Goal: Transaction & Acquisition: Subscribe to service/newsletter

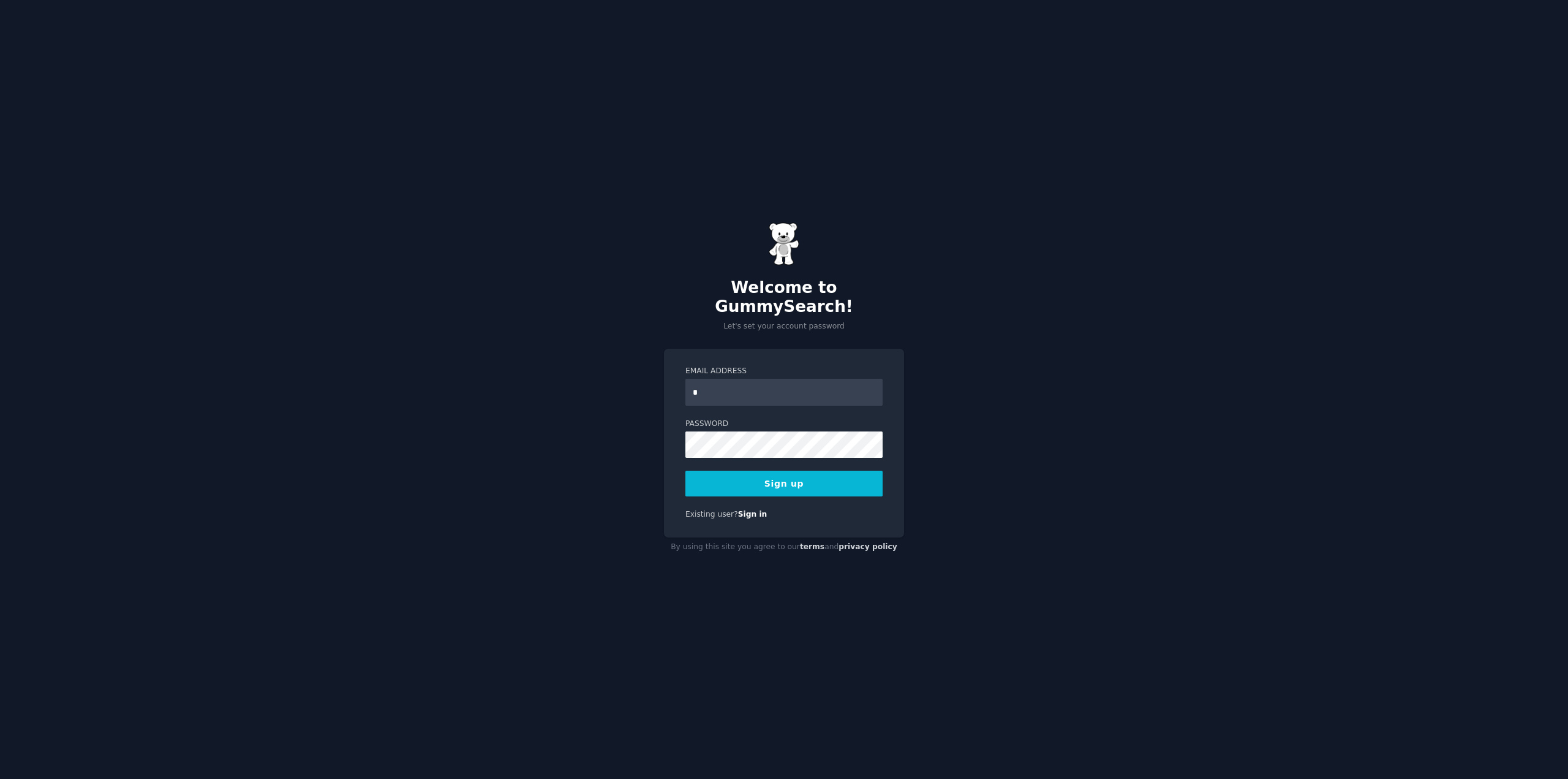
type input "**********"
click at [789, 474] on button "Sign up" at bounding box center [784, 483] width 197 height 26
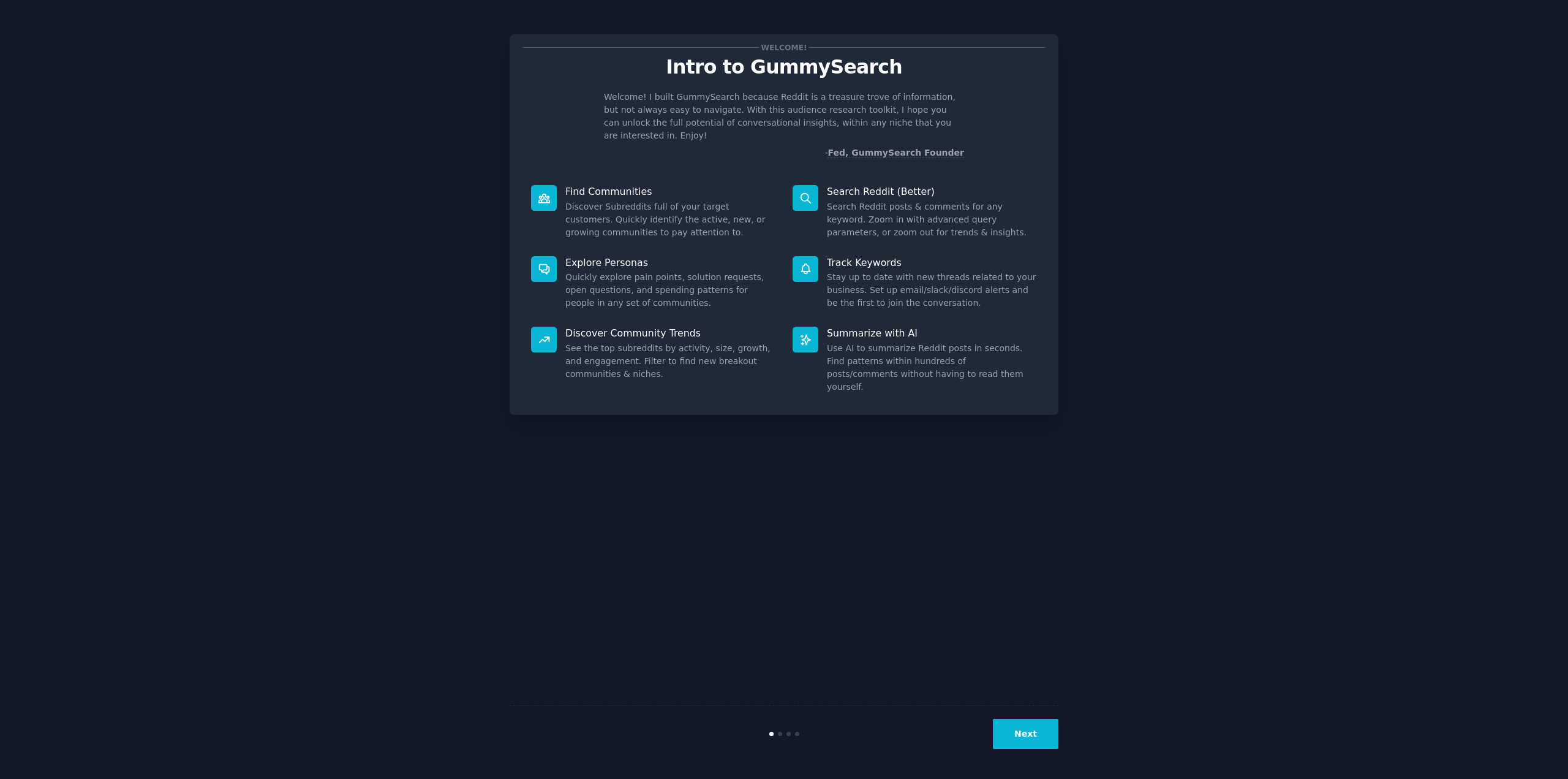
click at [1037, 737] on button "Next" at bounding box center [1026, 734] width 66 height 30
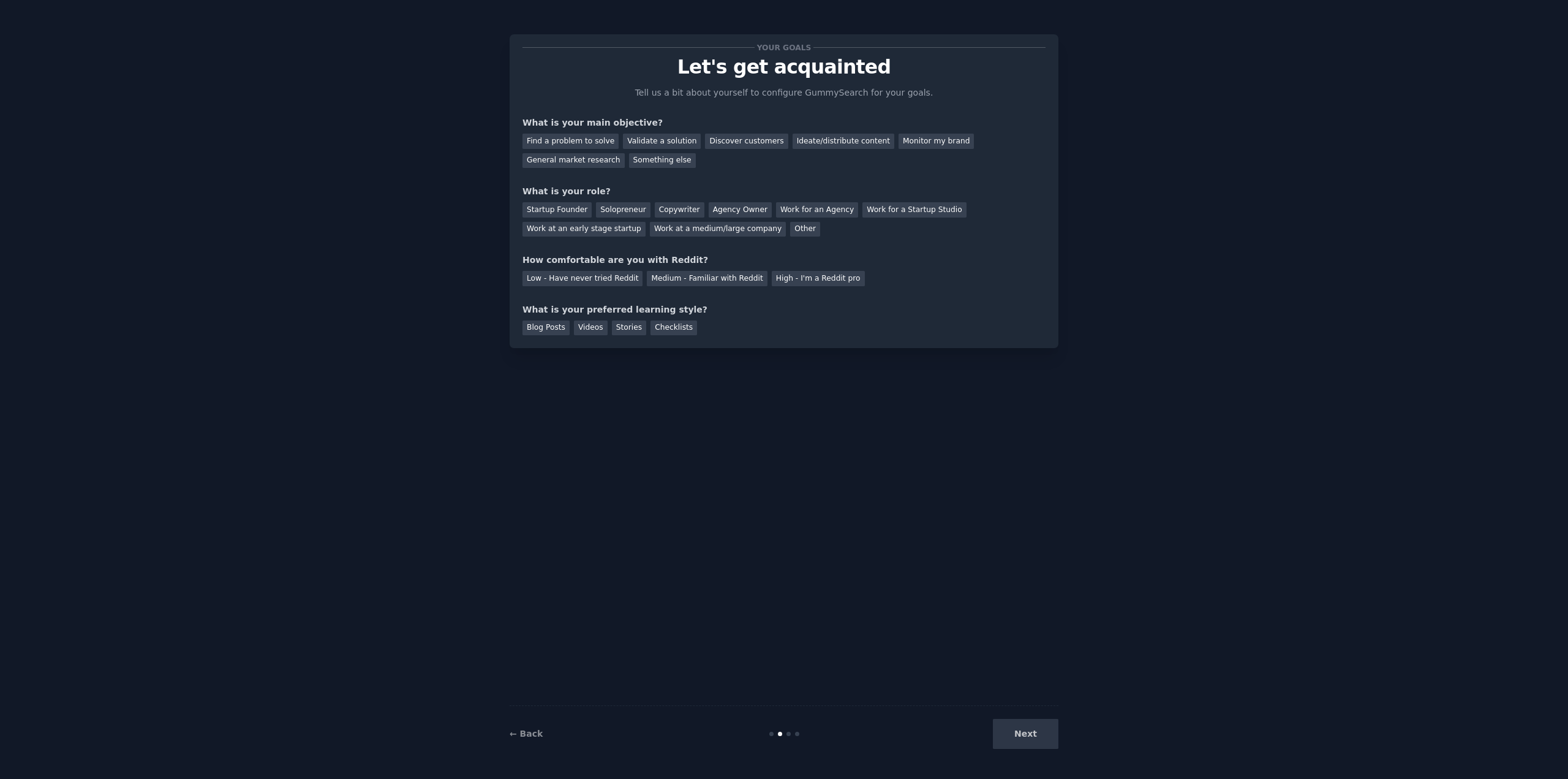
click at [1036, 736] on div "Next" at bounding box center [966, 734] width 183 height 30
click at [585, 139] on div "Find a problem to solve" at bounding box center [570, 142] width 96 height 16
click at [669, 326] on div "Checklists" at bounding box center [673, 328] width 46 height 16
click at [547, 323] on div "Blog Posts" at bounding box center [546, 328] width 47 height 16
click at [592, 326] on div "Videos" at bounding box center [590, 328] width 34 height 16
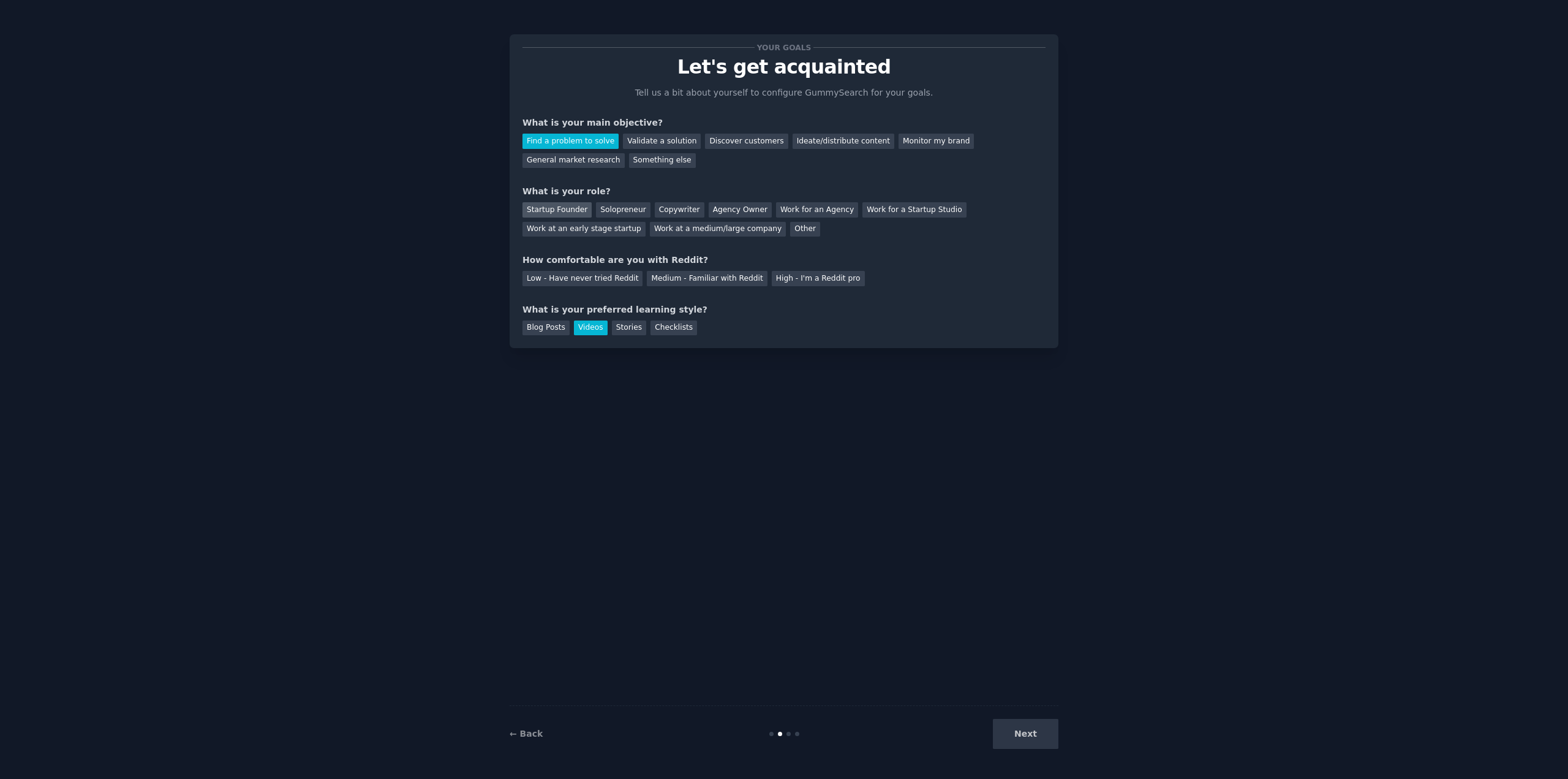
click at [551, 207] on div "Startup Founder" at bounding box center [557, 210] width 69 height 16
click at [582, 278] on div "Low - Have never tried Reddit" at bounding box center [582, 279] width 120 height 16
click at [1044, 734] on button "Next" at bounding box center [1026, 734] width 66 height 30
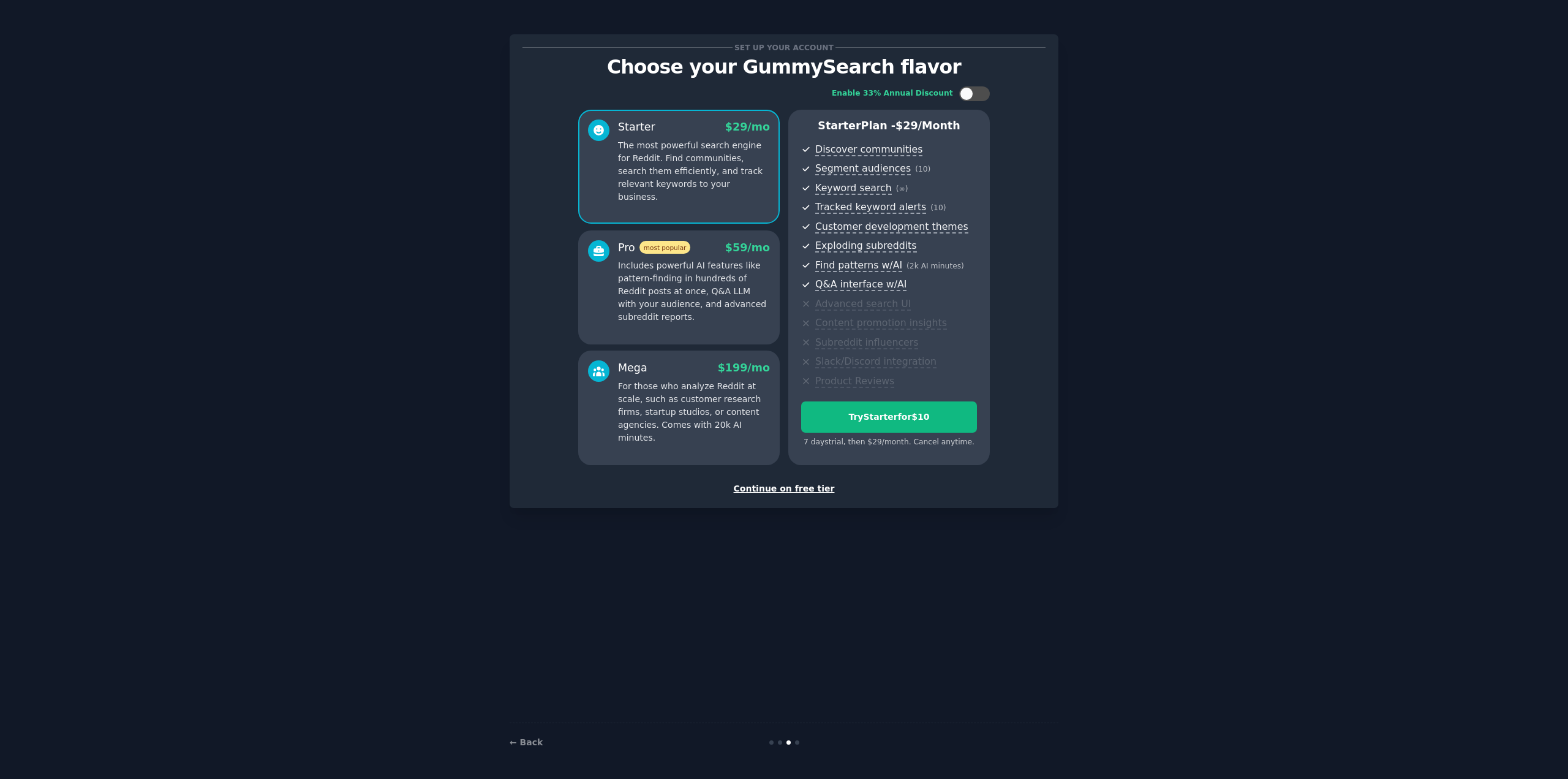
click at [771, 491] on div "Continue on free tier" at bounding box center [784, 489] width 523 height 13
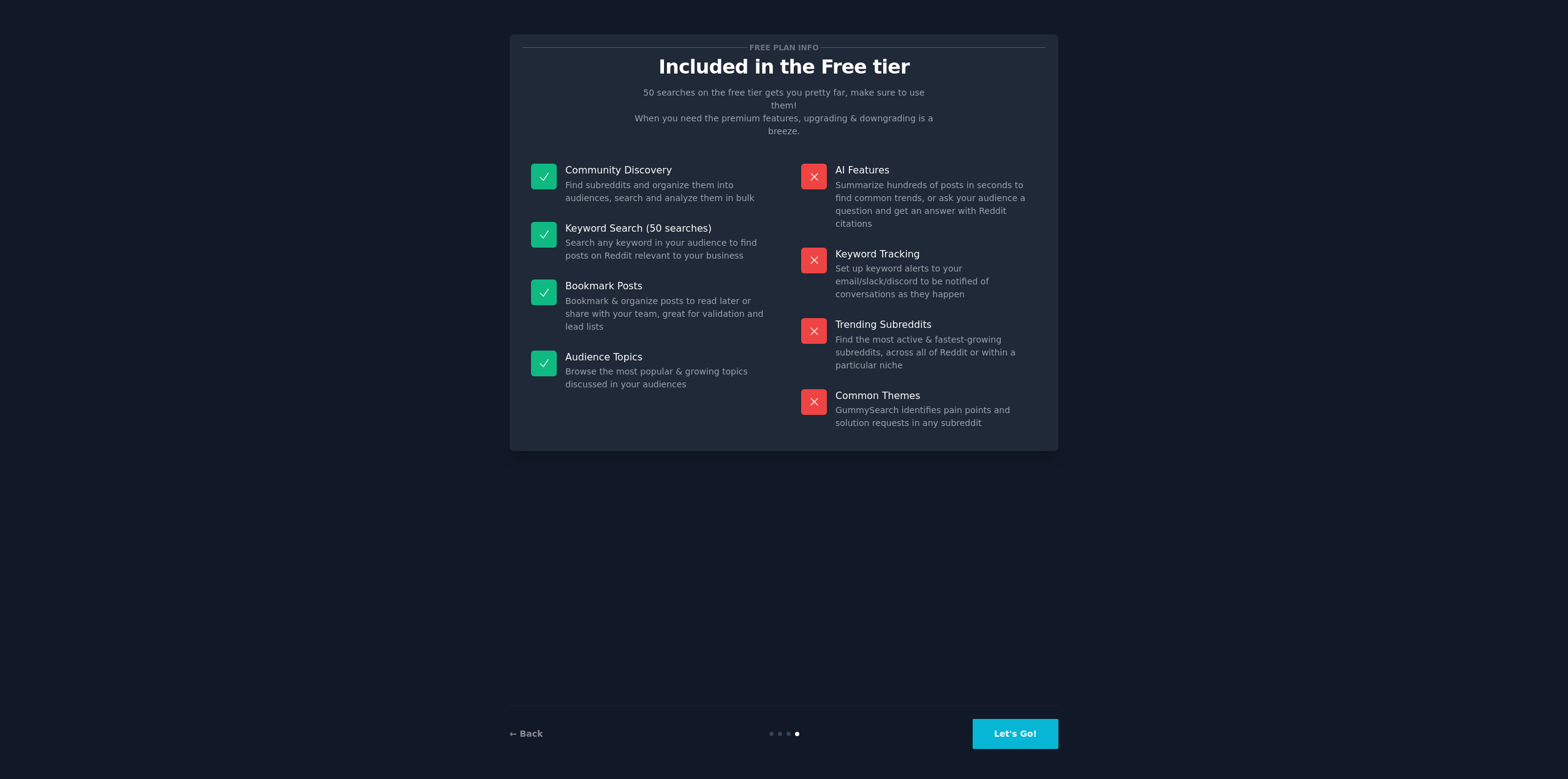
click at [1028, 736] on button "Let's Go!" at bounding box center [1016, 734] width 86 height 30
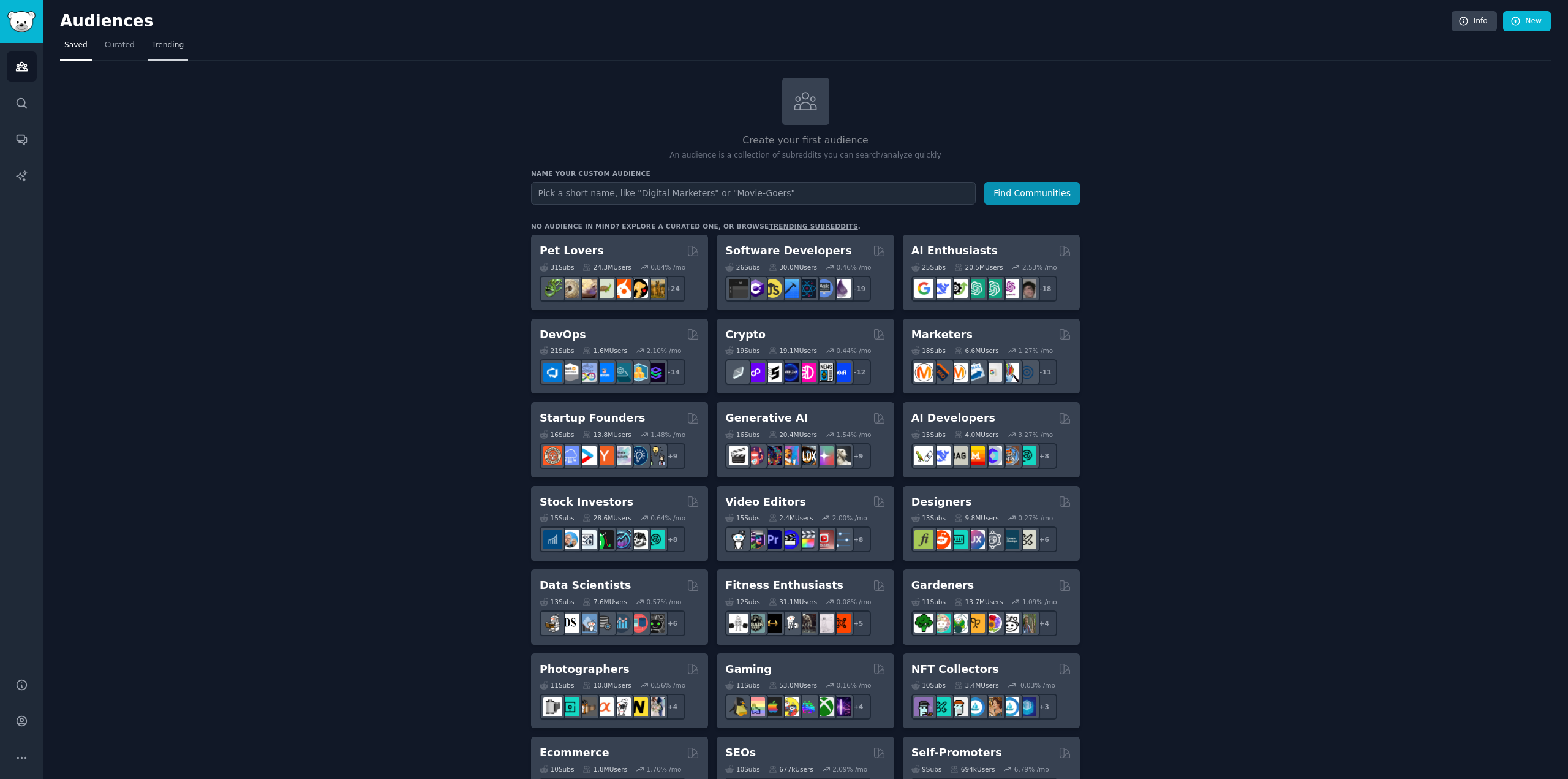
click at [164, 51] on link "Trending" at bounding box center [168, 48] width 41 height 25
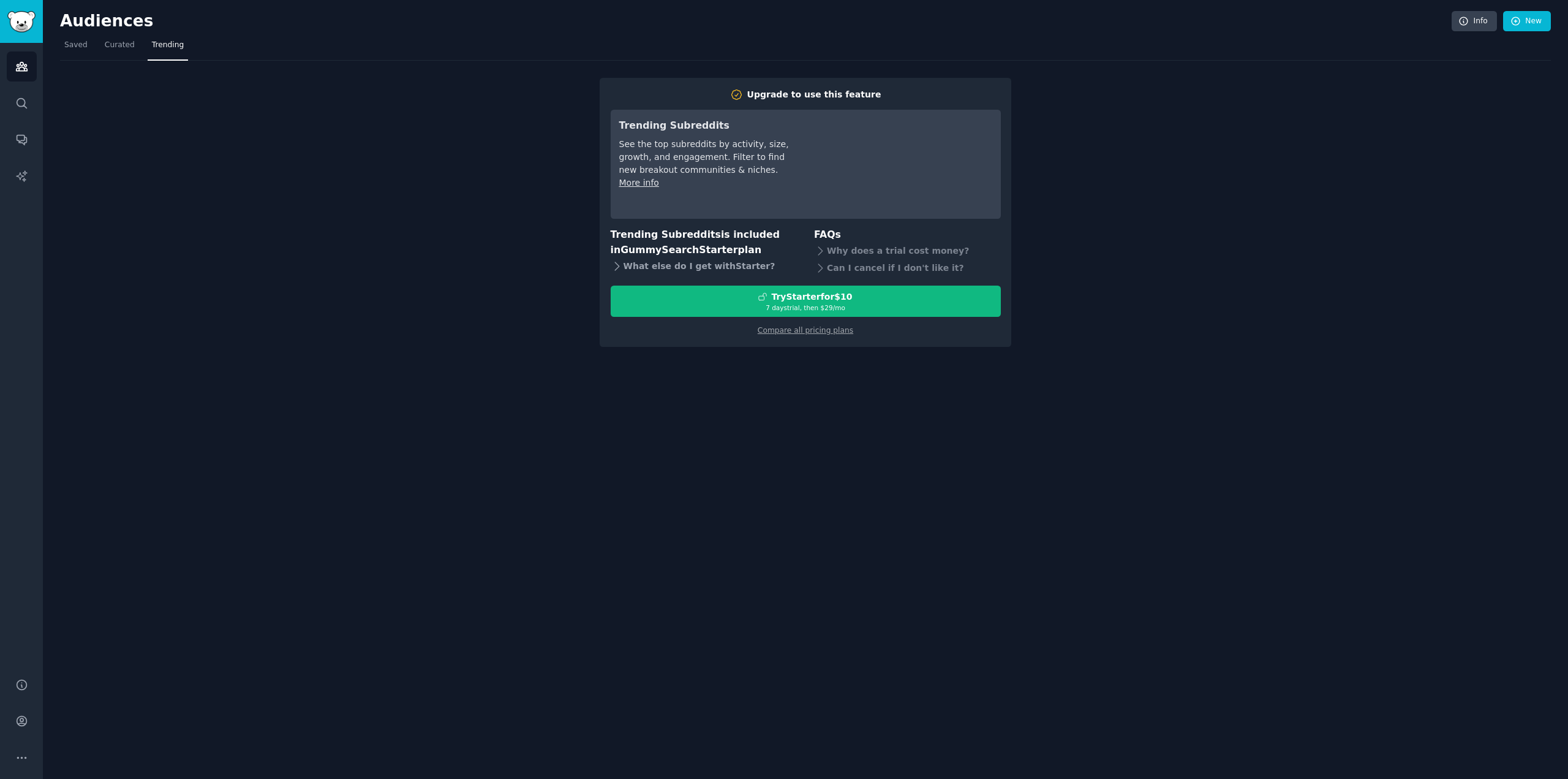
click at [615, 265] on icon at bounding box center [617, 266] width 13 height 13
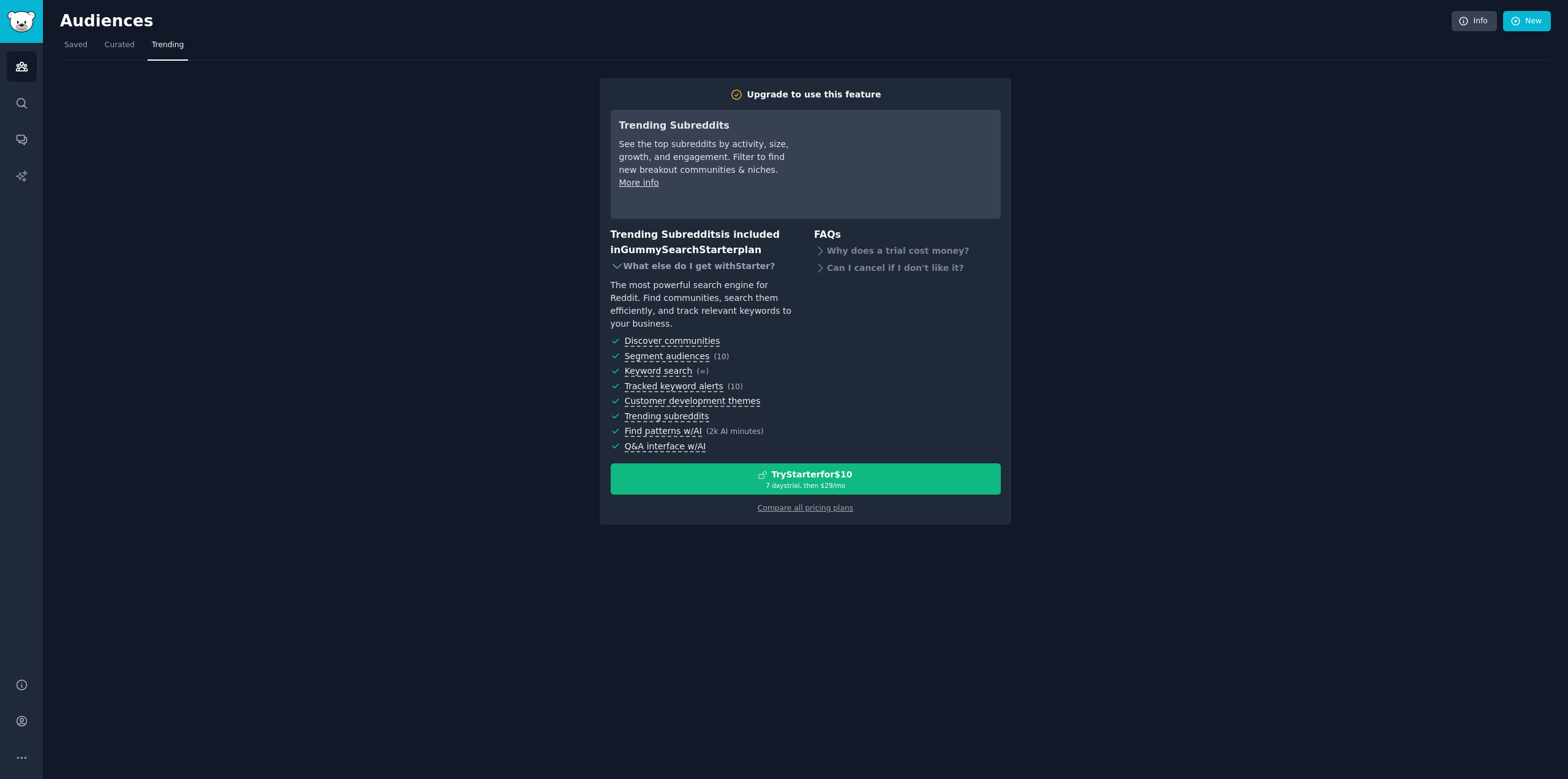
click at [615, 265] on icon at bounding box center [617, 265] width 8 height 4
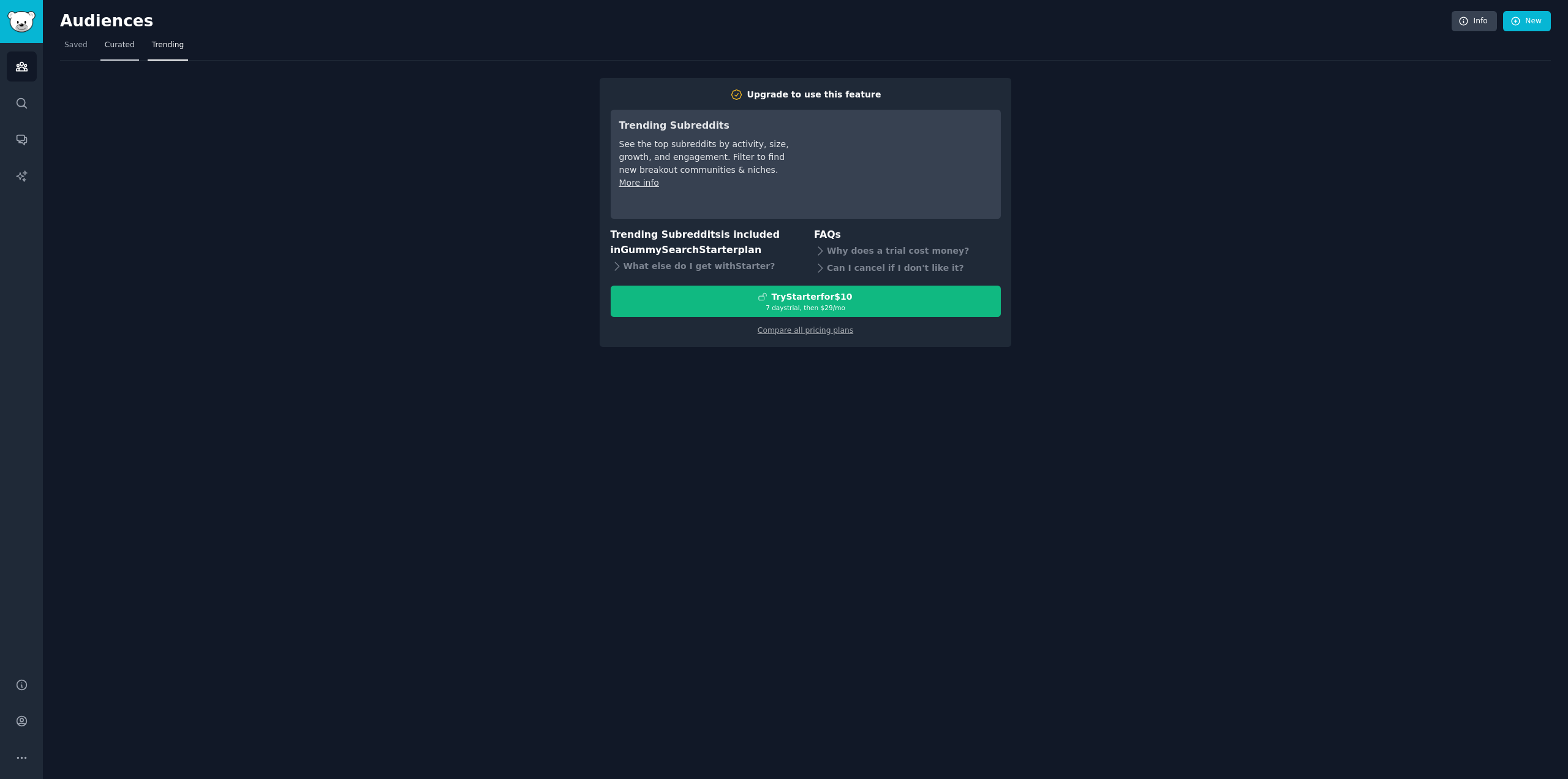
click at [111, 45] on span "Curated" at bounding box center [120, 45] width 30 height 11
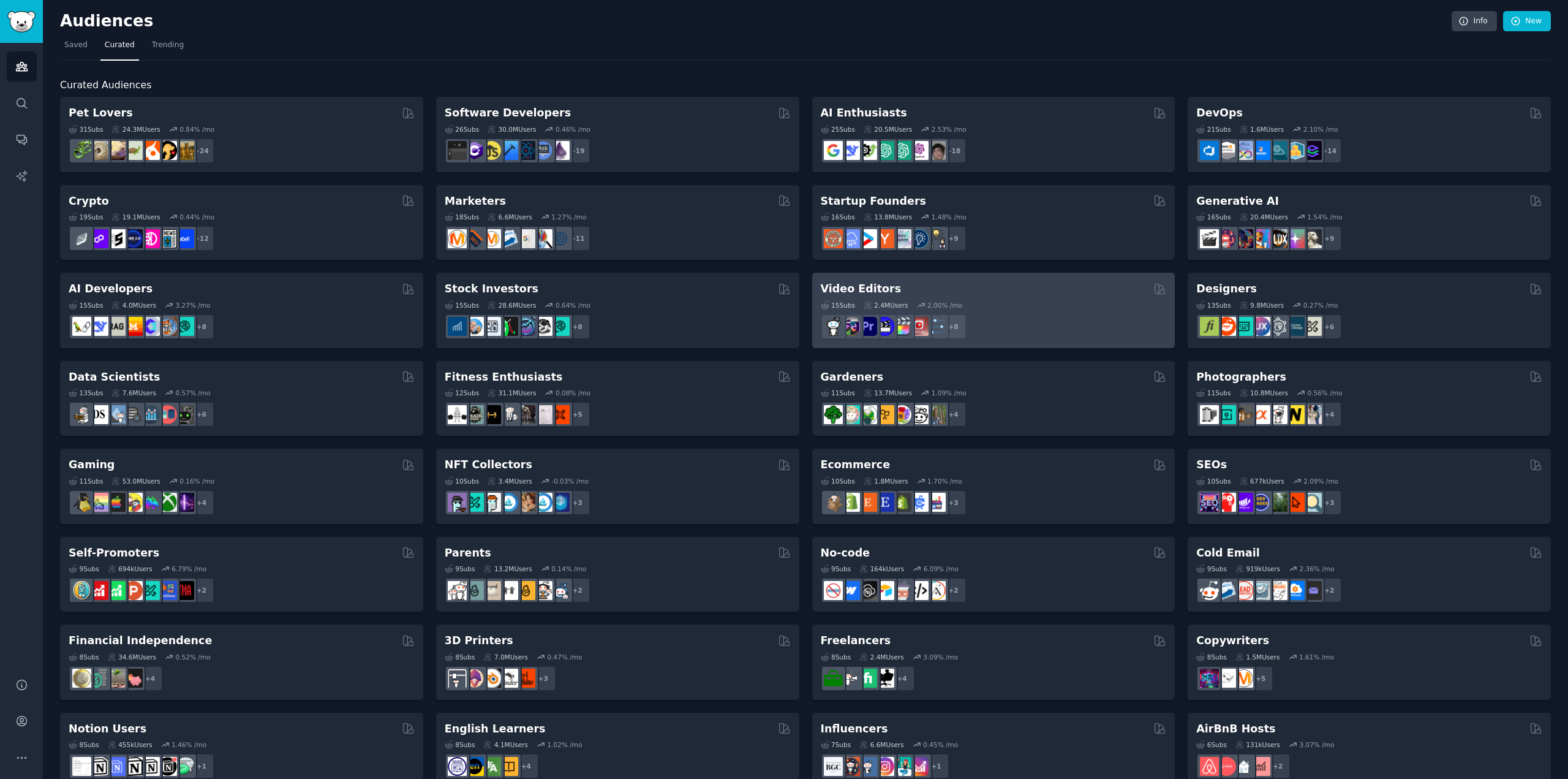
click at [959, 298] on div "15 Sub s 2.4M Users 2.00 % /mo r/videomaker, r/buildapcvideoediting, r/iMovie, …" at bounding box center [994, 318] width 346 height 43
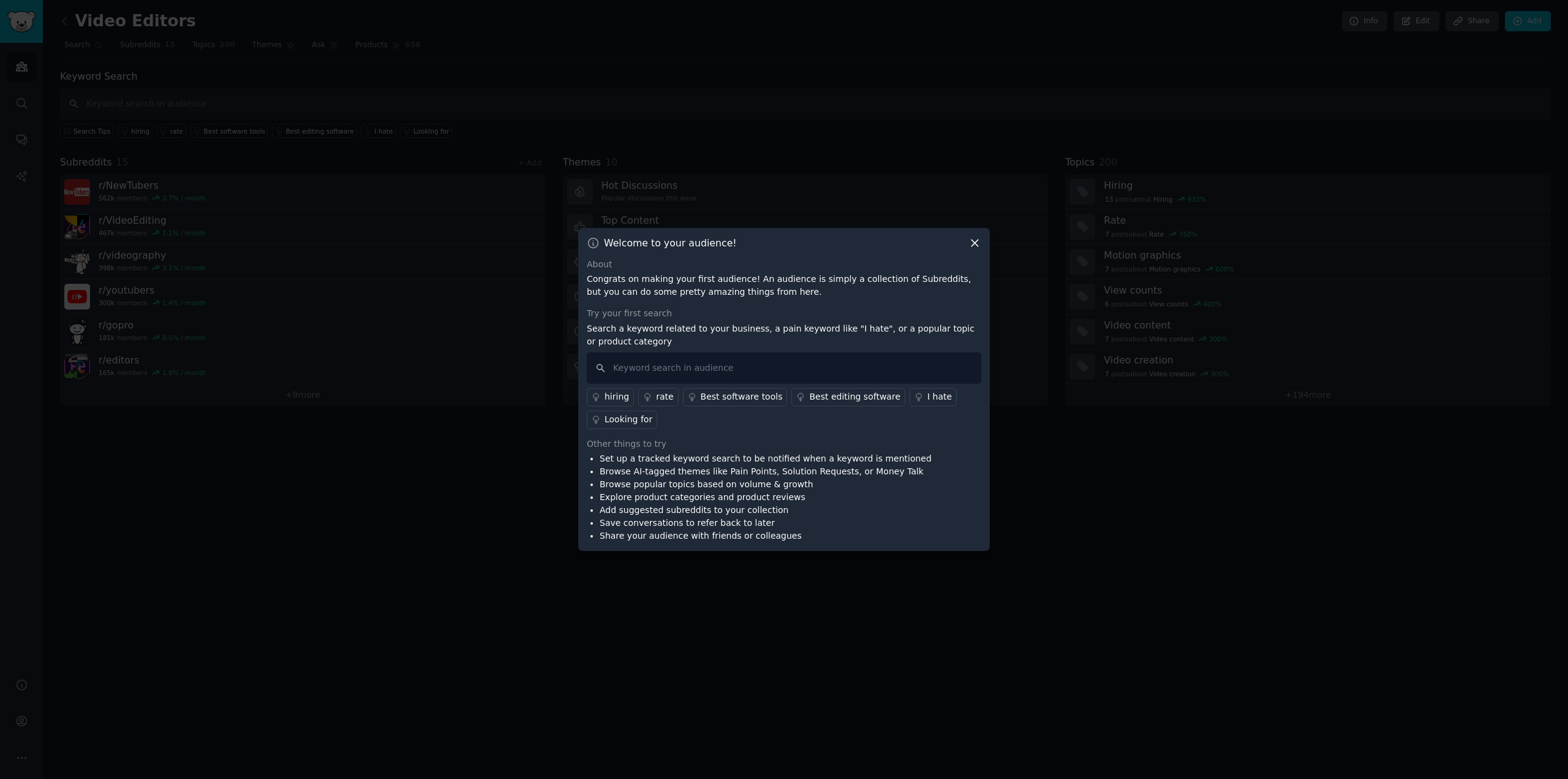
click at [976, 240] on icon at bounding box center [974, 243] width 13 height 13
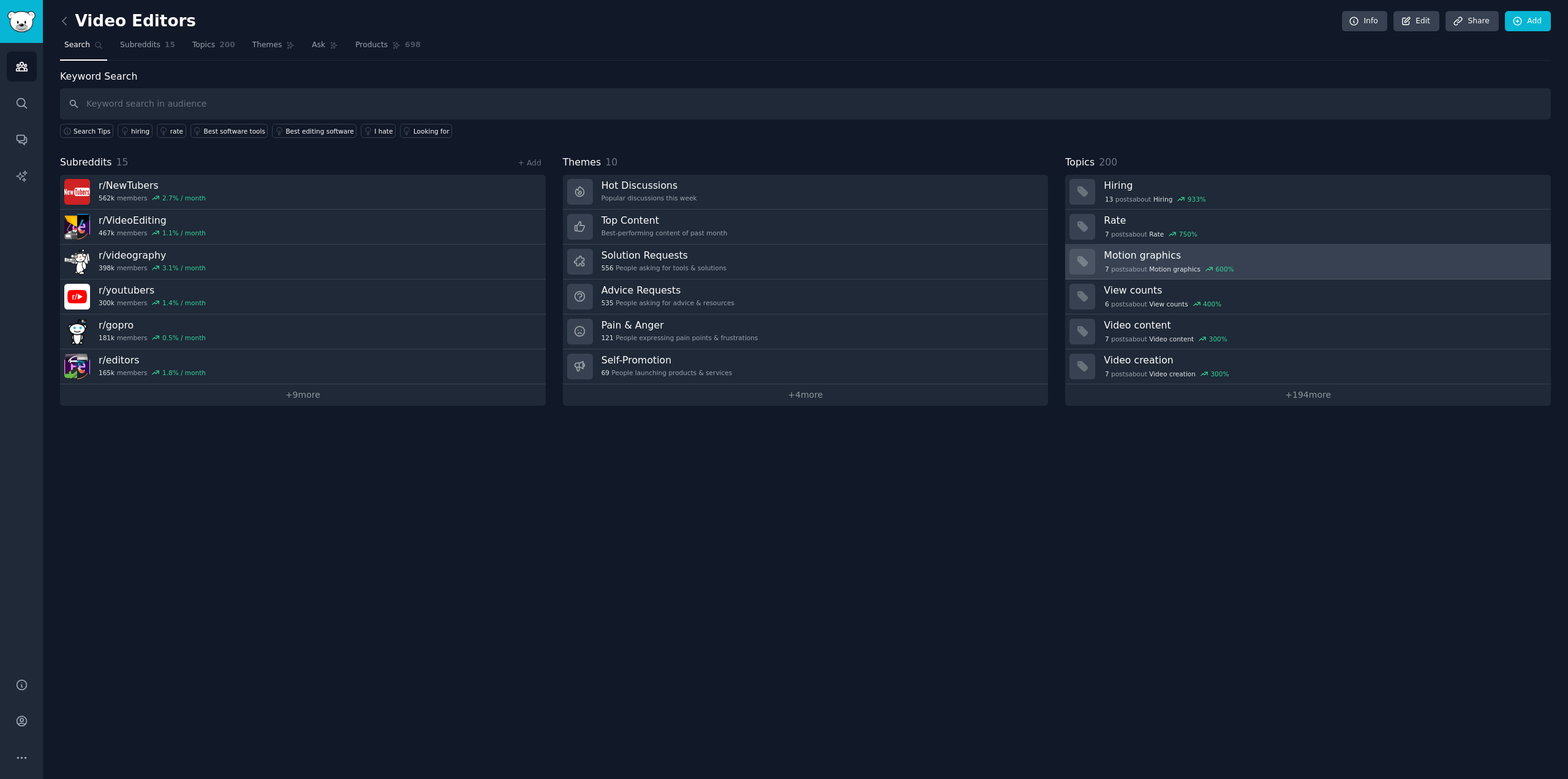
click at [1167, 265] on span "Motion graphics" at bounding box center [1174, 269] width 52 height 9
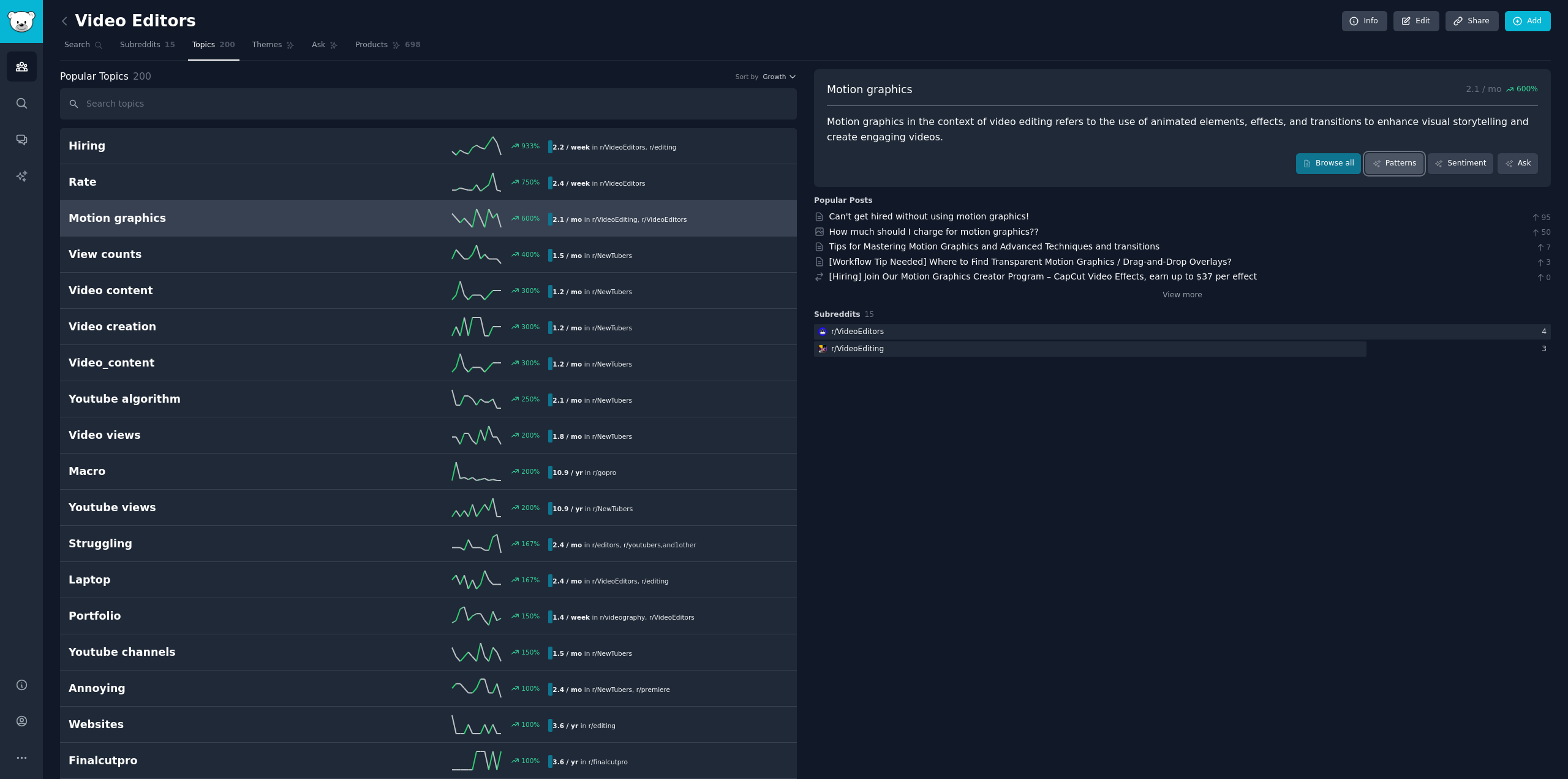
click at [1419, 158] on link "Patterns" at bounding box center [1394, 164] width 58 height 21
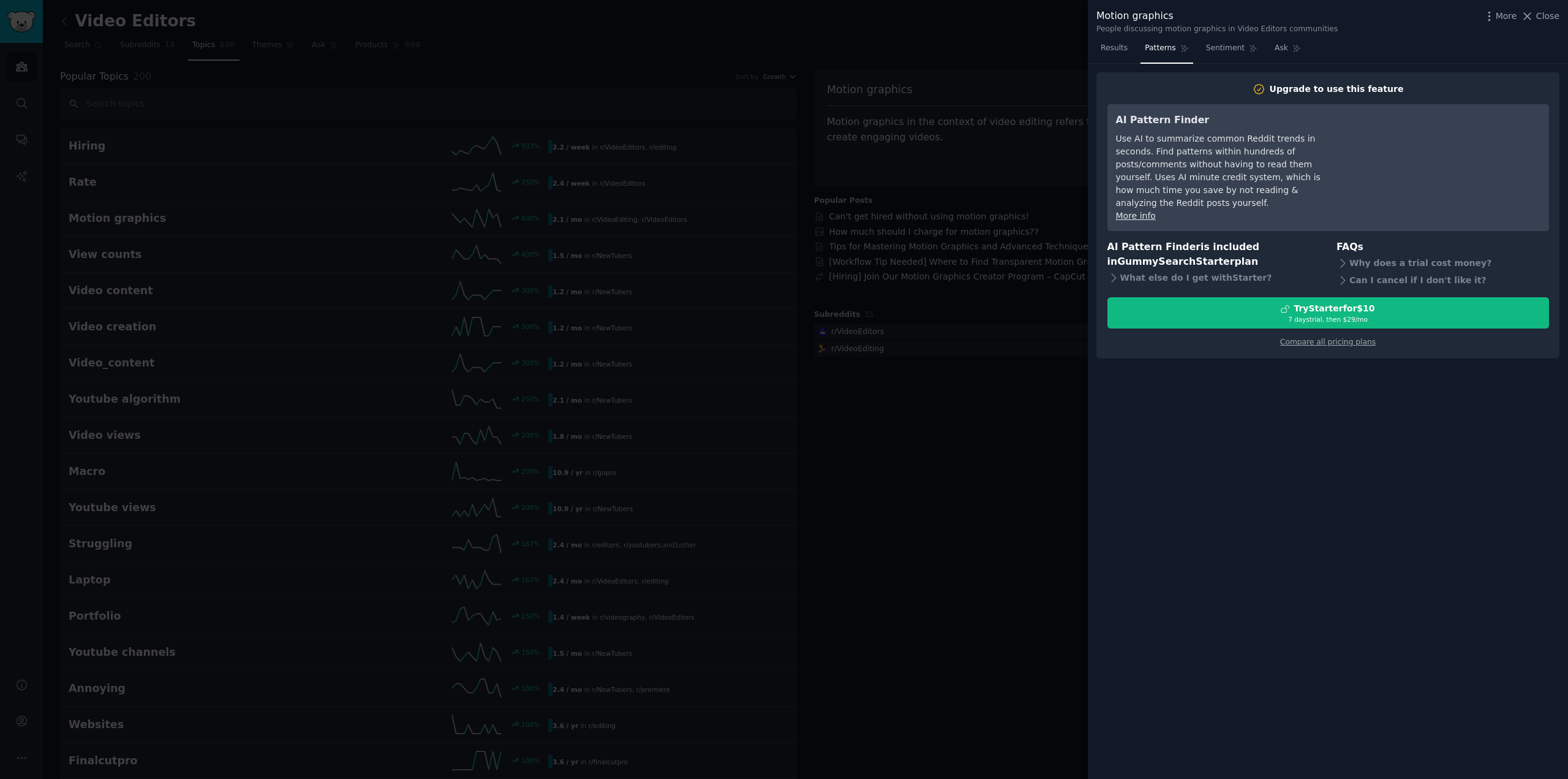
click at [989, 131] on div at bounding box center [784, 389] width 1568 height 779
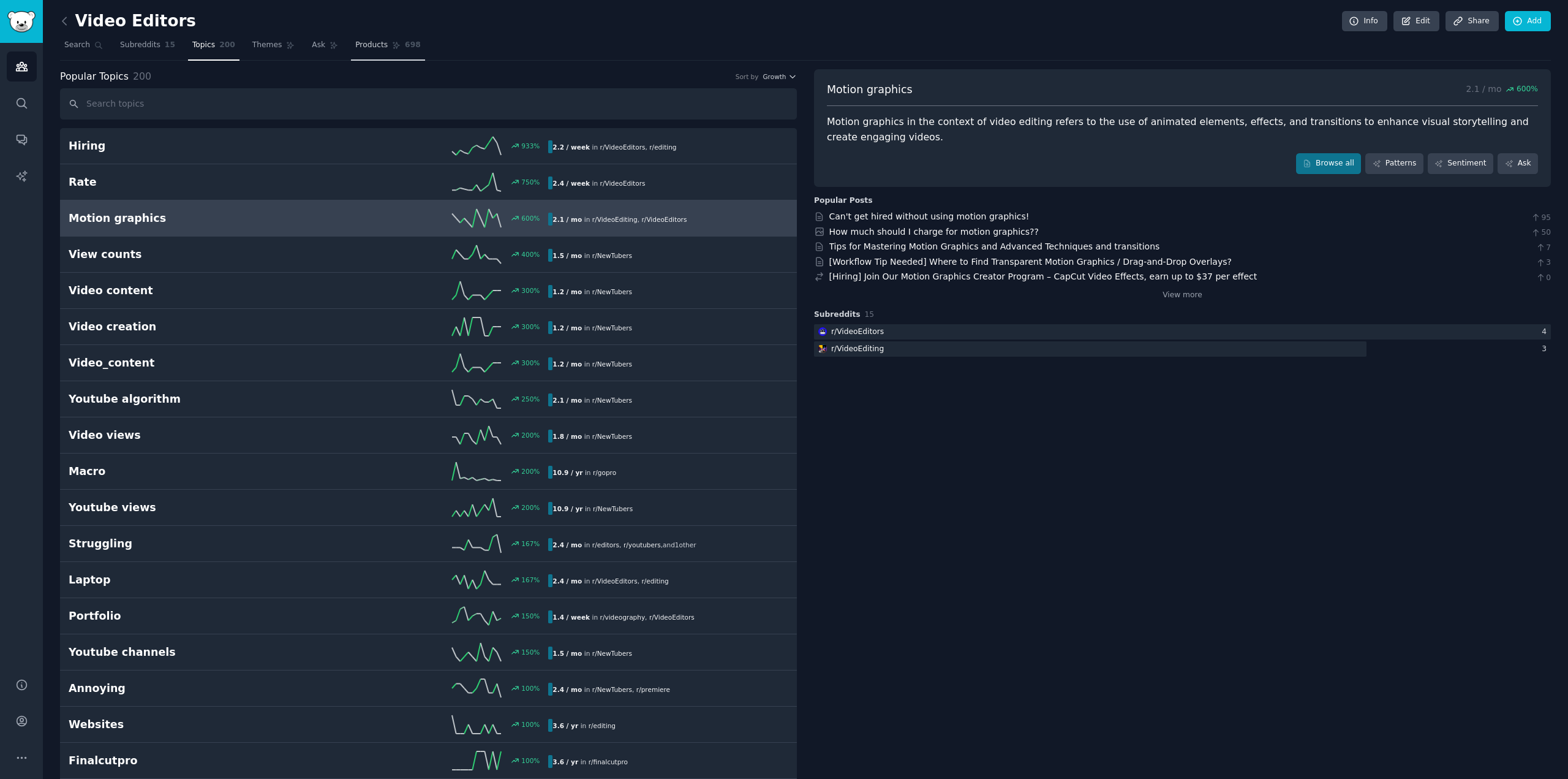
click at [356, 47] on span "Products" at bounding box center [371, 45] width 32 height 11
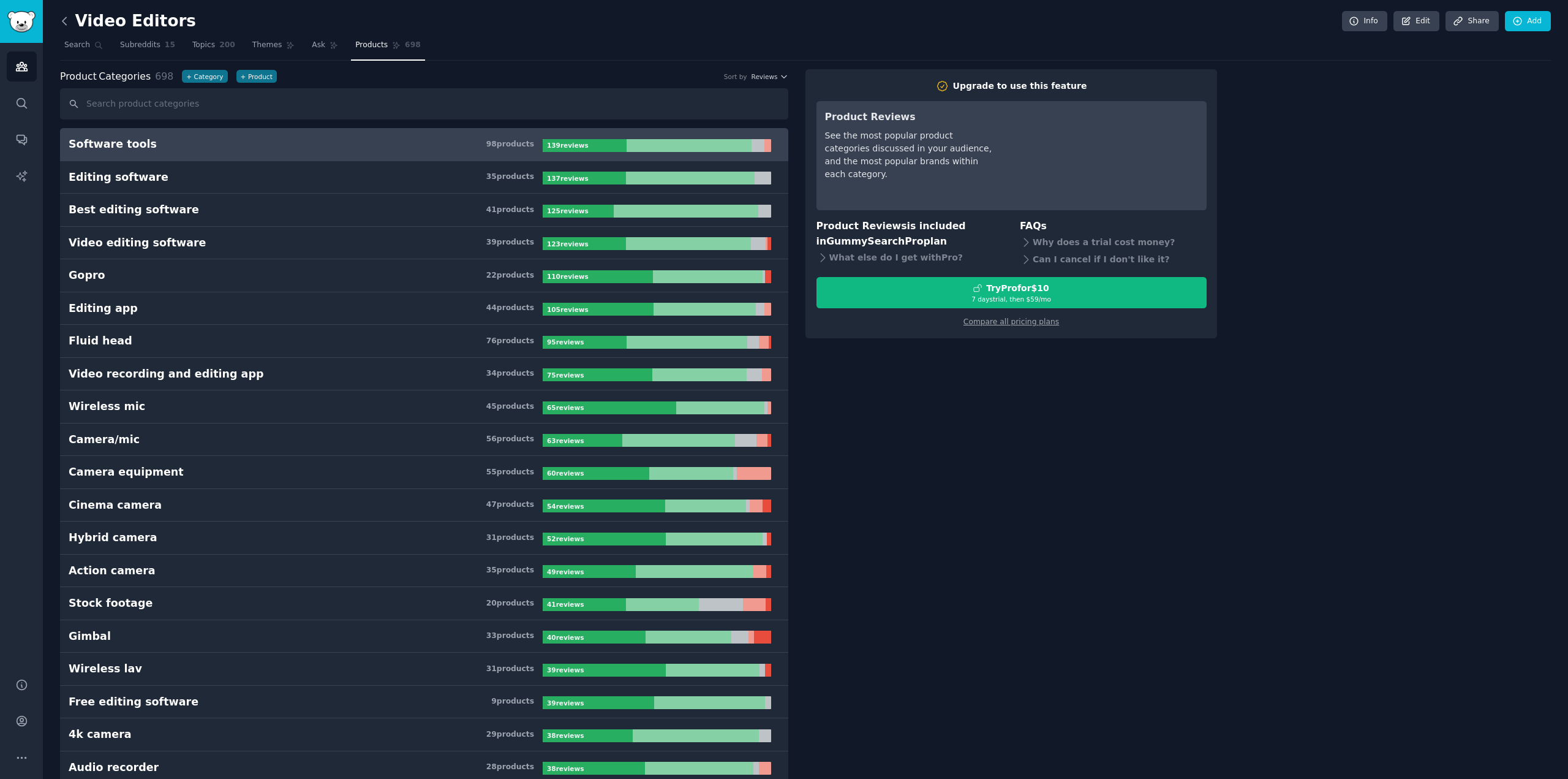
click at [66, 20] on icon at bounding box center [64, 21] width 13 height 13
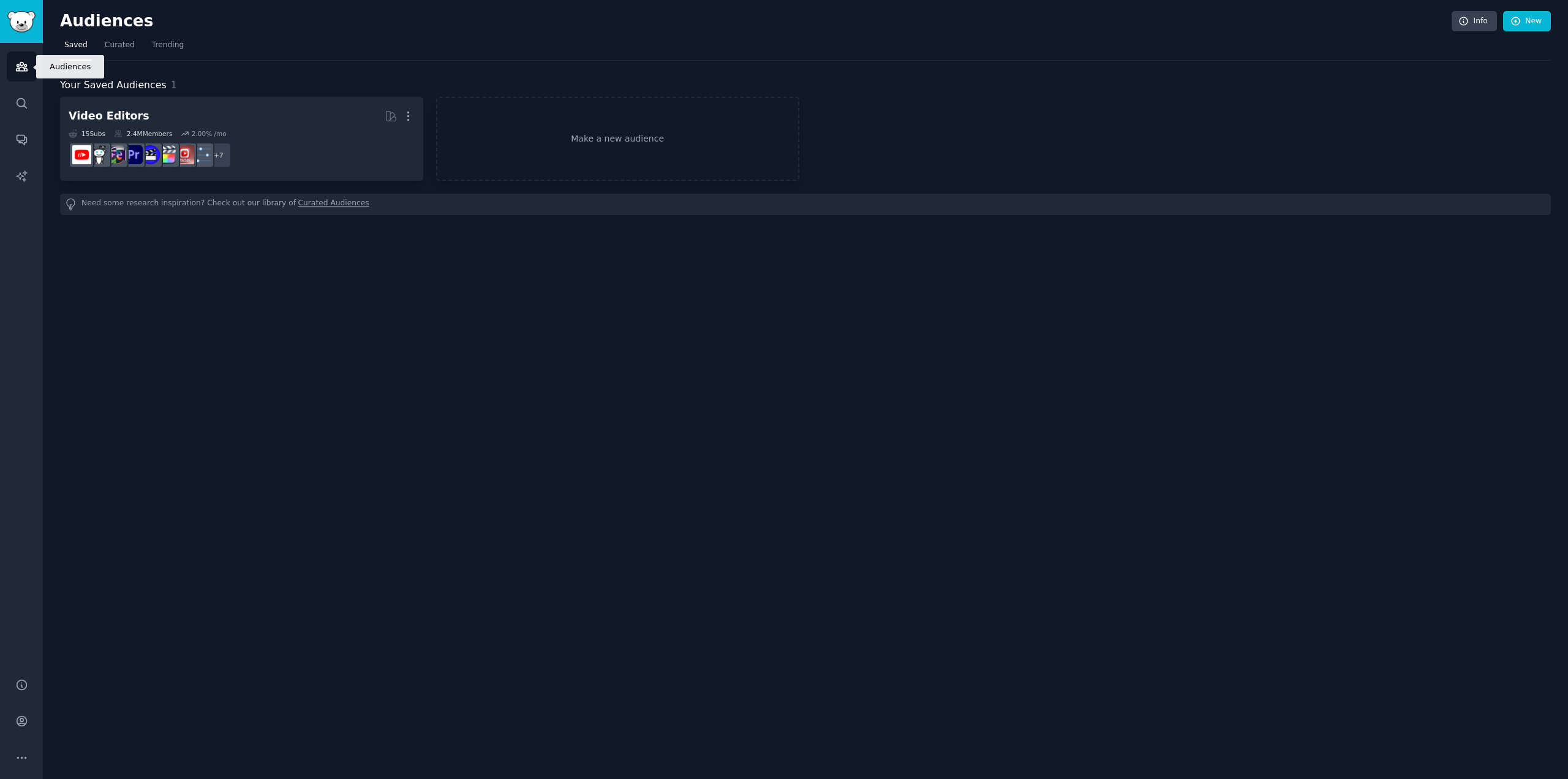
click at [29, 63] on link "Audiences" at bounding box center [22, 67] width 30 height 30
click at [18, 21] on img "Sidebar" at bounding box center [21, 21] width 28 height 21
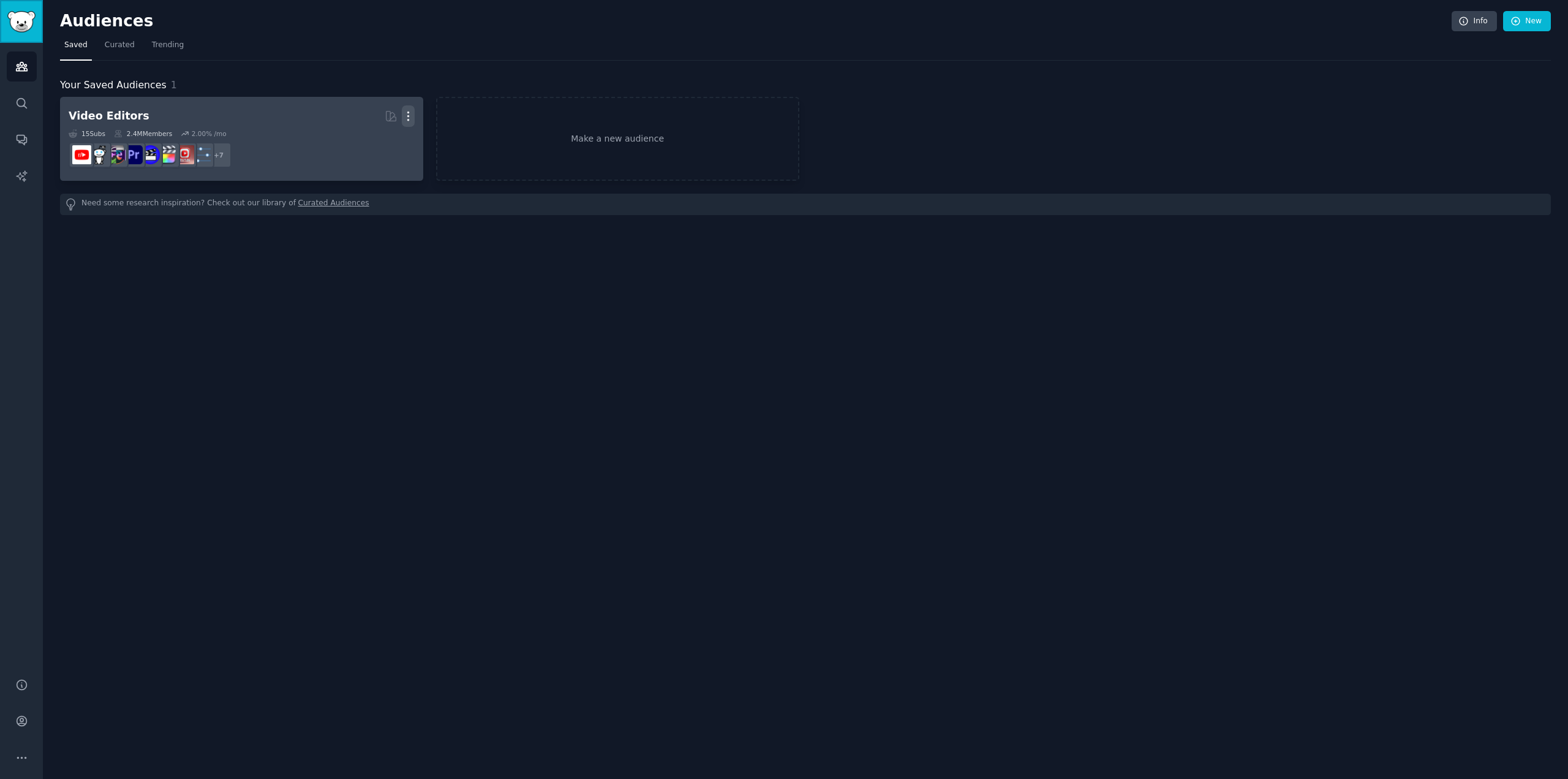
click at [410, 121] on icon "button" at bounding box center [408, 116] width 13 height 13
click at [368, 145] on p "Delete" at bounding box center [375, 142] width 28 height 13
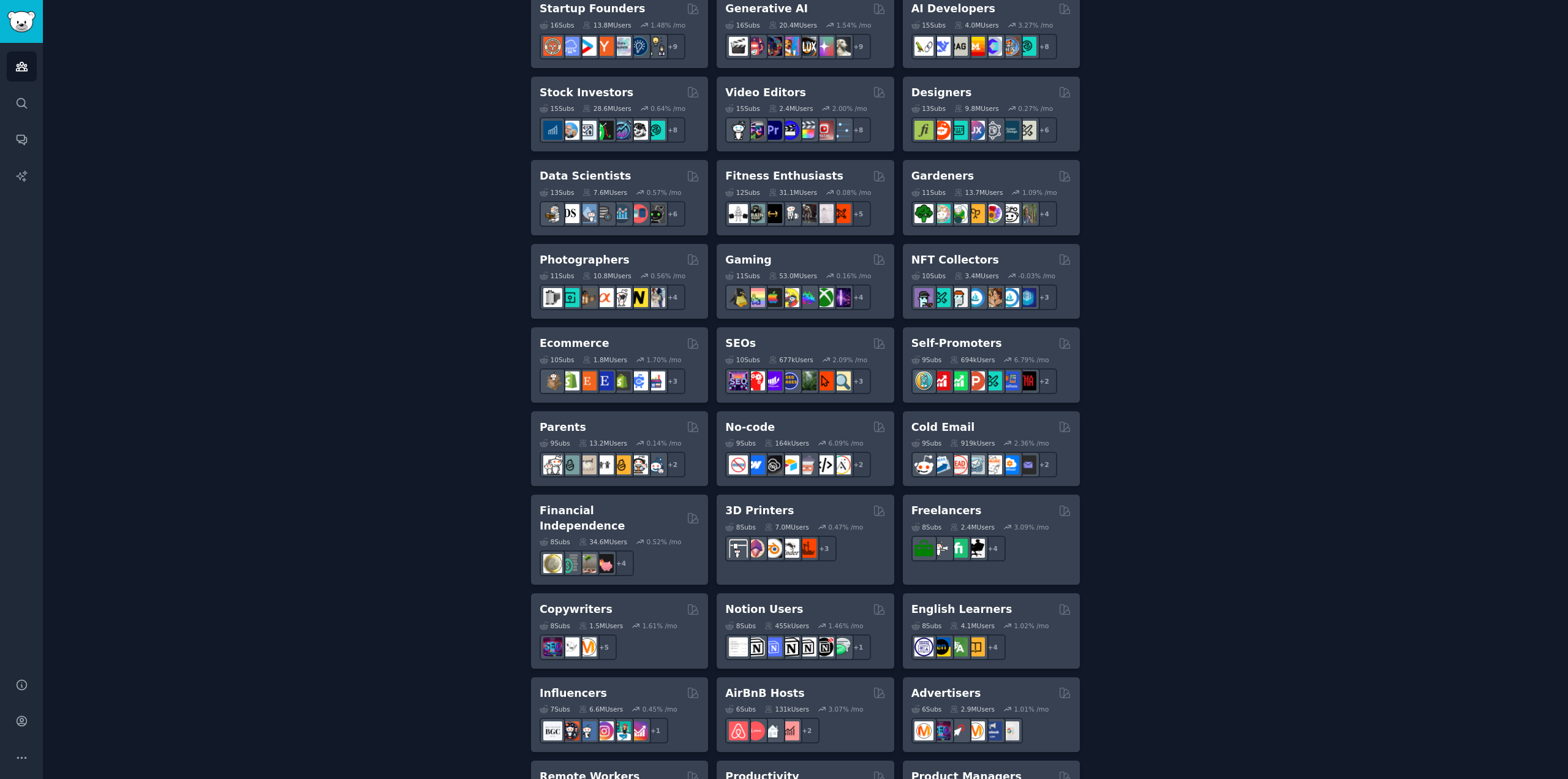
scroll to position [429, 0]
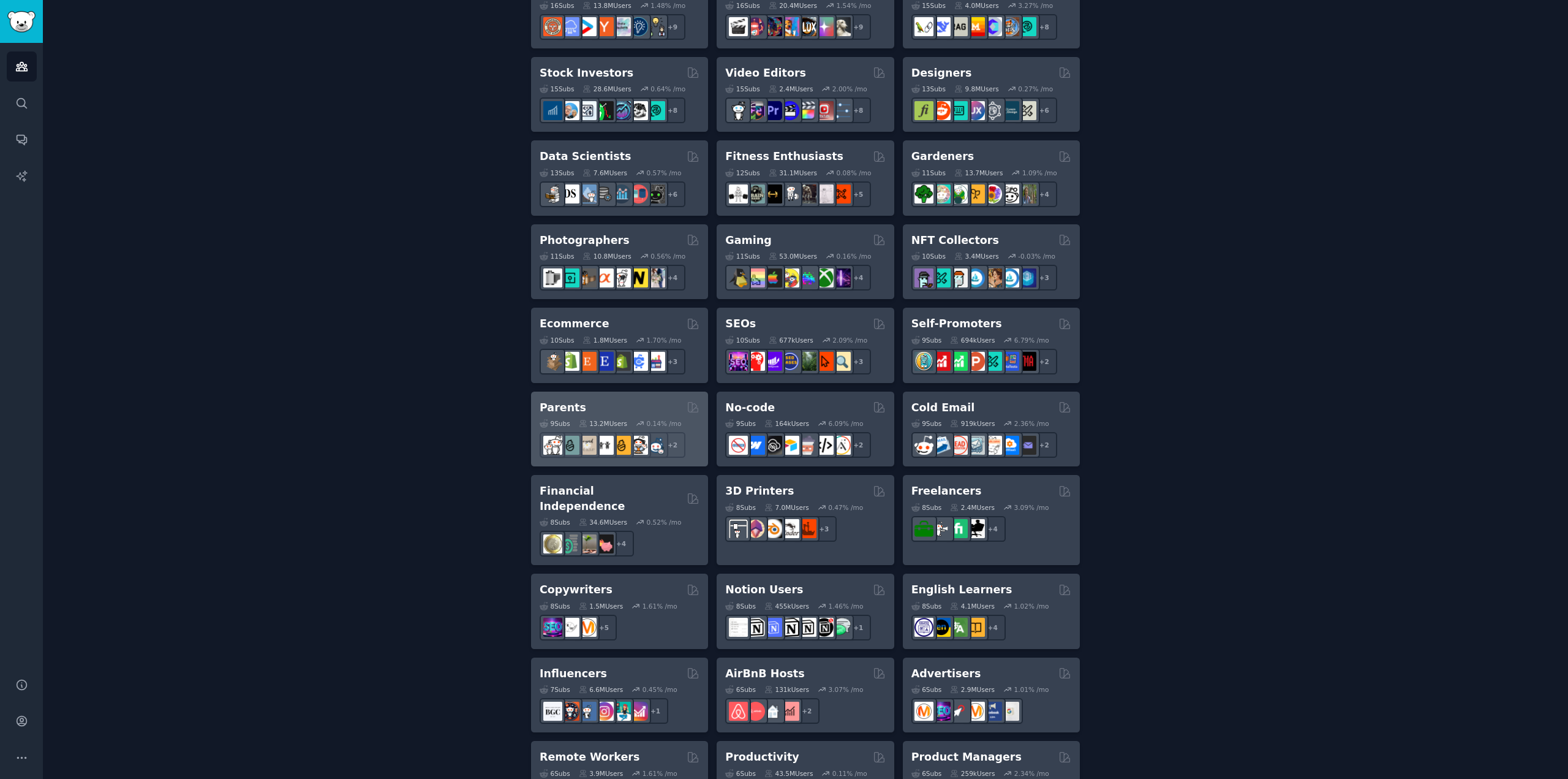
click at [566, 409] on h2 "Parents" at bounding box center [562, 408] width 46 height 16
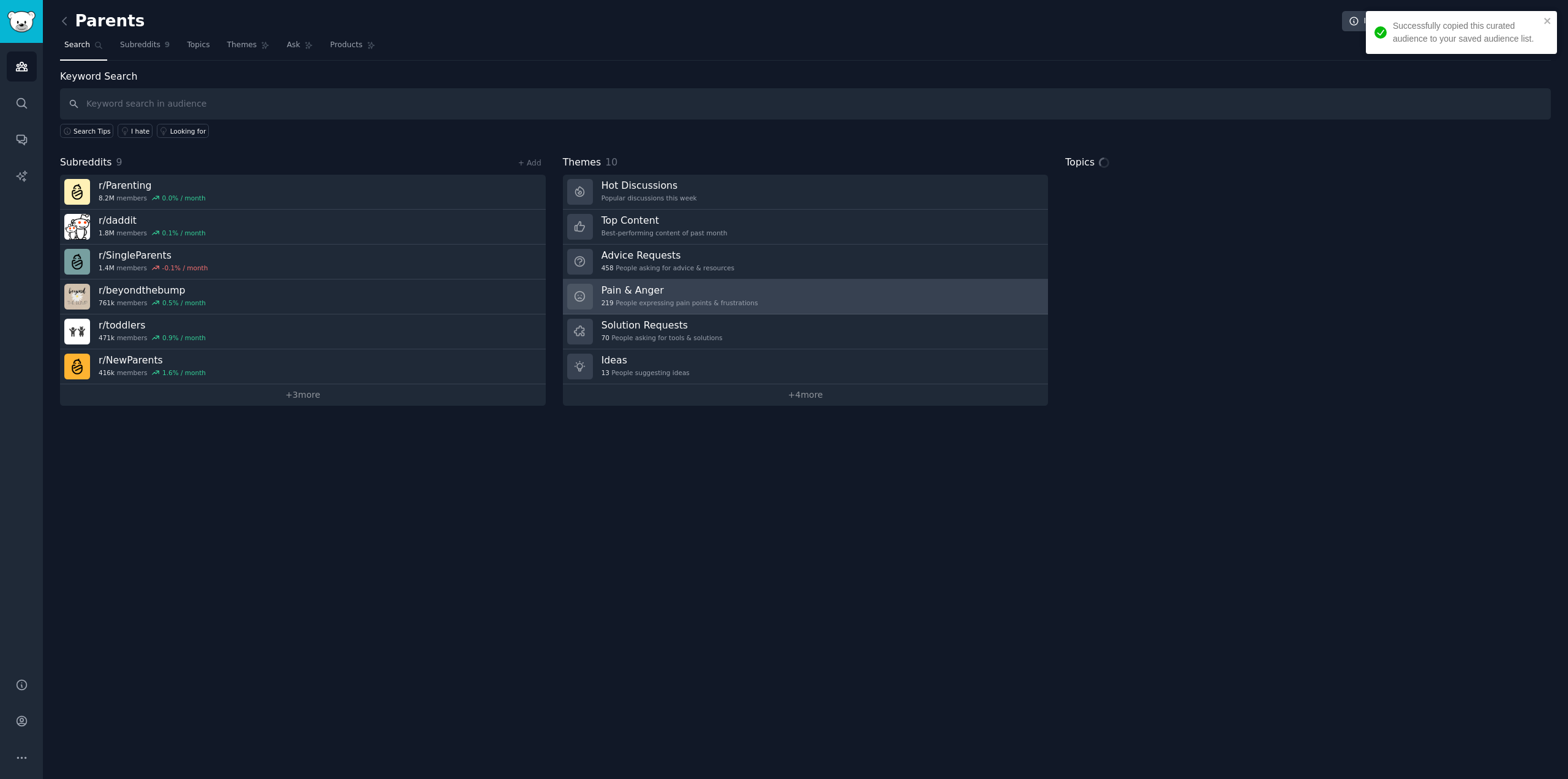
click at [642, 292] on h3 "Pain & Anger" at bounding box center [680, 290] width 156 height 13
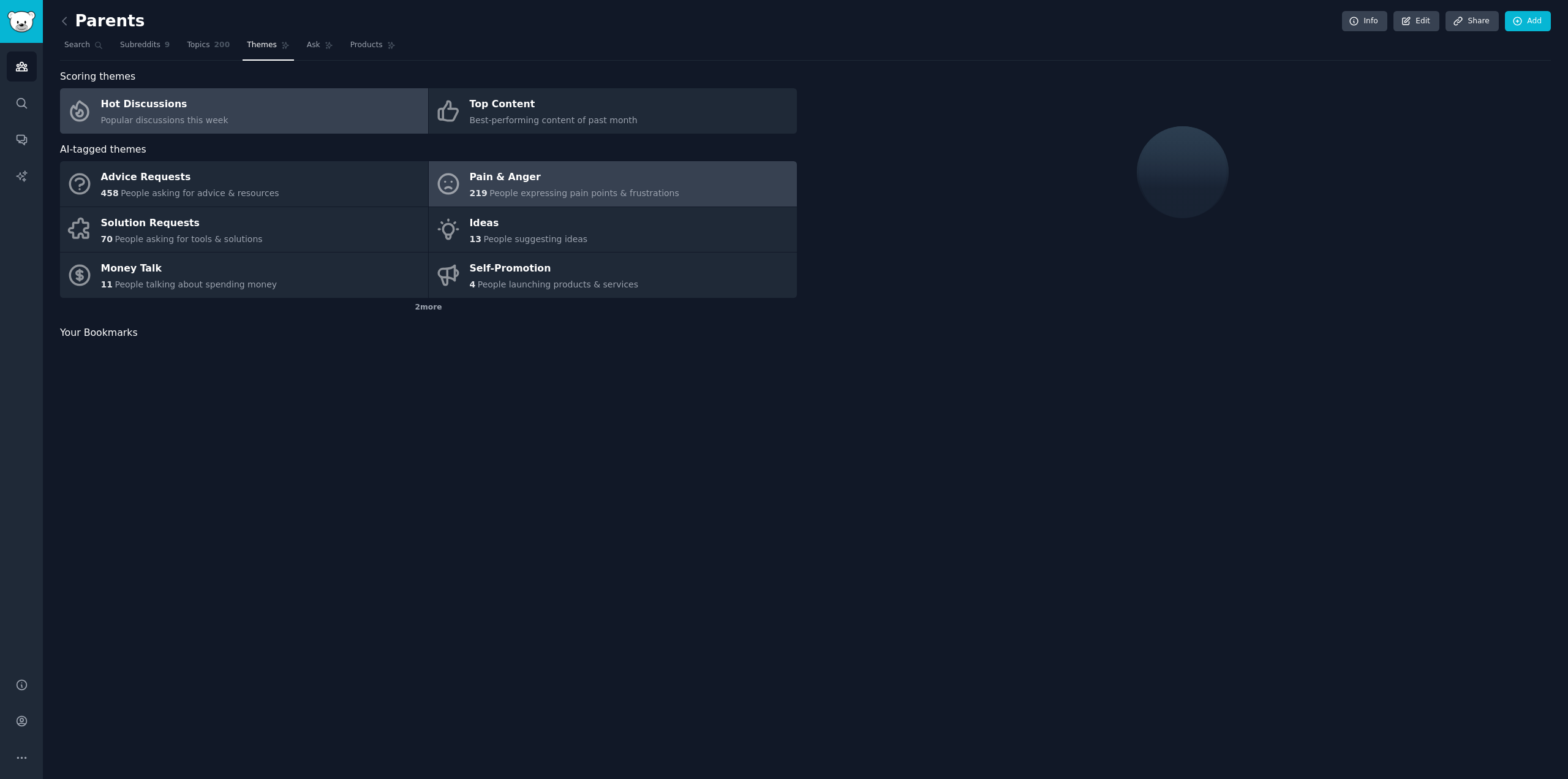
click at [308, 107] on link "Hot Discussions Popular discussions this week" at bounding box center [244, 111] width 368 height 45
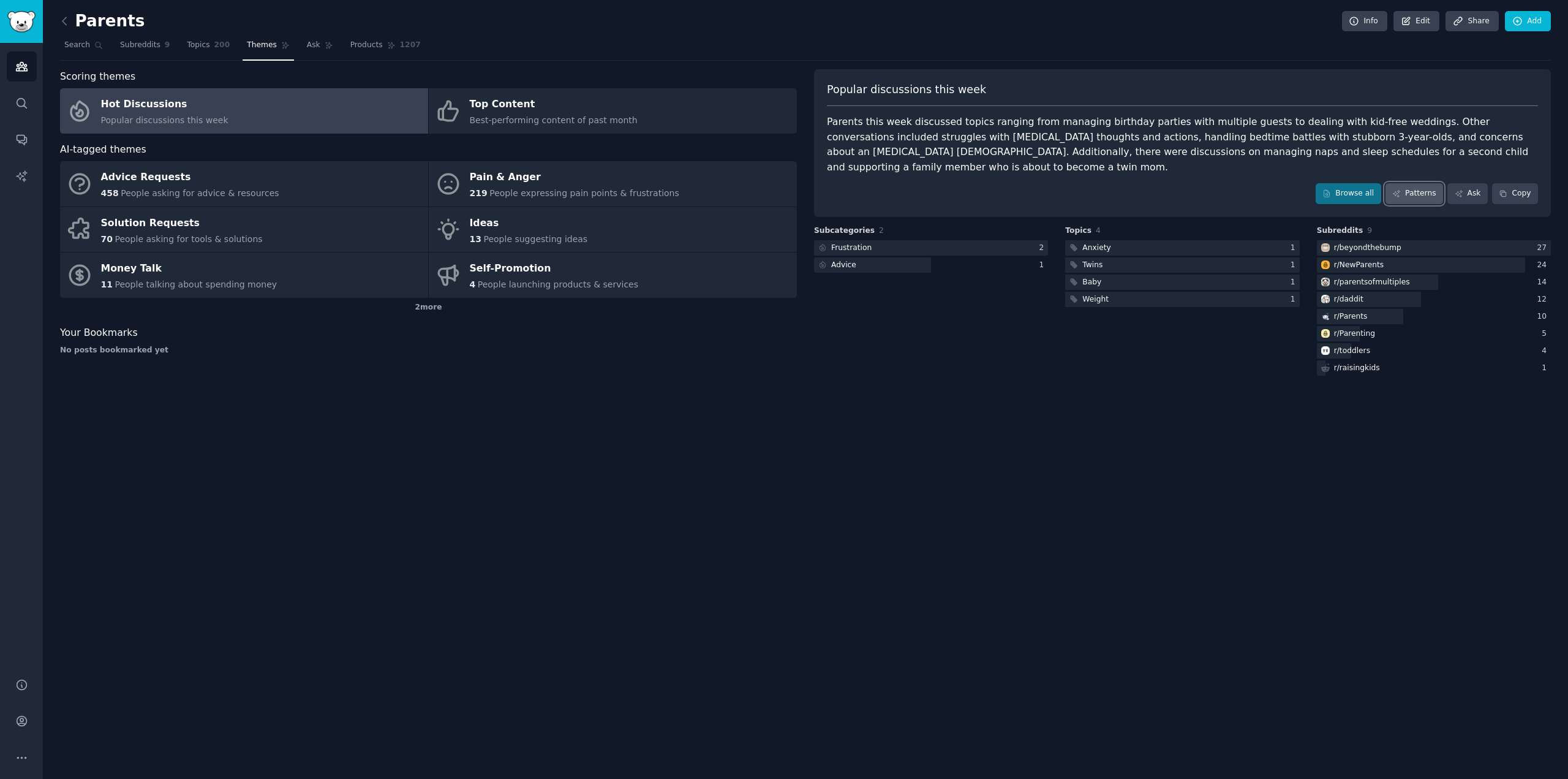
click at [1422, 183] on link "Patterns" at bounding box center [1414, 193] width 58 height 21
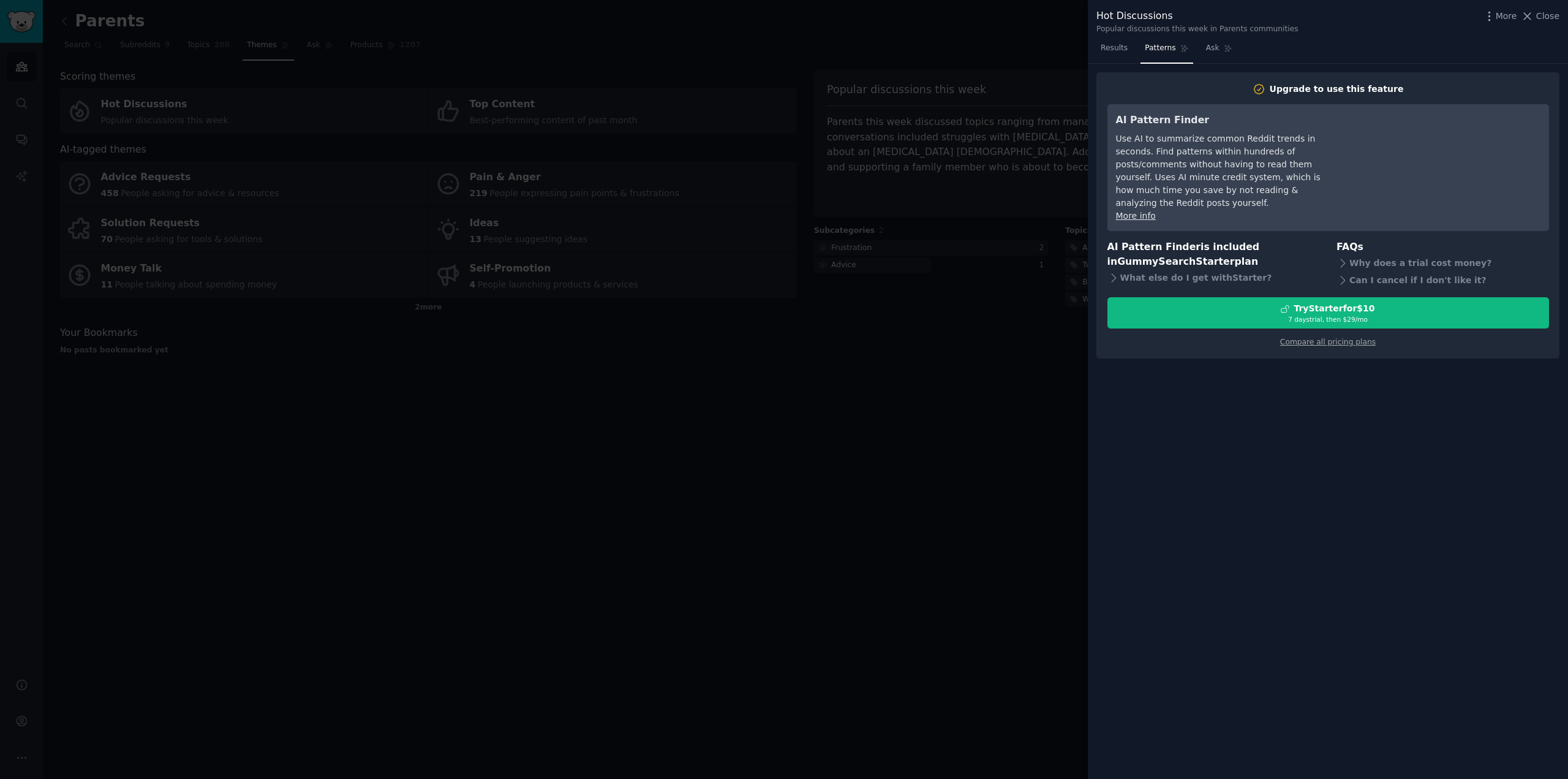
click at [938, 317] on div at bounding box center [784, 389] width 1568 height 779
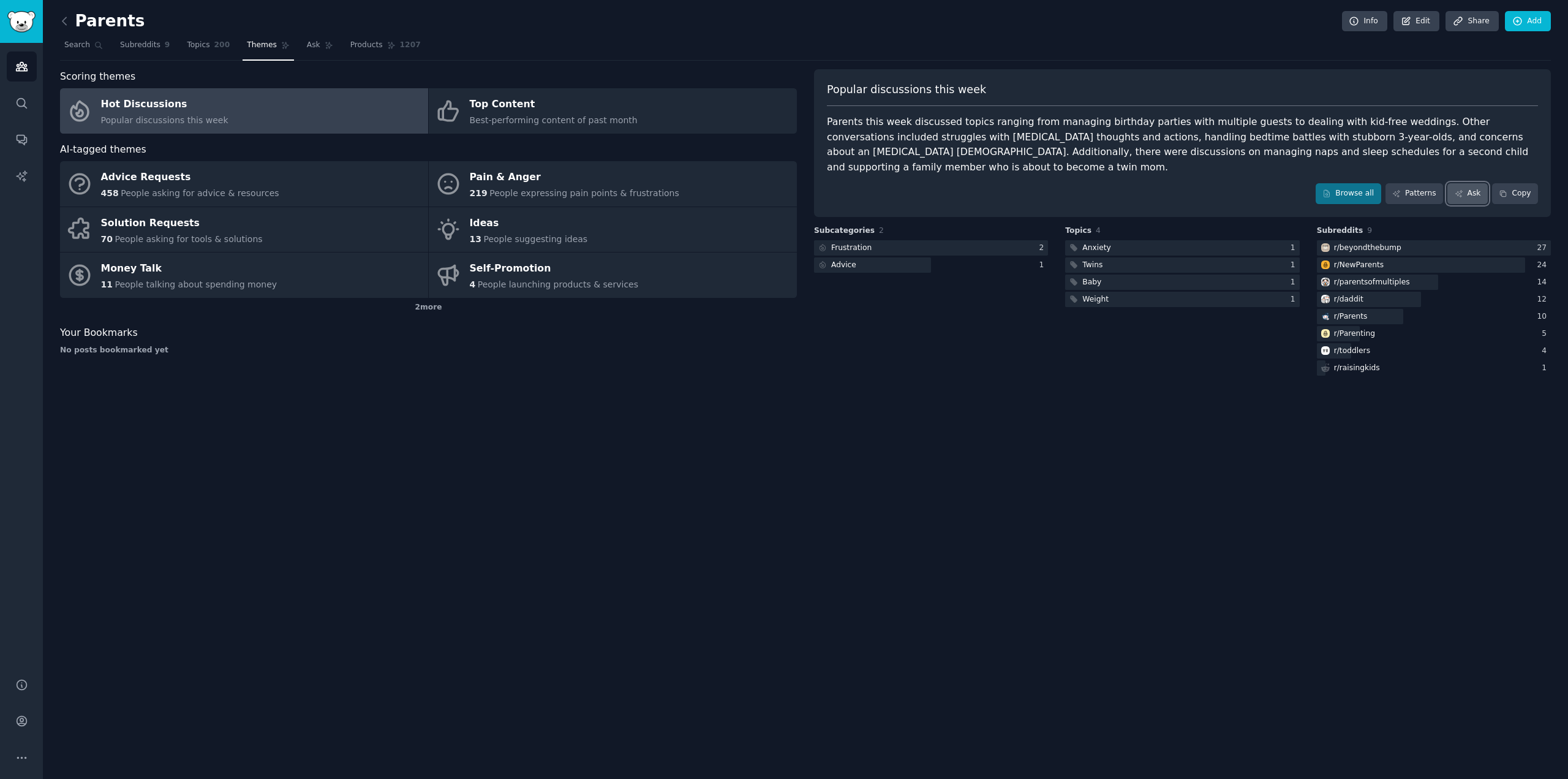
click at [1486, 183] on link "Ask" at bounding box center [1467, 193] width 41 height 21
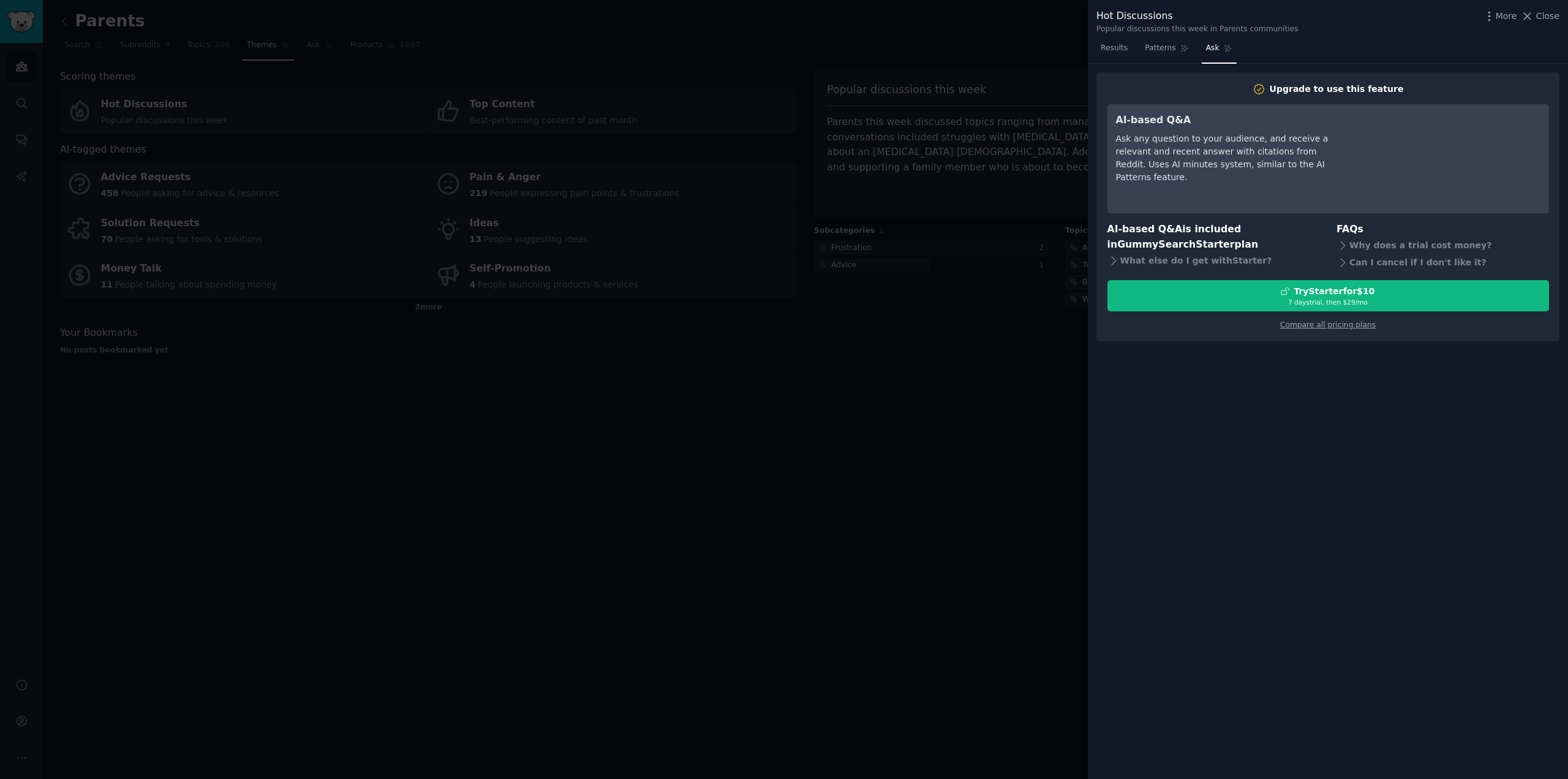
click at [930, 330] on div at bounding box center [784, 389] width 1568 height 779
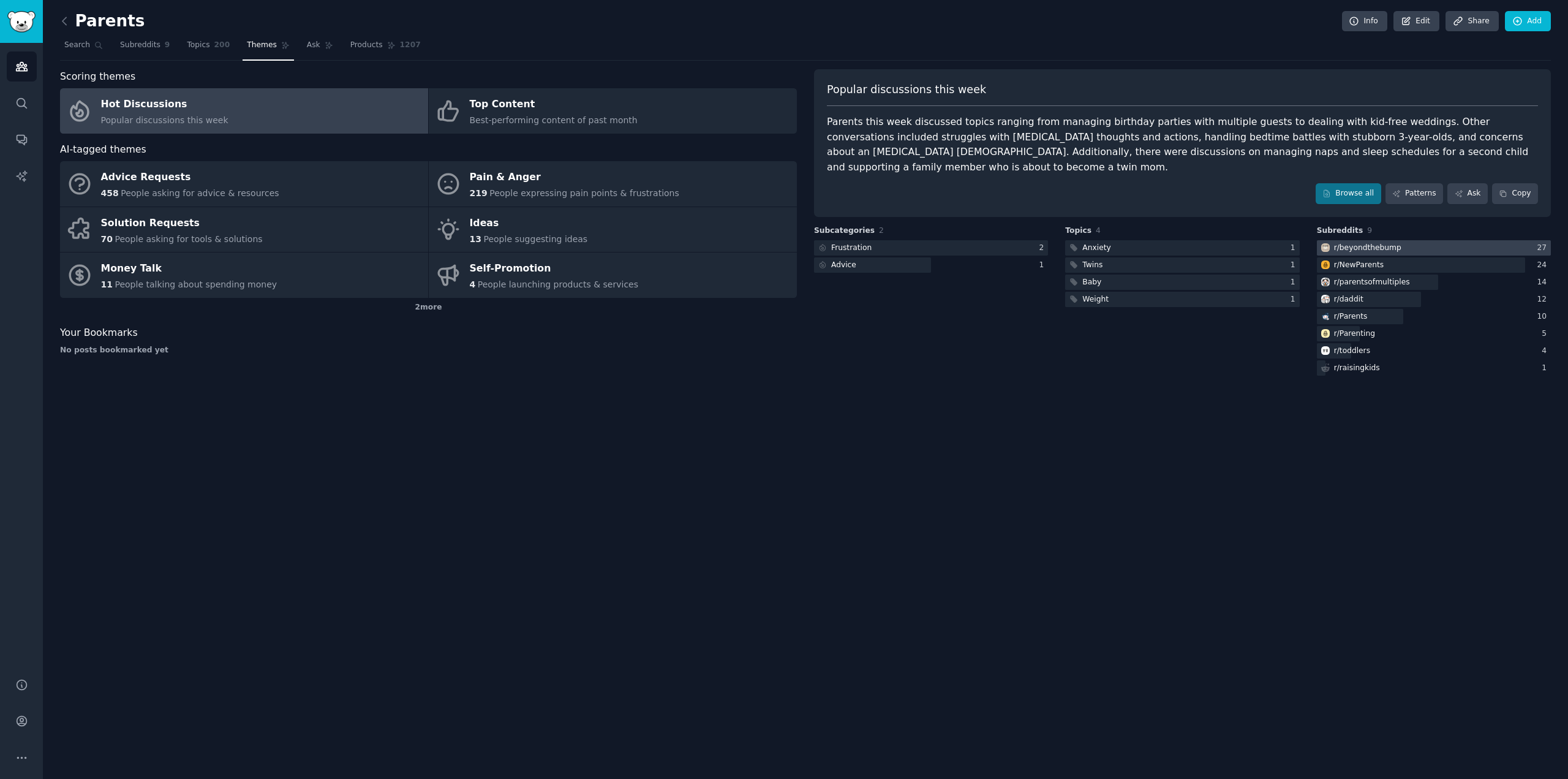
click at [1352, 243] on div "r/ beyondthebump" at bounding box center [1368, 248] width 67 height 11
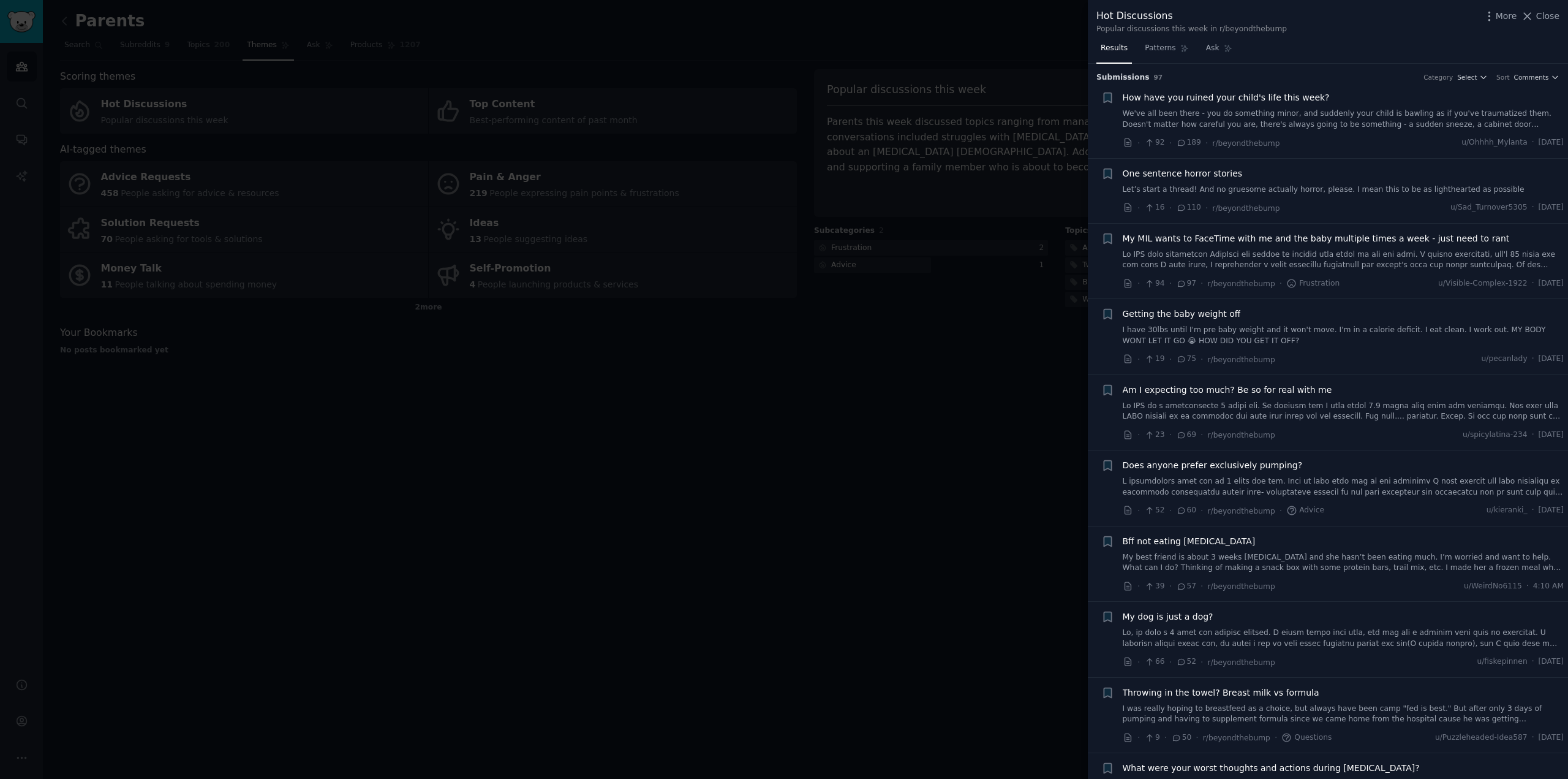
click at [1002, 249] on div at bounding box center [784, 389] width 1568 height 779
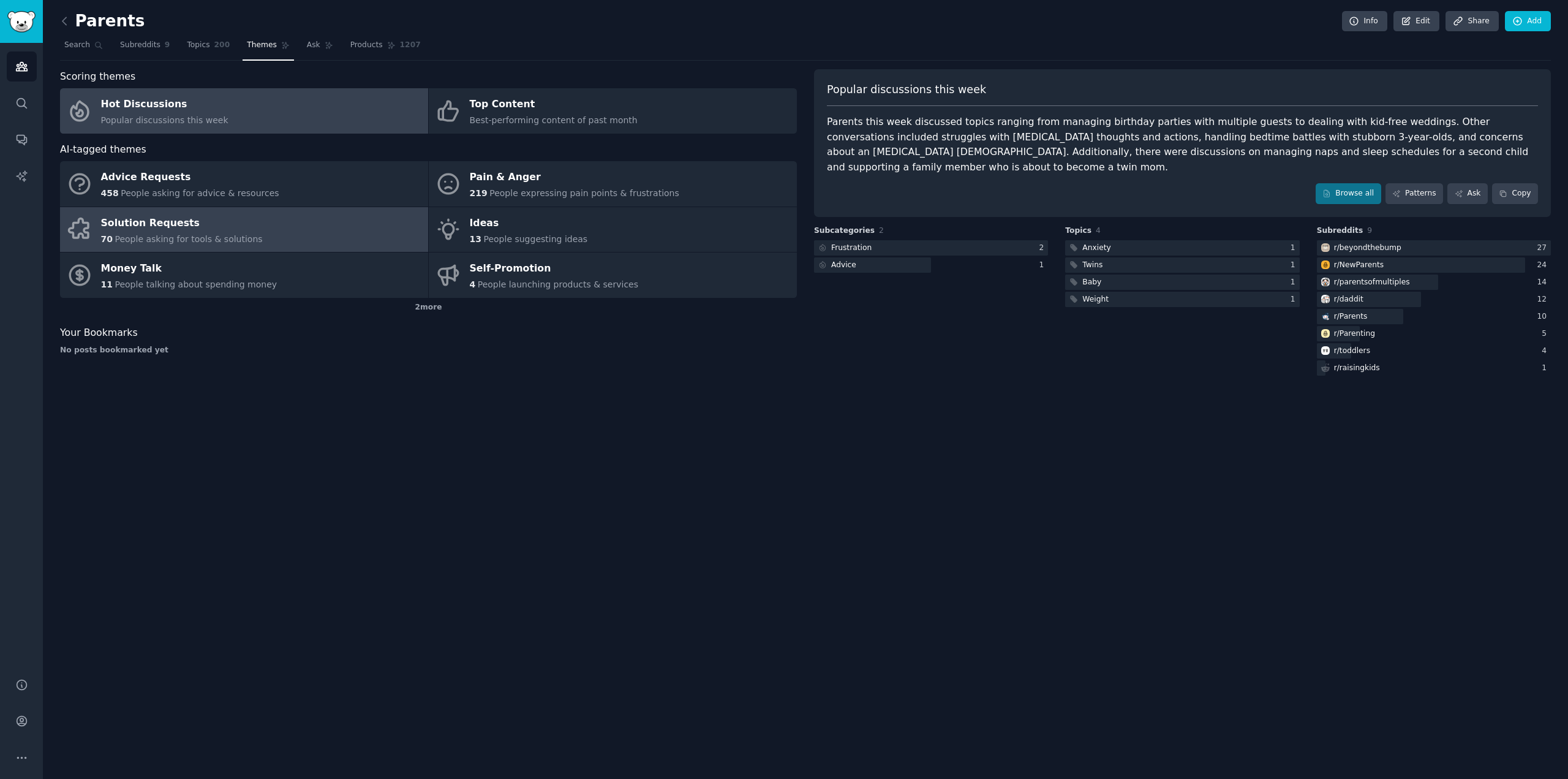
click at [262, 237] on link "Solution Requests 70 People asking for tools & solutions" at bounding box center [244, 230] width 368 height 45
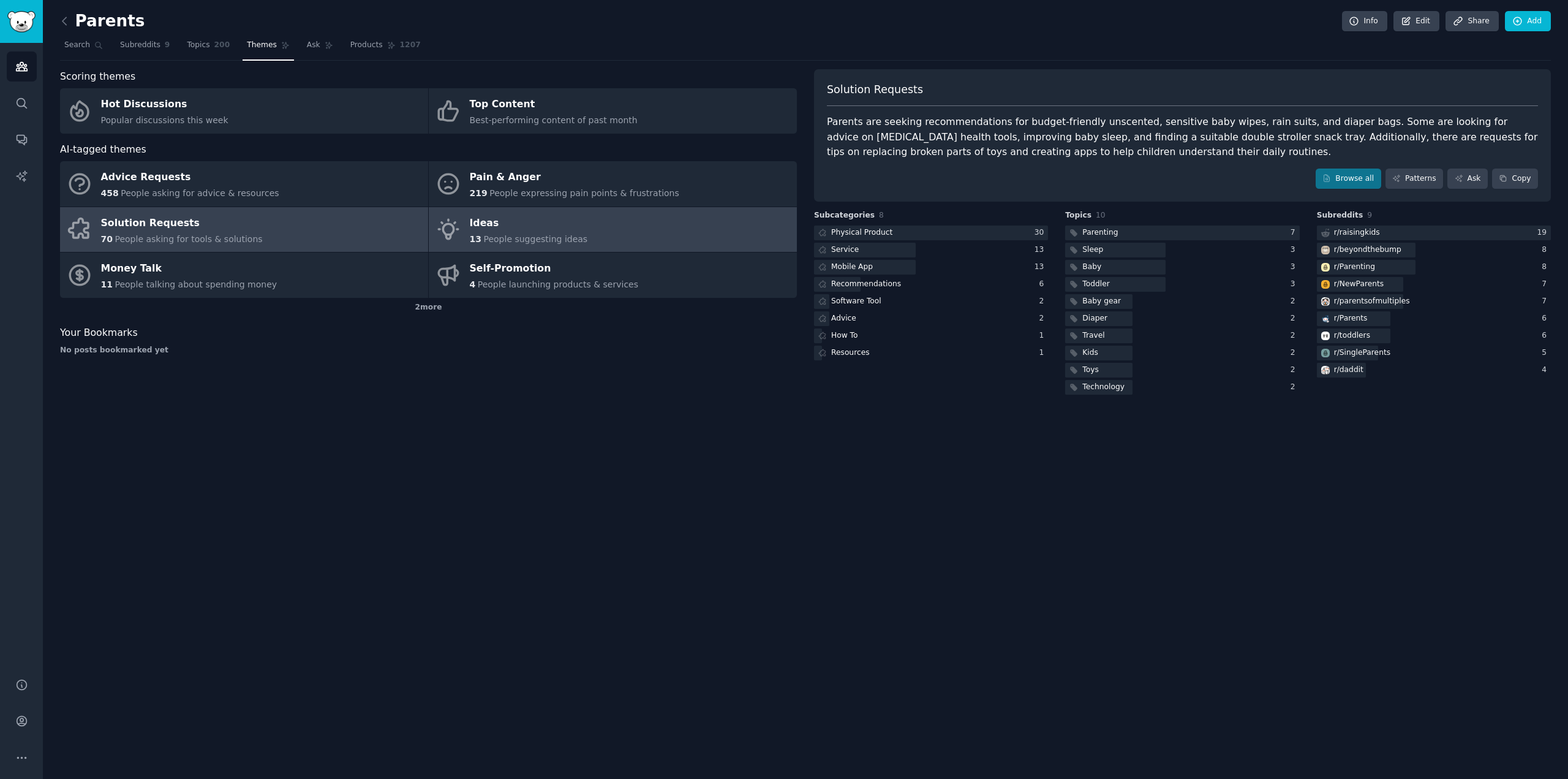
click at [581, 222] on link "Ideas 13 People suggesting ideas" at bounding box center [613, 230] width 368 height 45
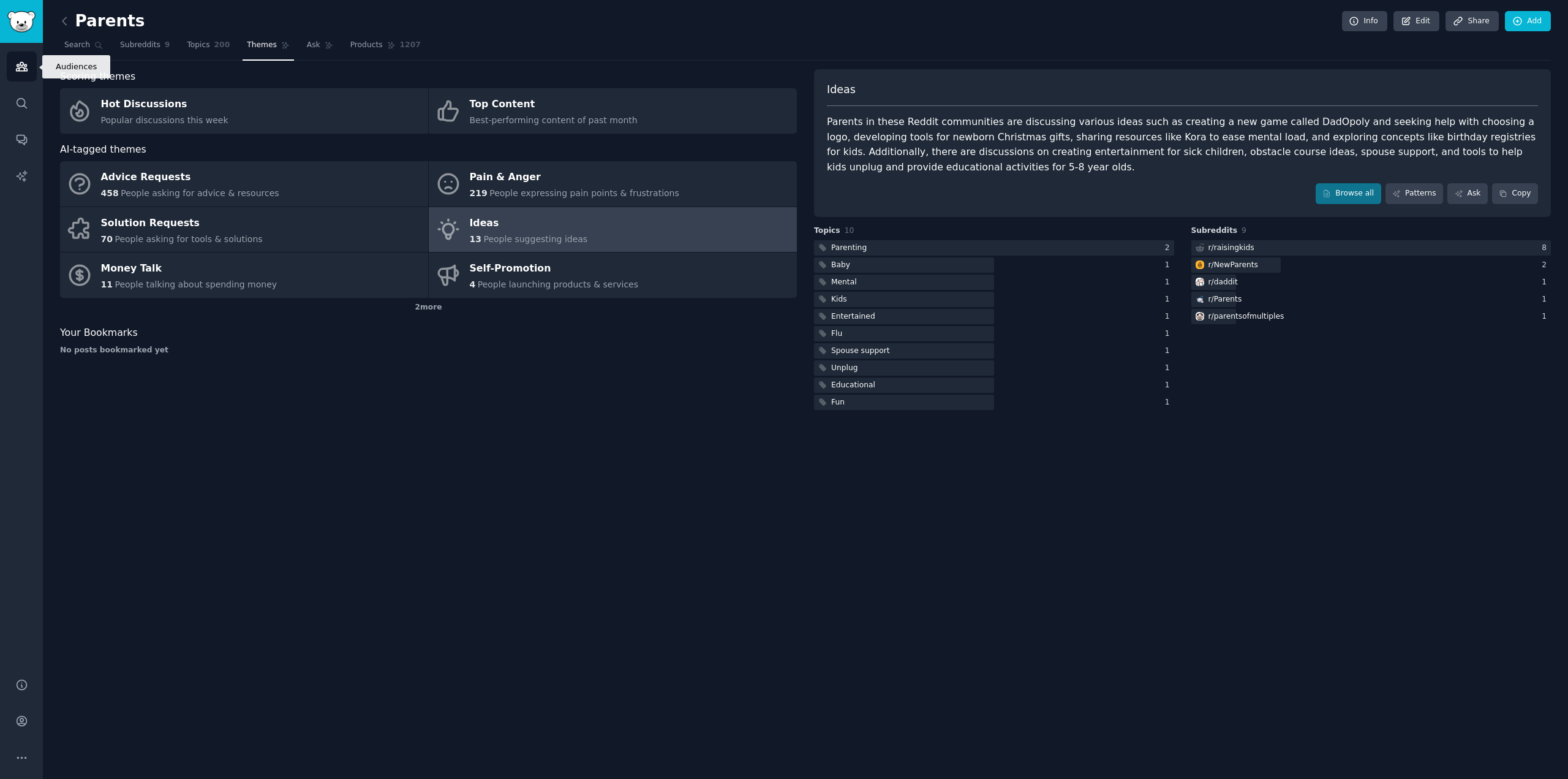
click at [22, 67] on icon "Sidebar" at bounding box center [21, 67] width 11 height 9
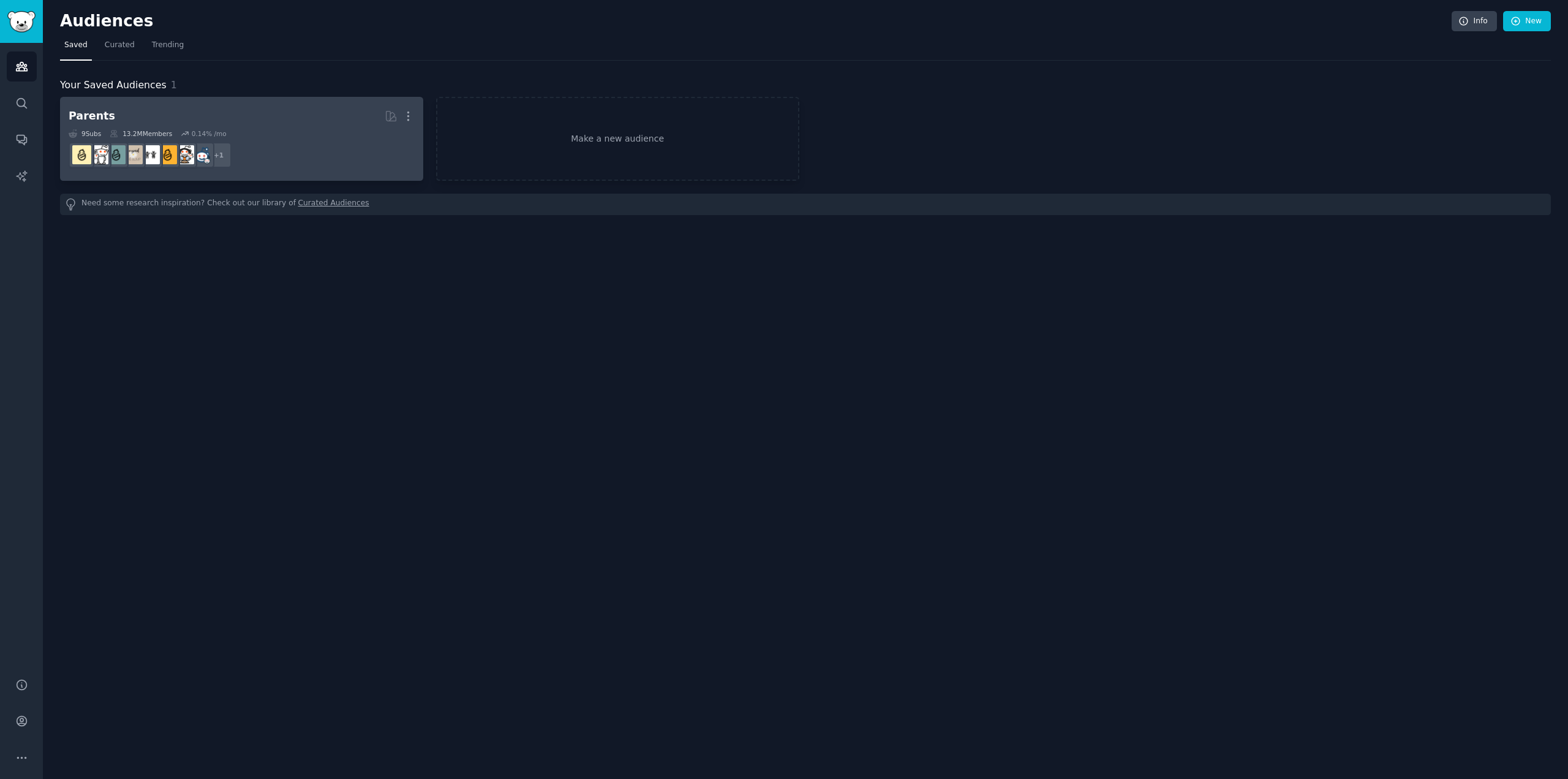
click at [236, 117] on h2 "Parents More" at bounding box center [242, 116] width 346 height 21
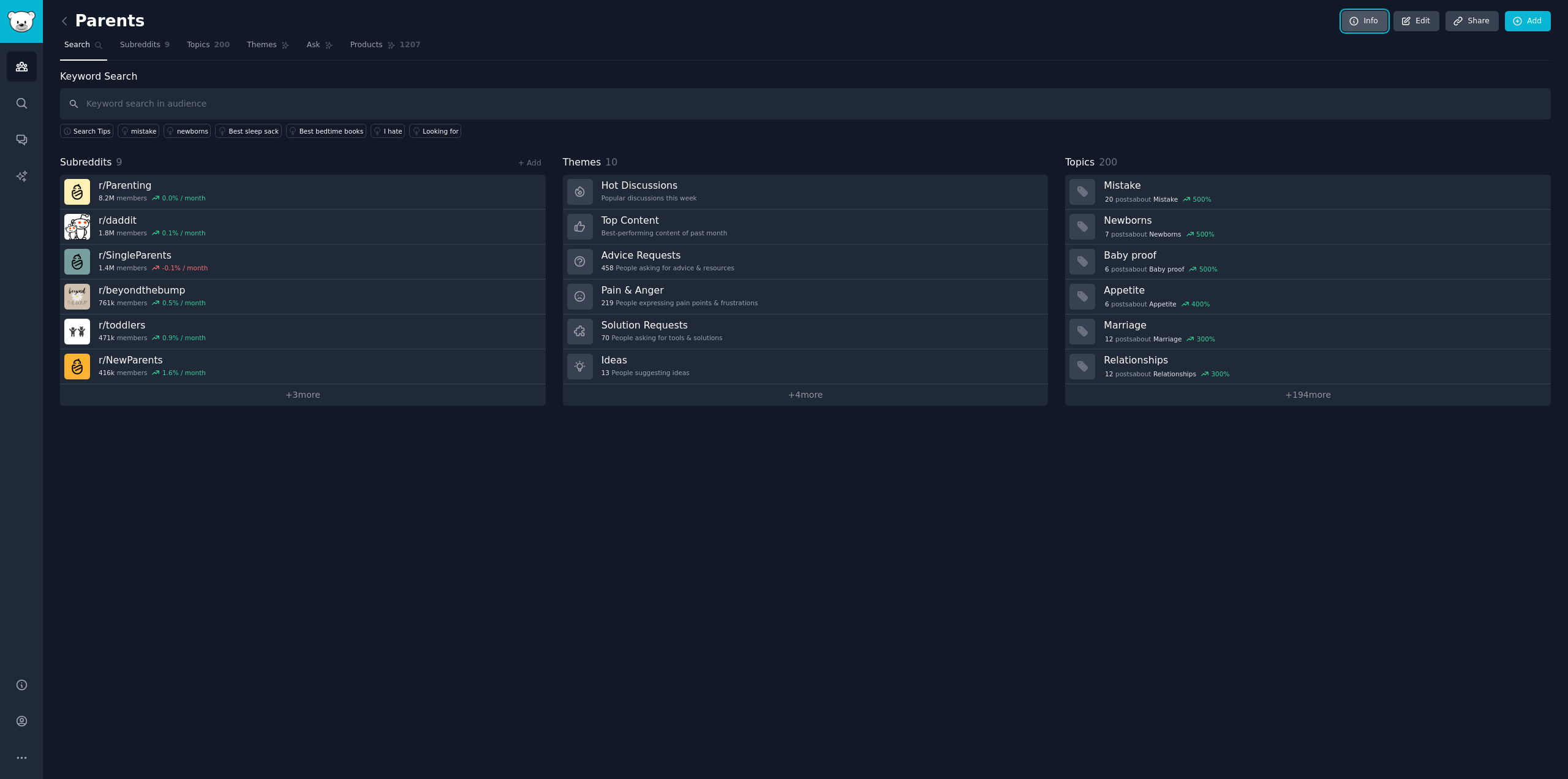
click at [1373, 24] on link "Info" at bounding box center [1365, 21] width 45 height 21
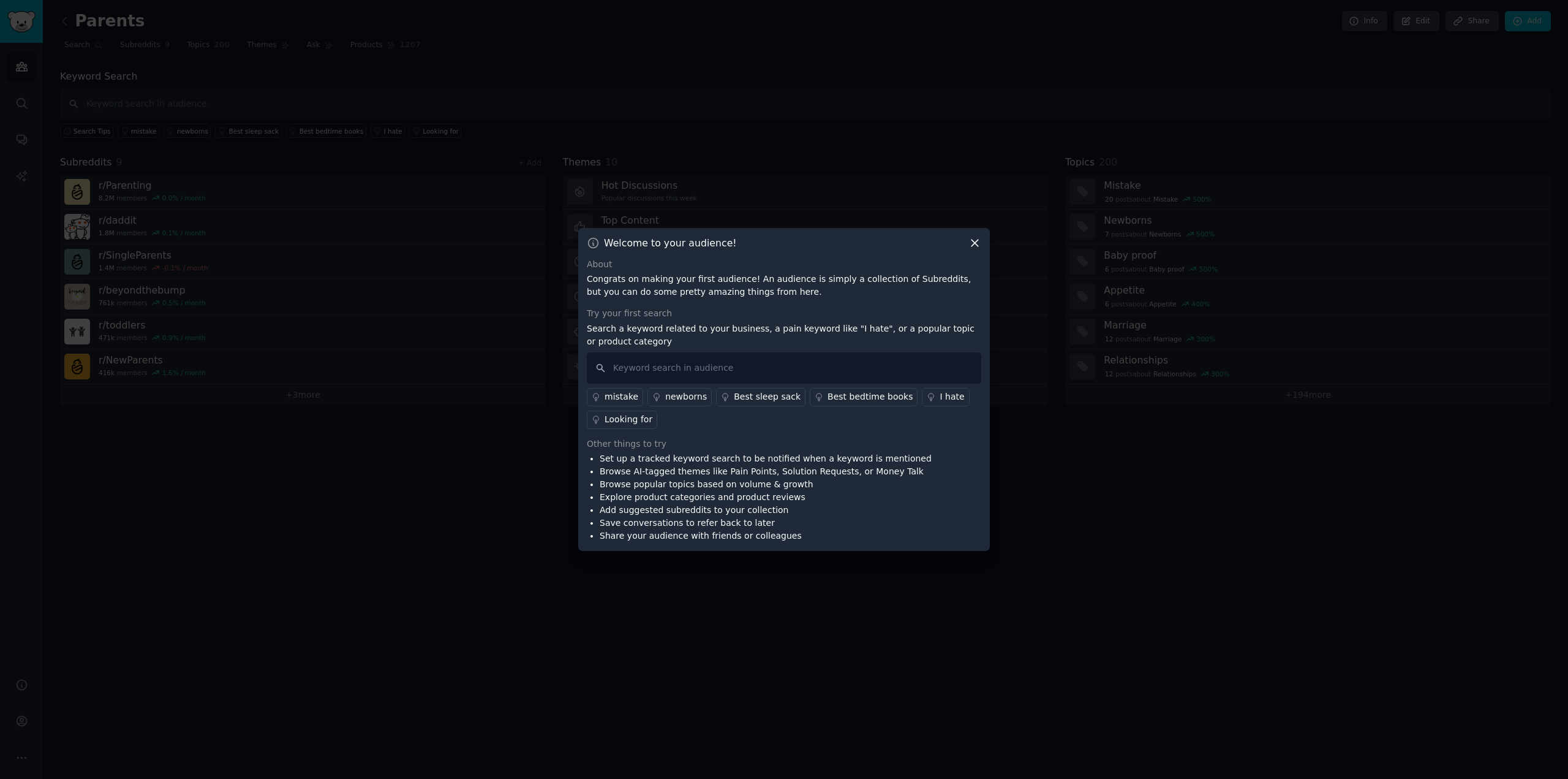
click at [1165, 69] on div at bounding box center [784, 389] width 1568 height 779
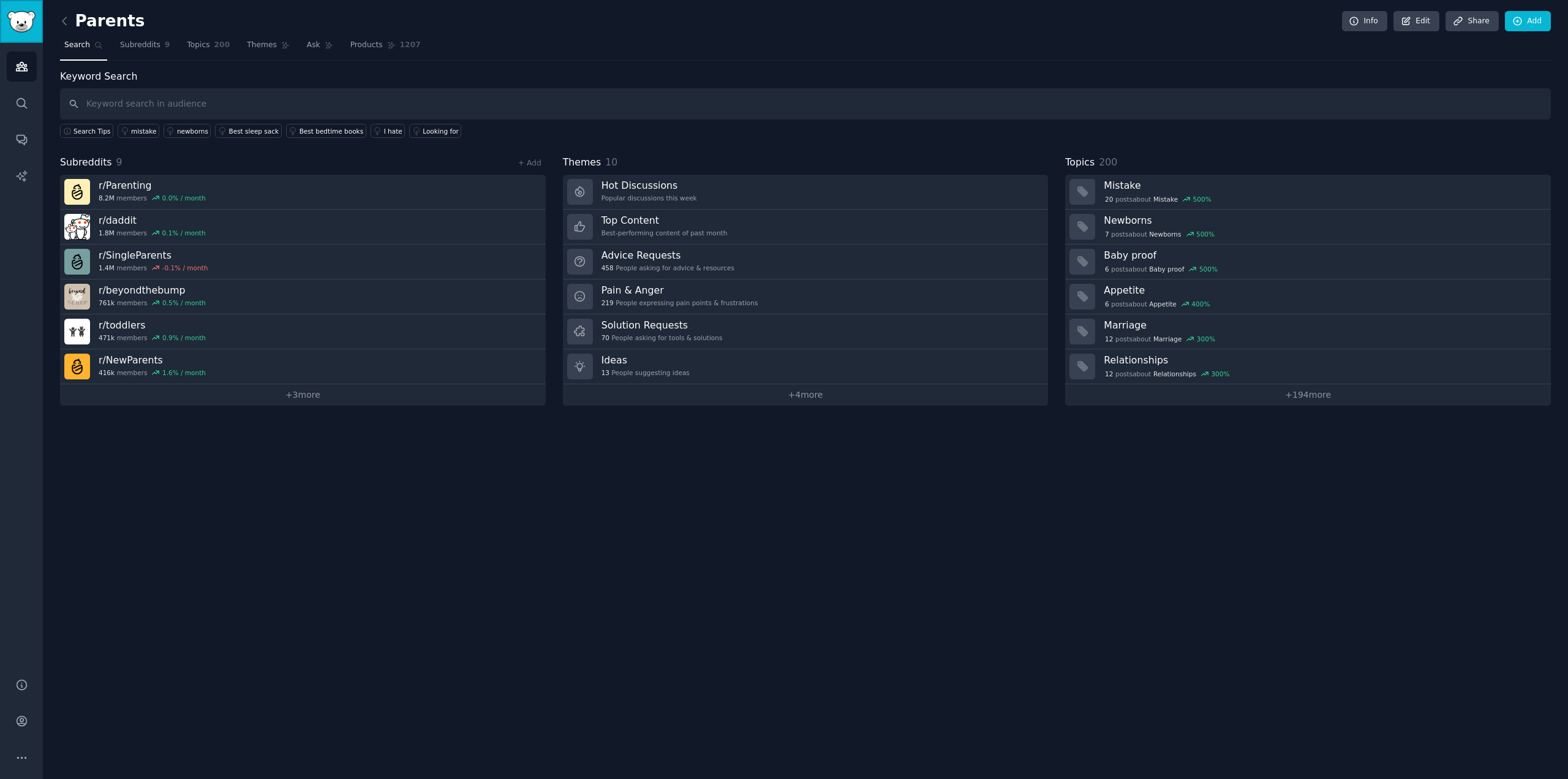
click at [23, 21] on img "Sidebar" at bounding box center [21, 21] width 28 height 21
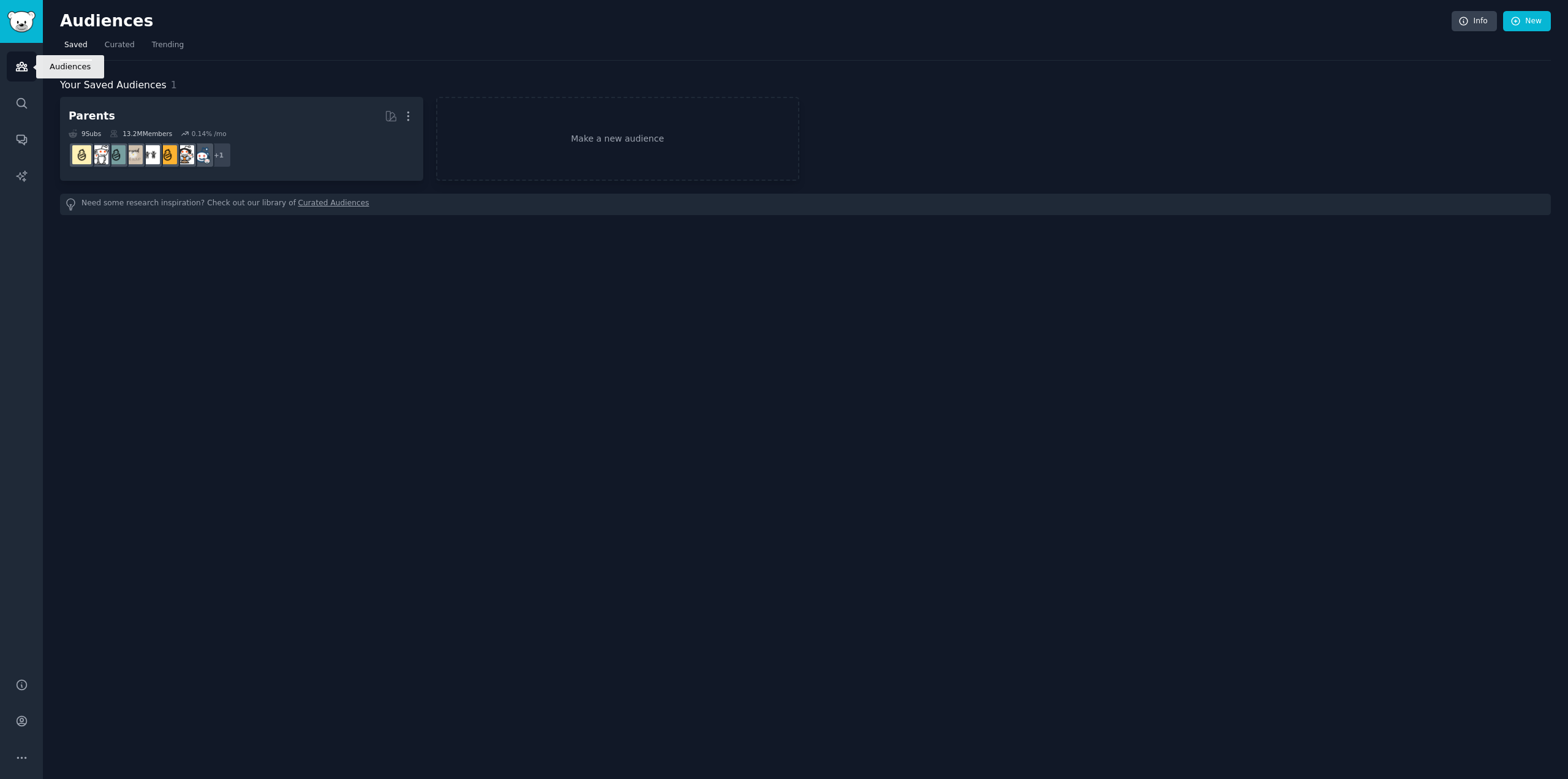
click at [27, 69] on icon "Sidebar" at bounding box center [22, 67] width 13 height 13
click at [16, 724] on icon "Sidebar" at bounding box center [22, 721] width 13 height 13
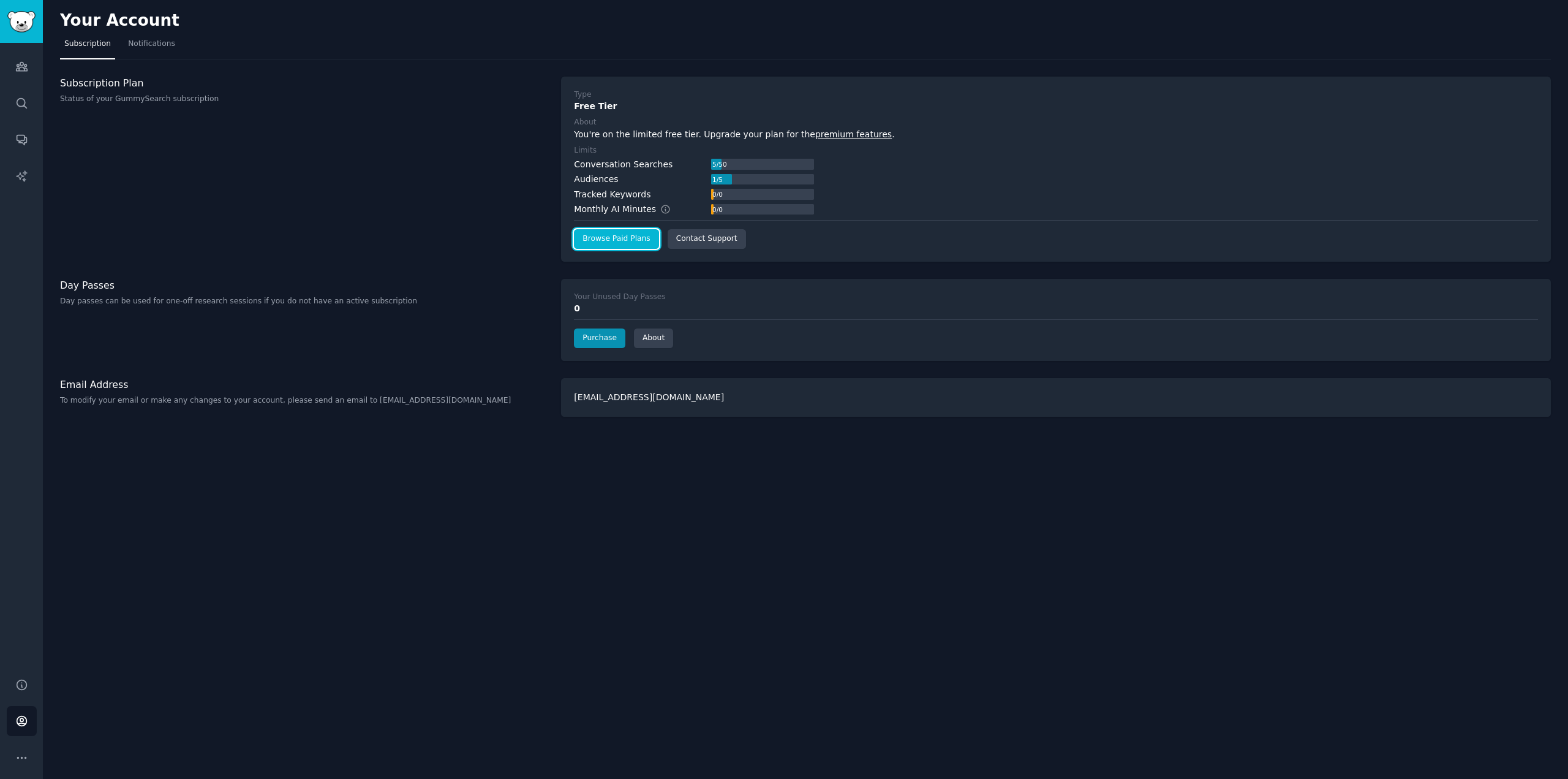
click at [622, 237] on link "Browse Paid Plans" at bounding box center [616, 239] width 85 height 20
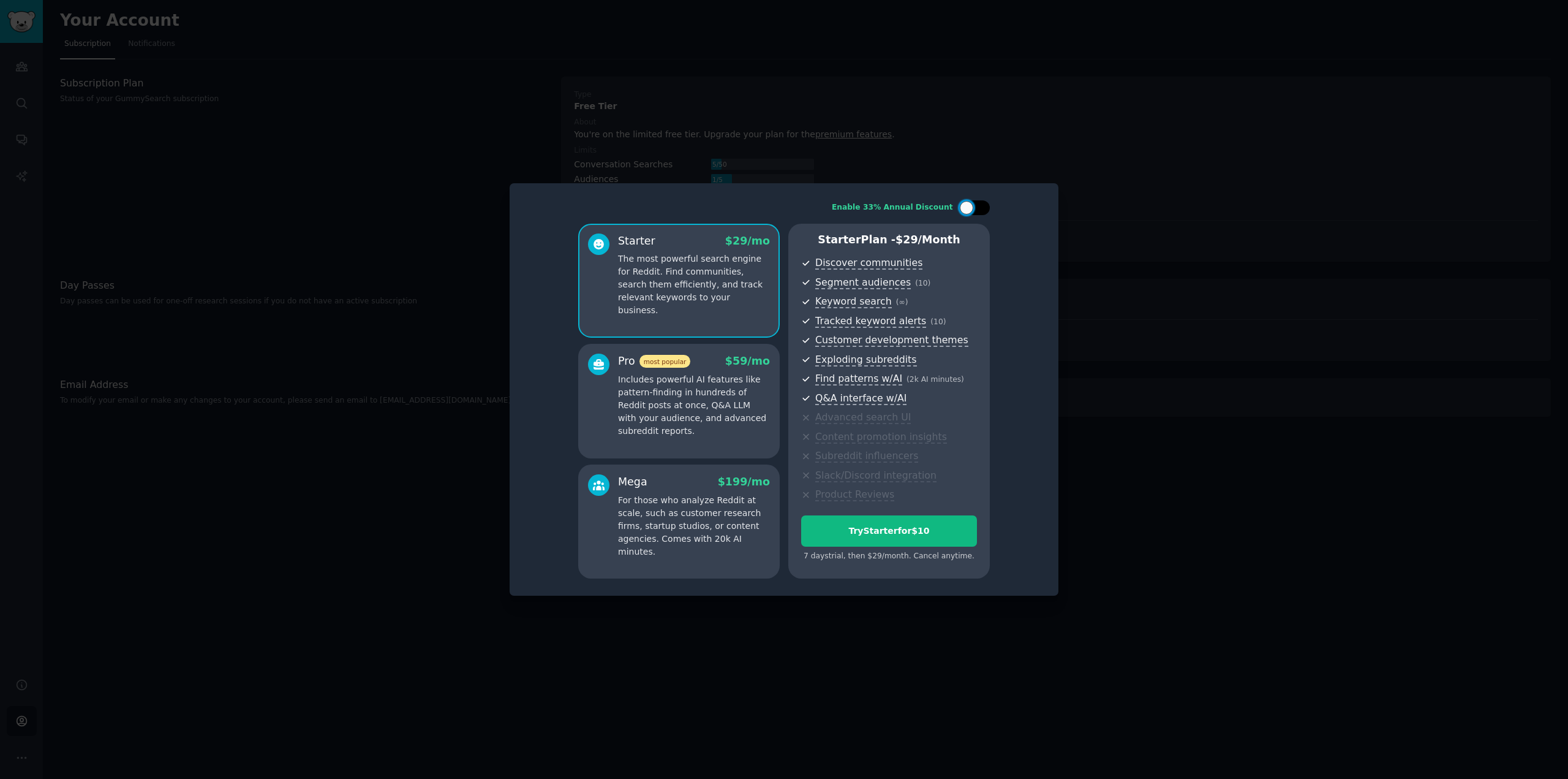
click at [975, 209] on div at bounding box center [974, 207] width 31 height 15
click at [976, 211] on div at bounding box center [982, 207] width 13 height 13
checkbox input "false"
click at [1049, 125] on div at bounding box center [784, 389] width 1568 height 779
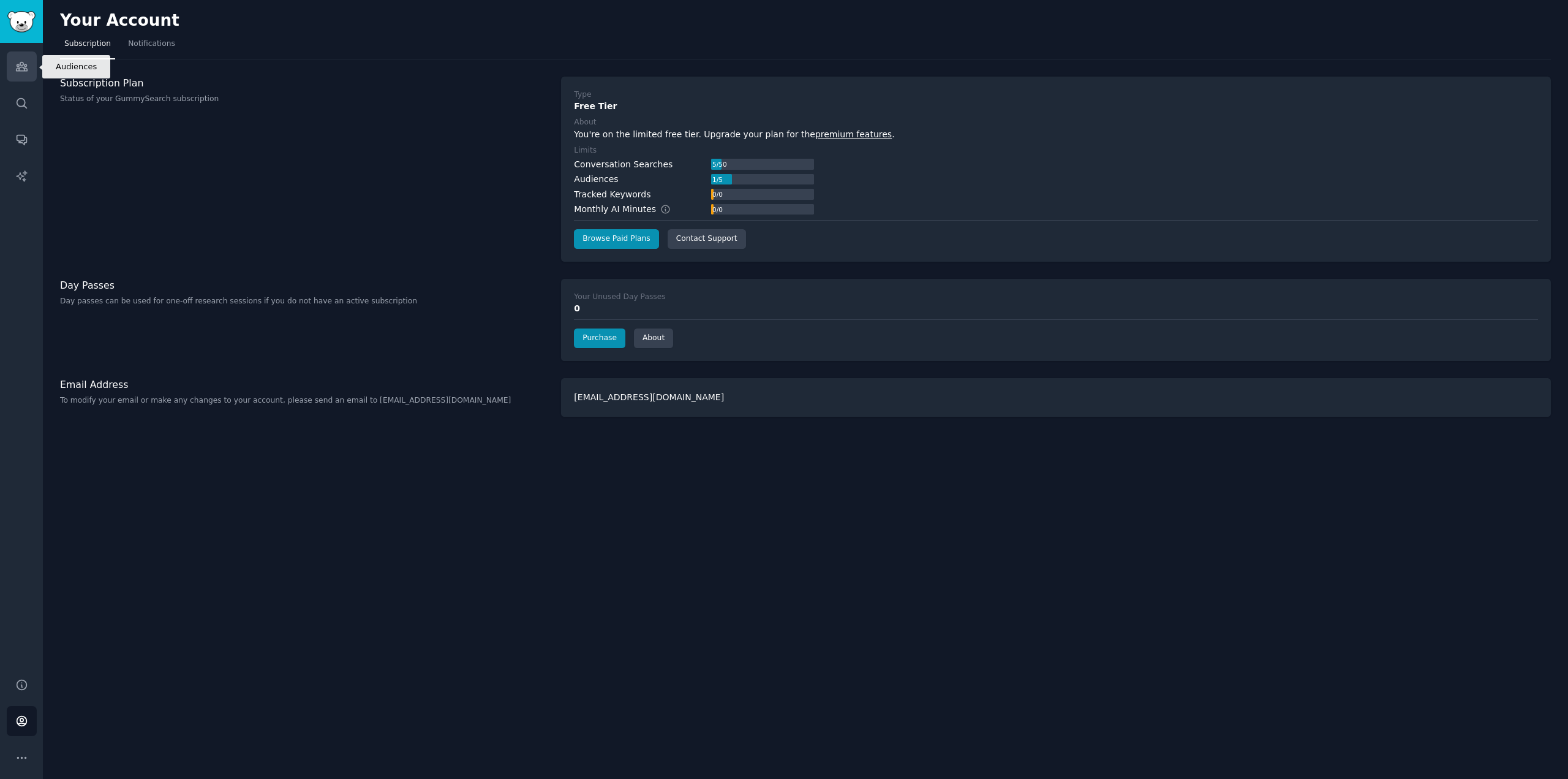
click at [21, 71] on icon "Sidebar" at bounding box center [21, 67] width 11 height 9
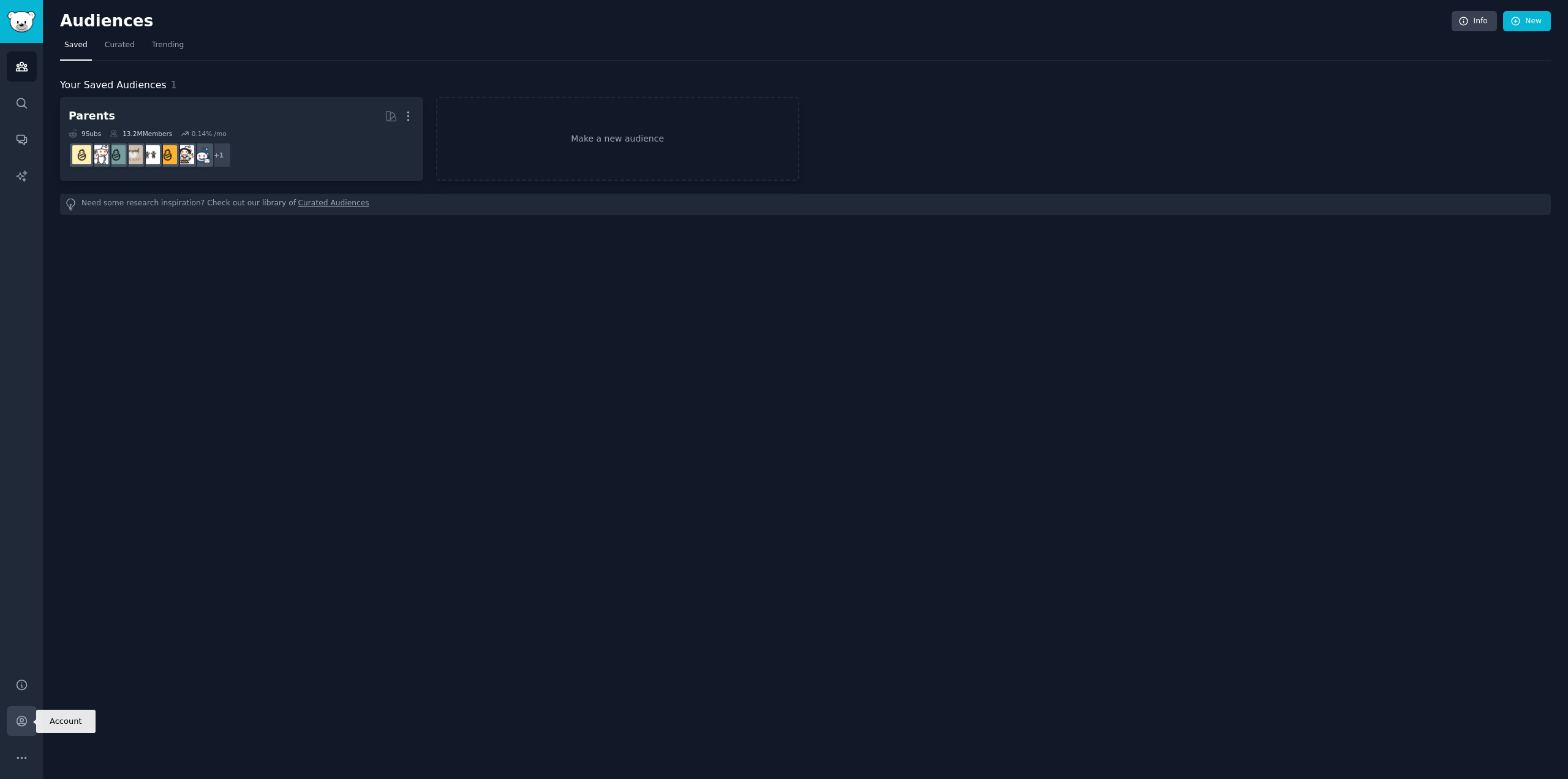
click at [35, 720] on link "Account" at bounding box center [22, 721] width 30 height 30
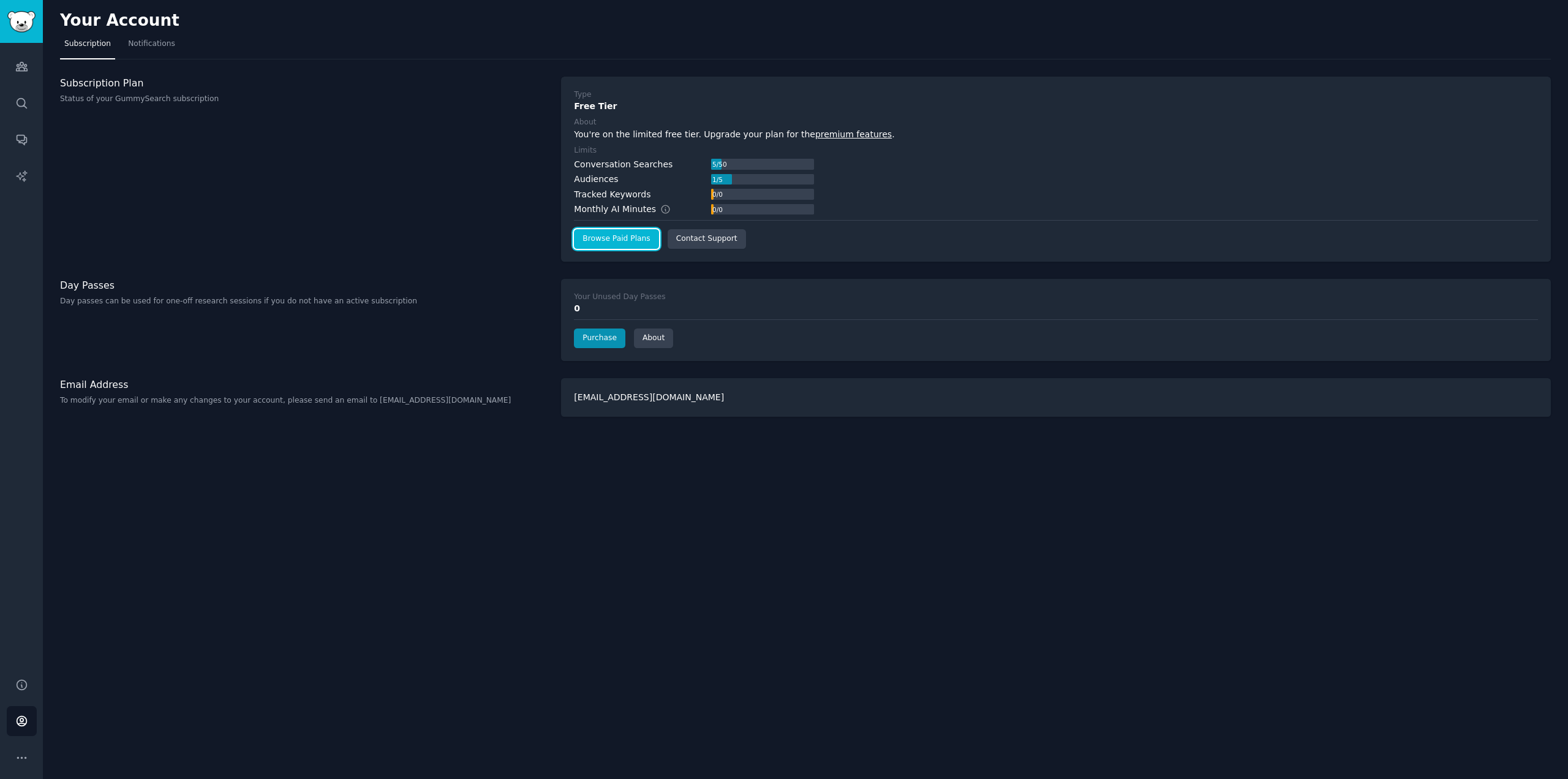
click at [618, 243] on link "Browse Paid Plans" at bounding box center [616, 239] width 85 height 20
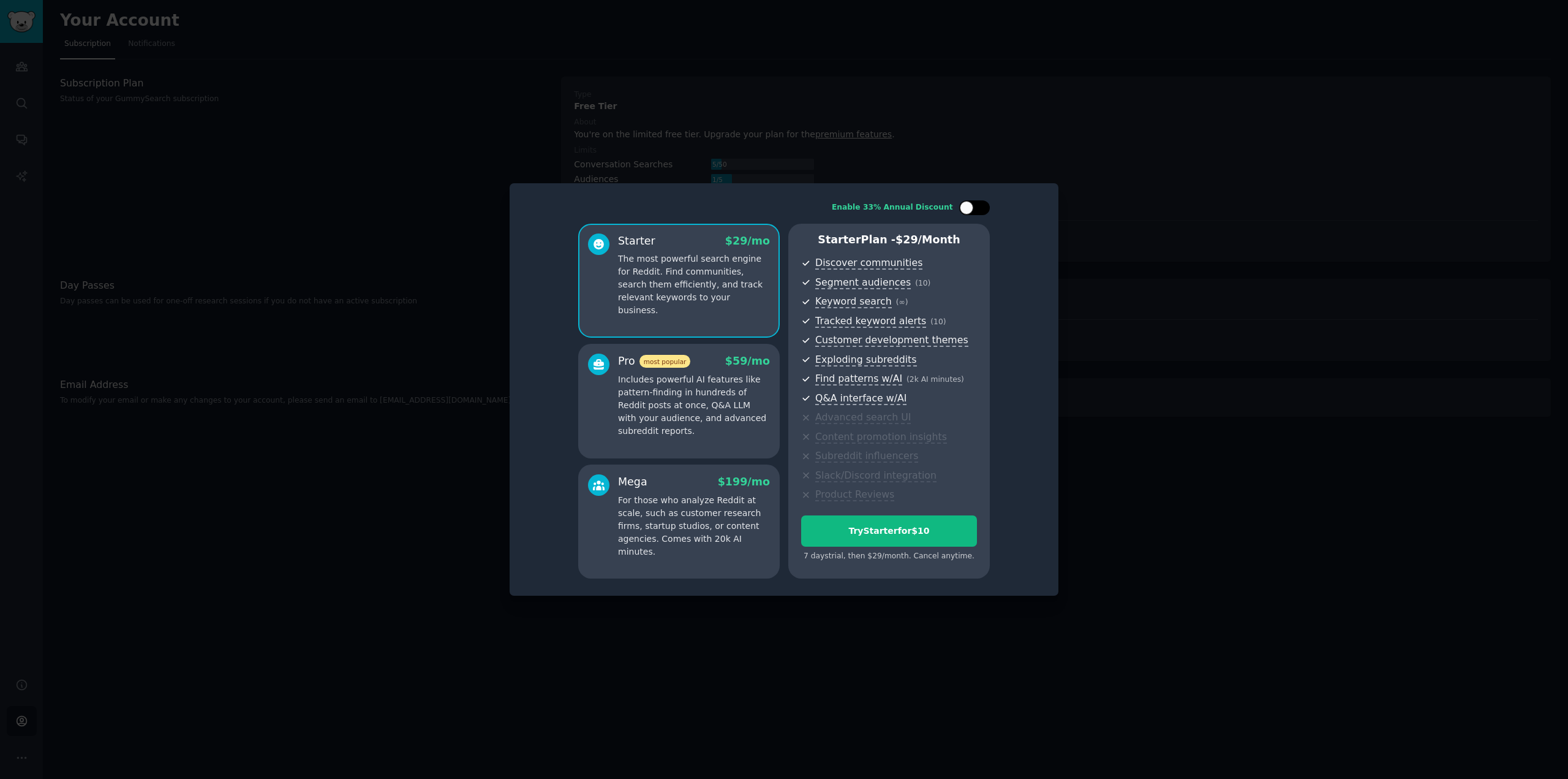
click at [970, 205] on div at bounding box center [966, 207] width 13 height 13
click at [975, 207] on div at bounding box center [974, 207] width 31 height 15
checkbox input "false"
click at [1232, 348] on div at bounding box center [784, 389] width 1568 height 779
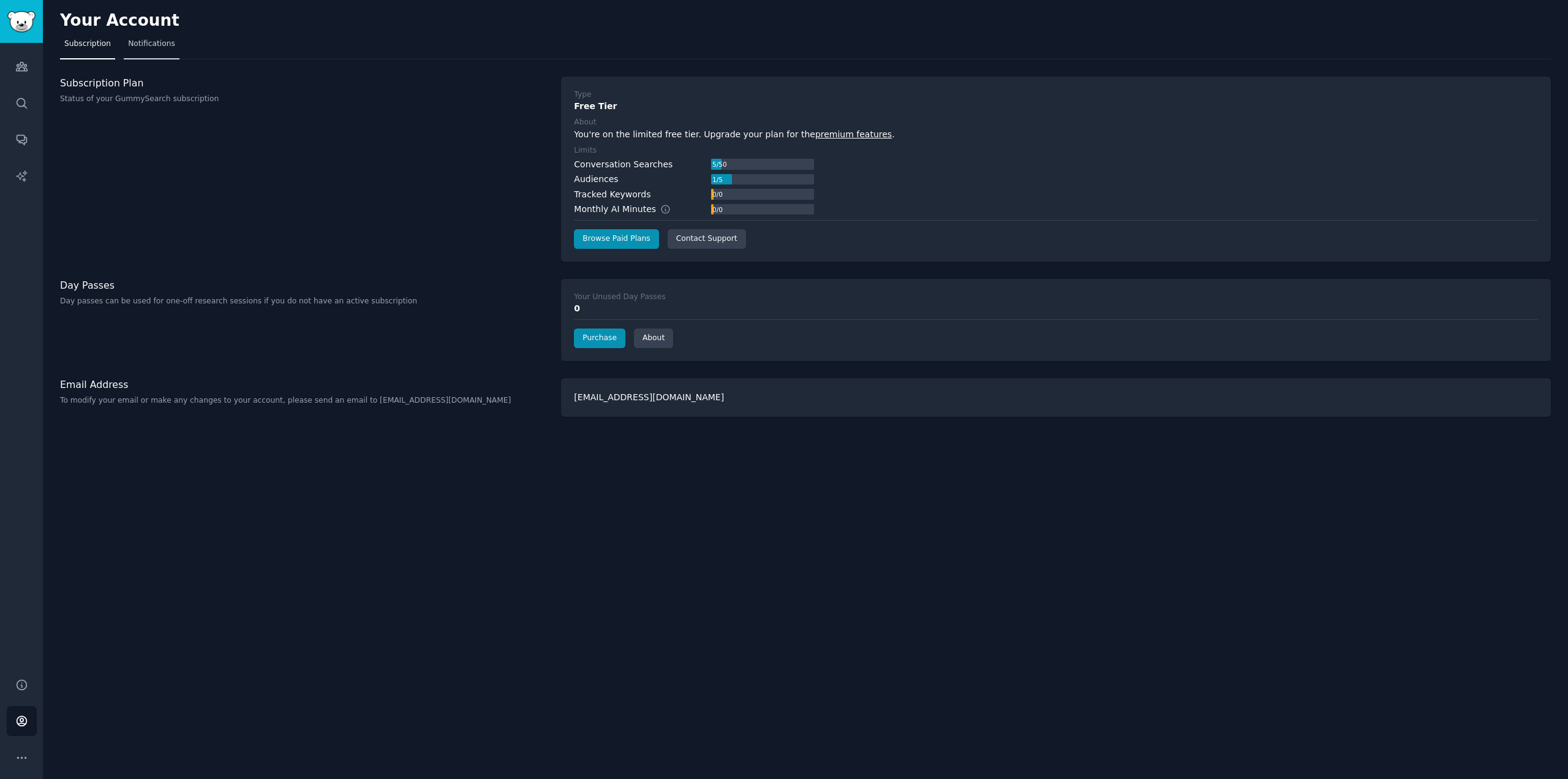
click at [137, 44] on span "Notifications" at bounding box center [152, 44] width 47 height 11
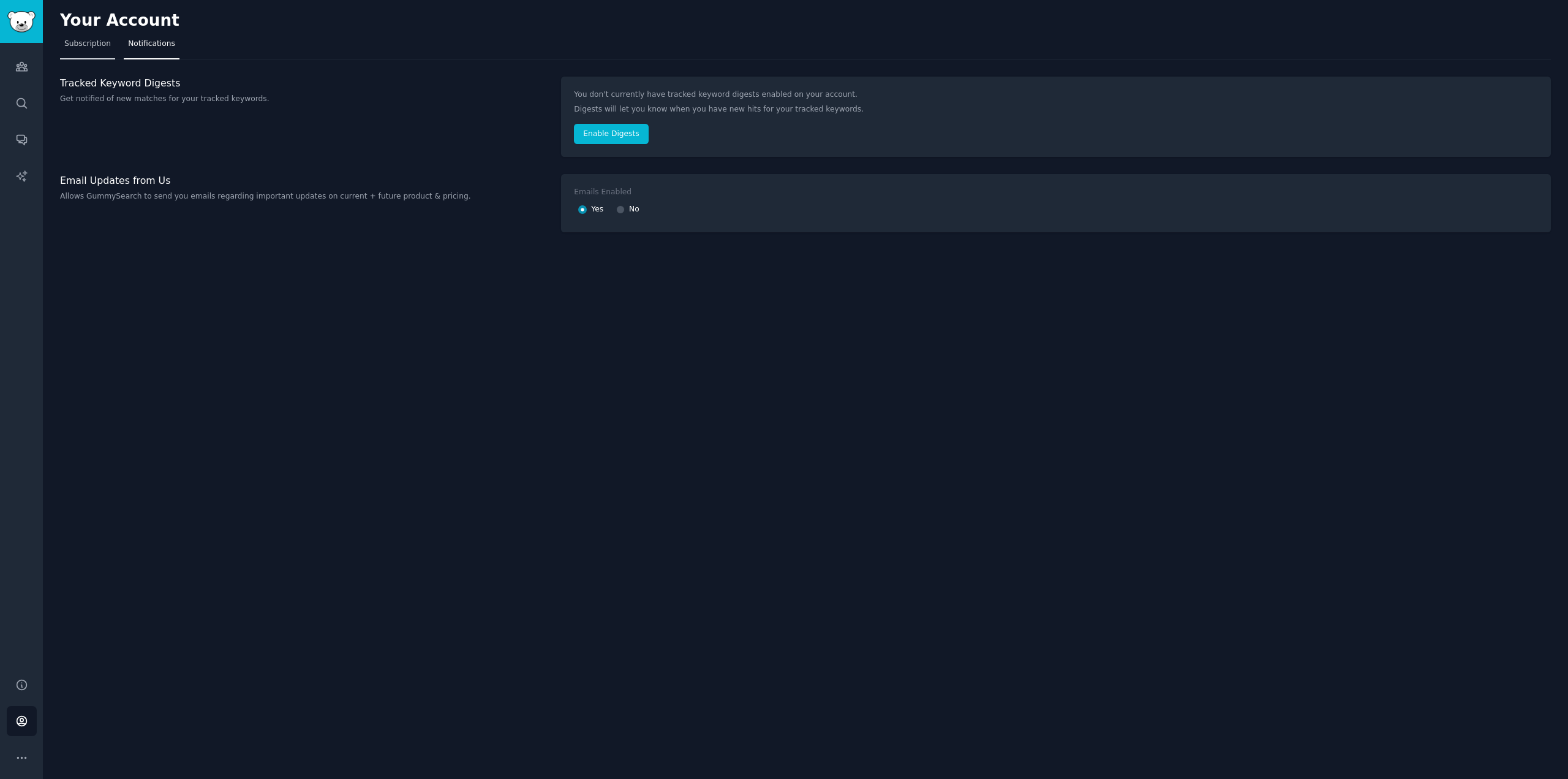
click at [89, 43] on span "Subscription" at bounding box center [87, 44] width 46 height 11
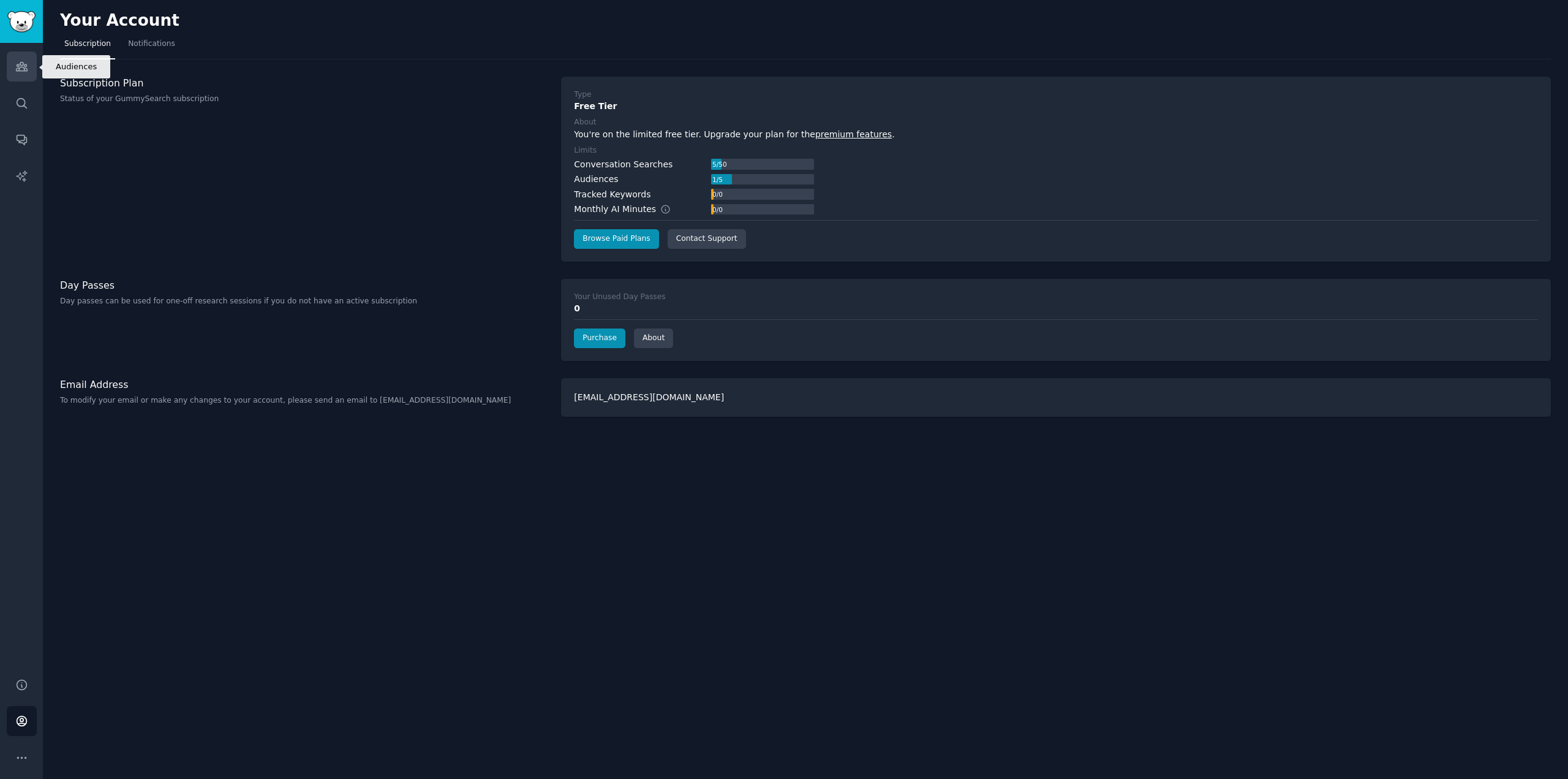
click at [21, 69] on icon "Sidebar" at bounding box center [22, 67] width 13 height 13
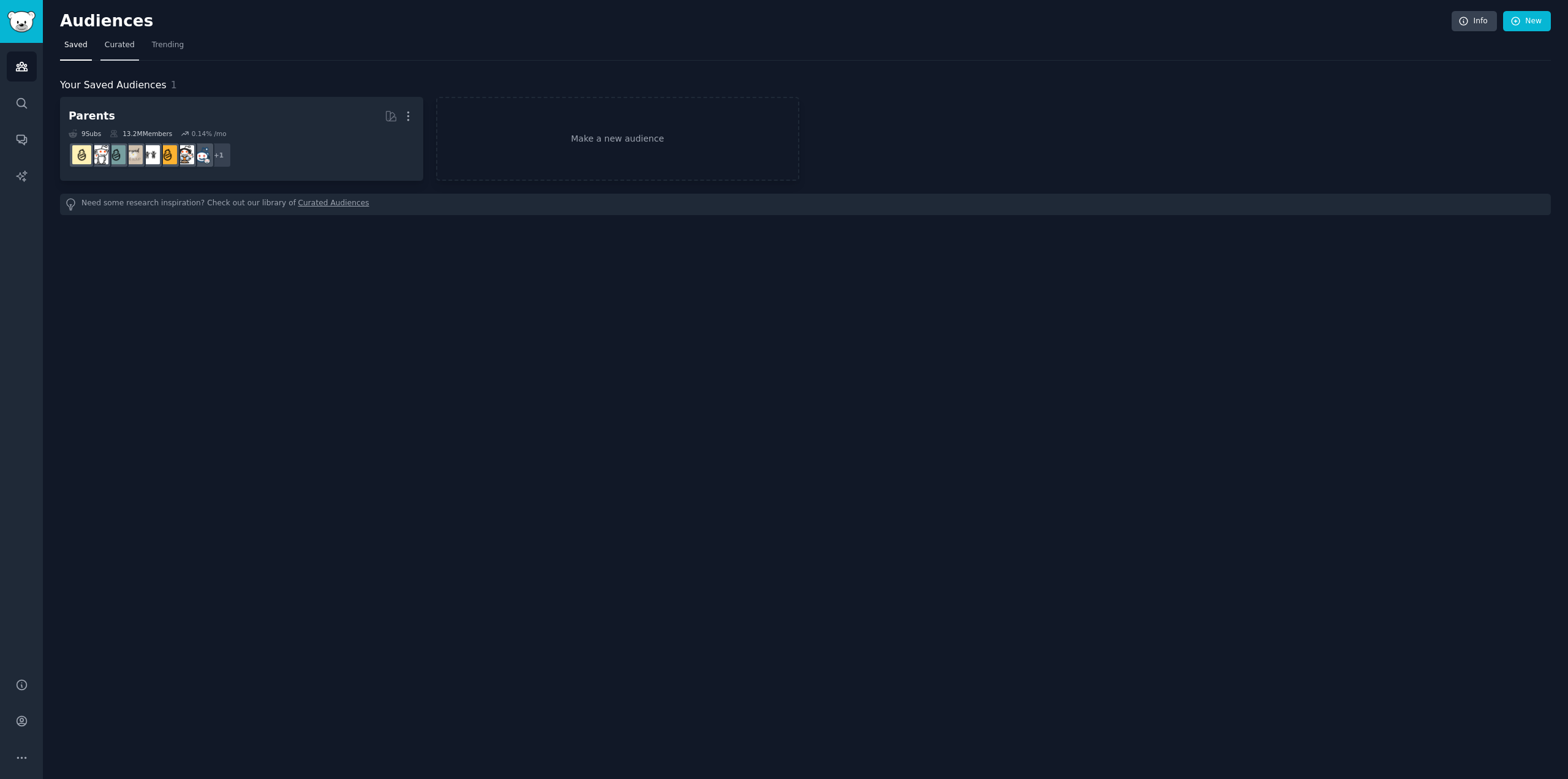
click at [106, 46] on span "Curated" at bounding box center [120, 45] width 30 height 11
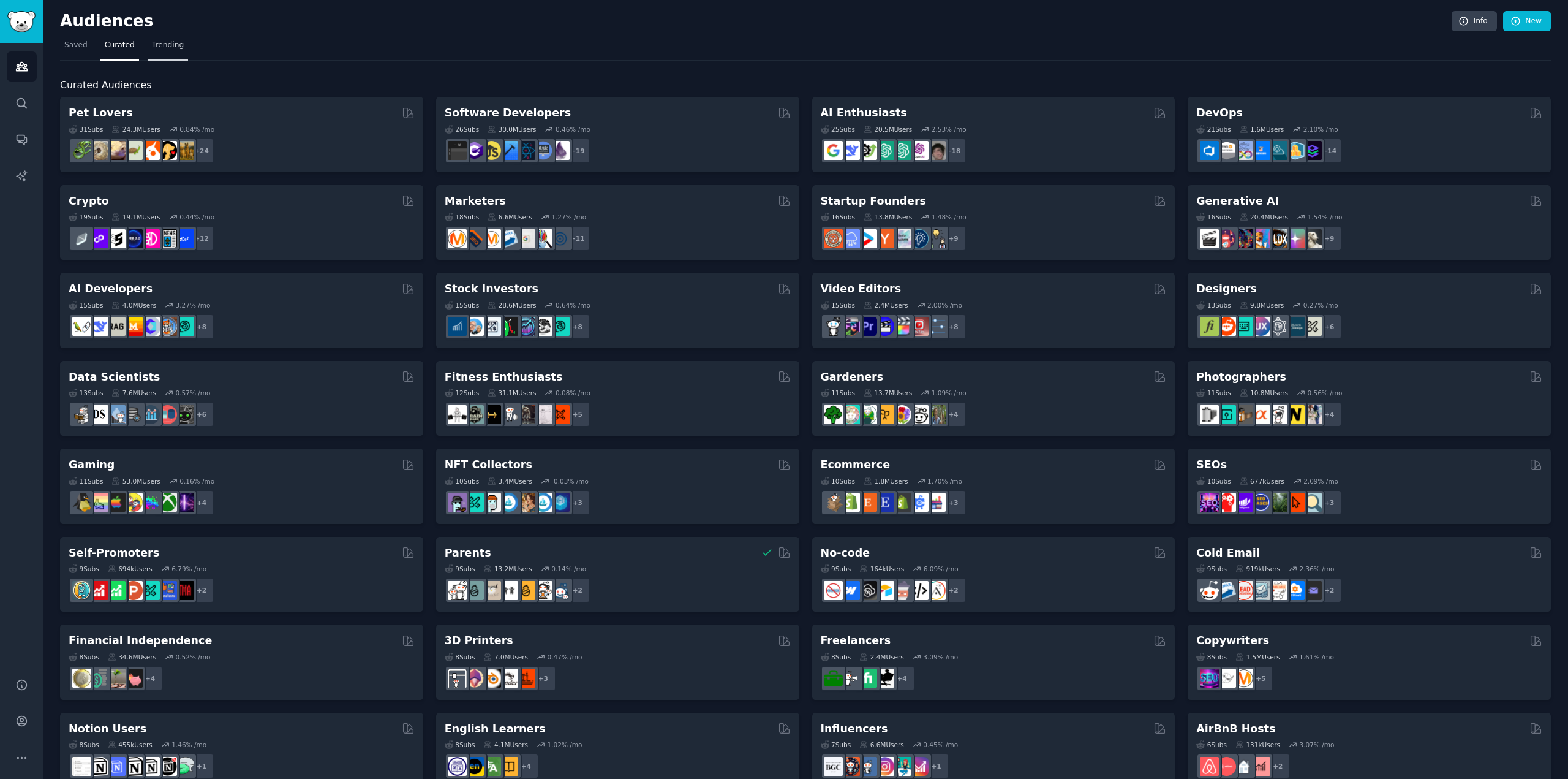
click at [167, 41] on span "Trending" at bounding box center [167, 45] width 32 height 11
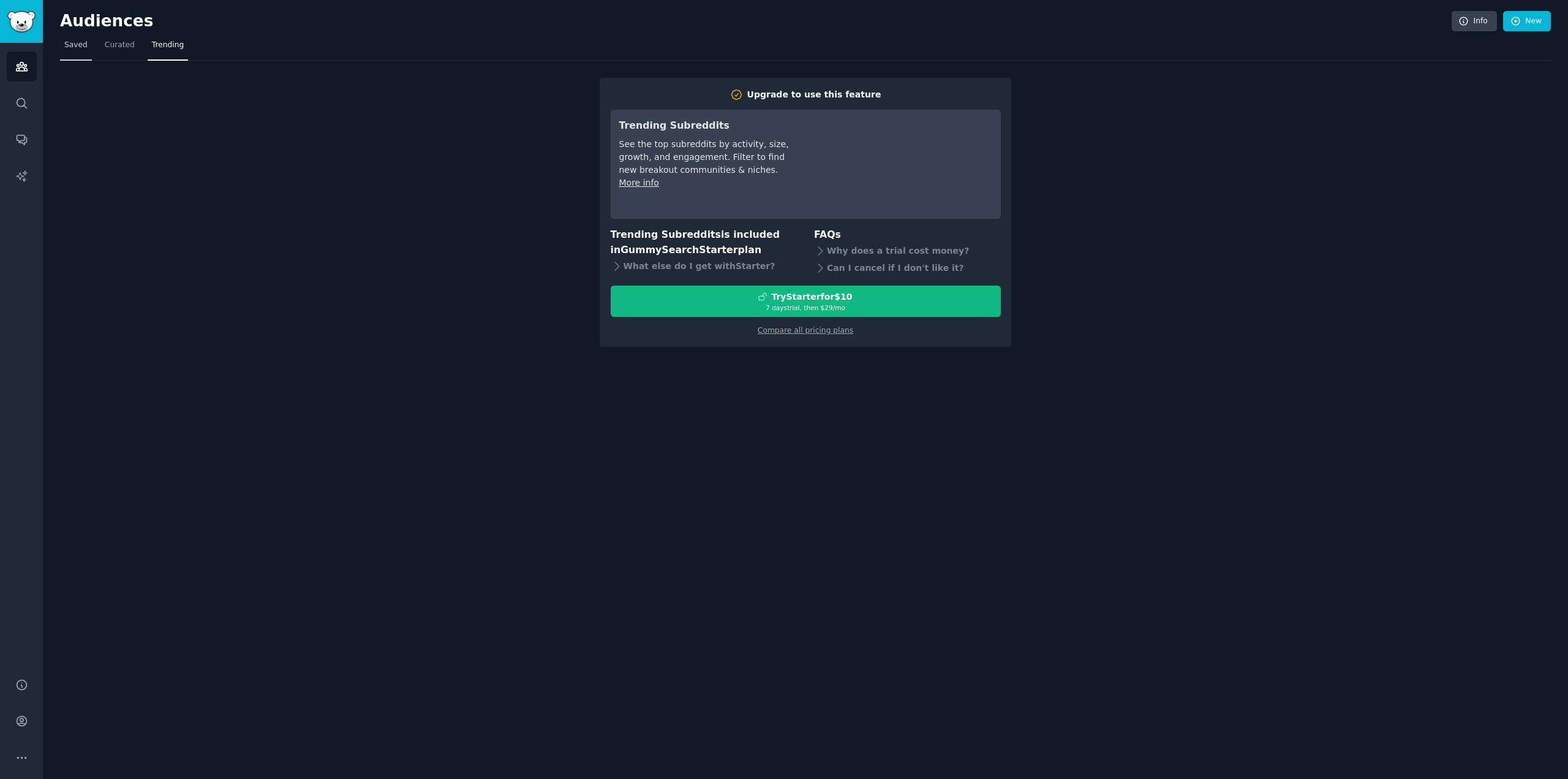
click at [75, 50] on link "Saved" at bounding box center [76, 48] width 32 height 25
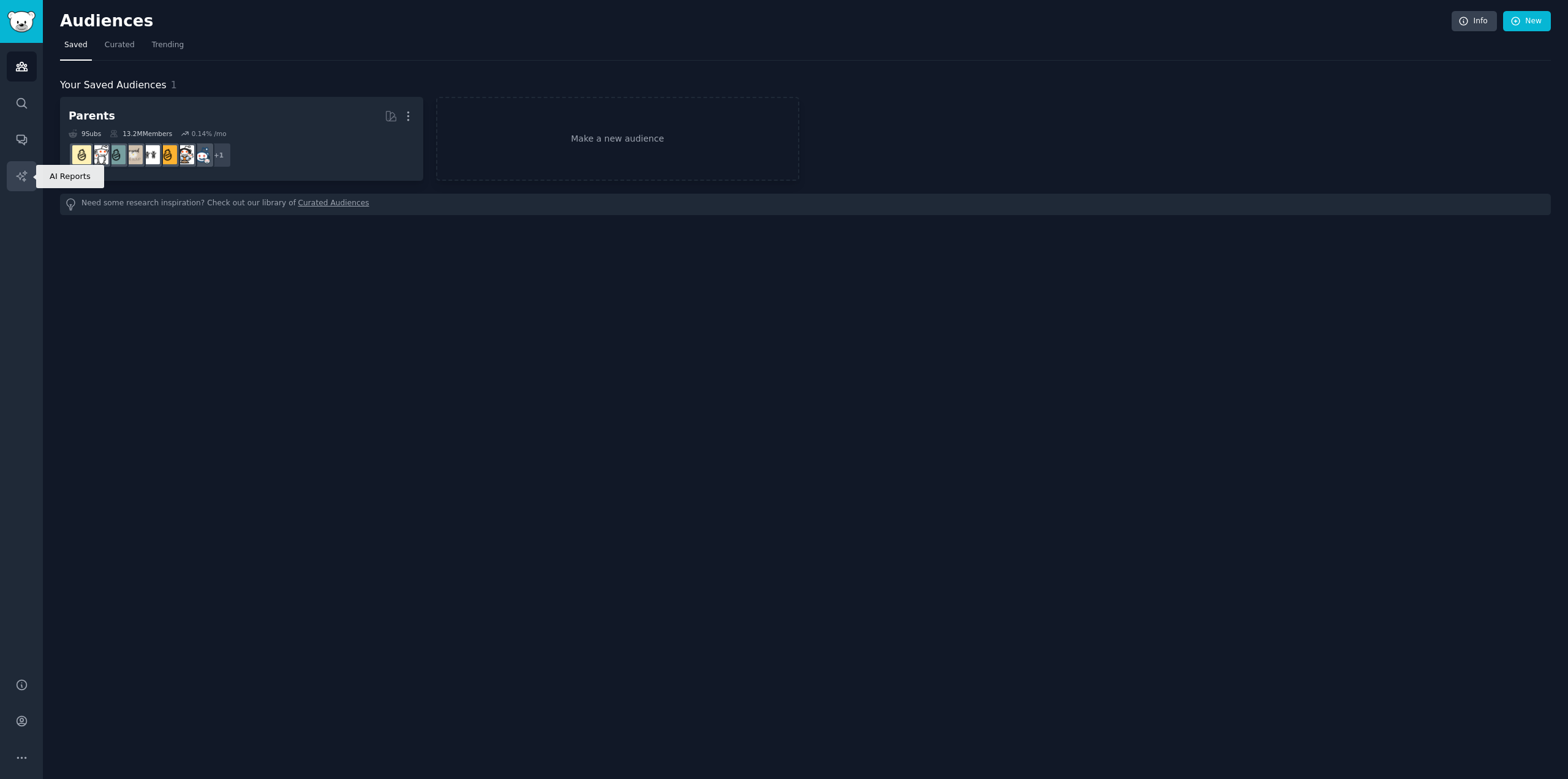
click at [21, 182] on link "AI Reports" at bounding box center [22, 176] width 30 height 30
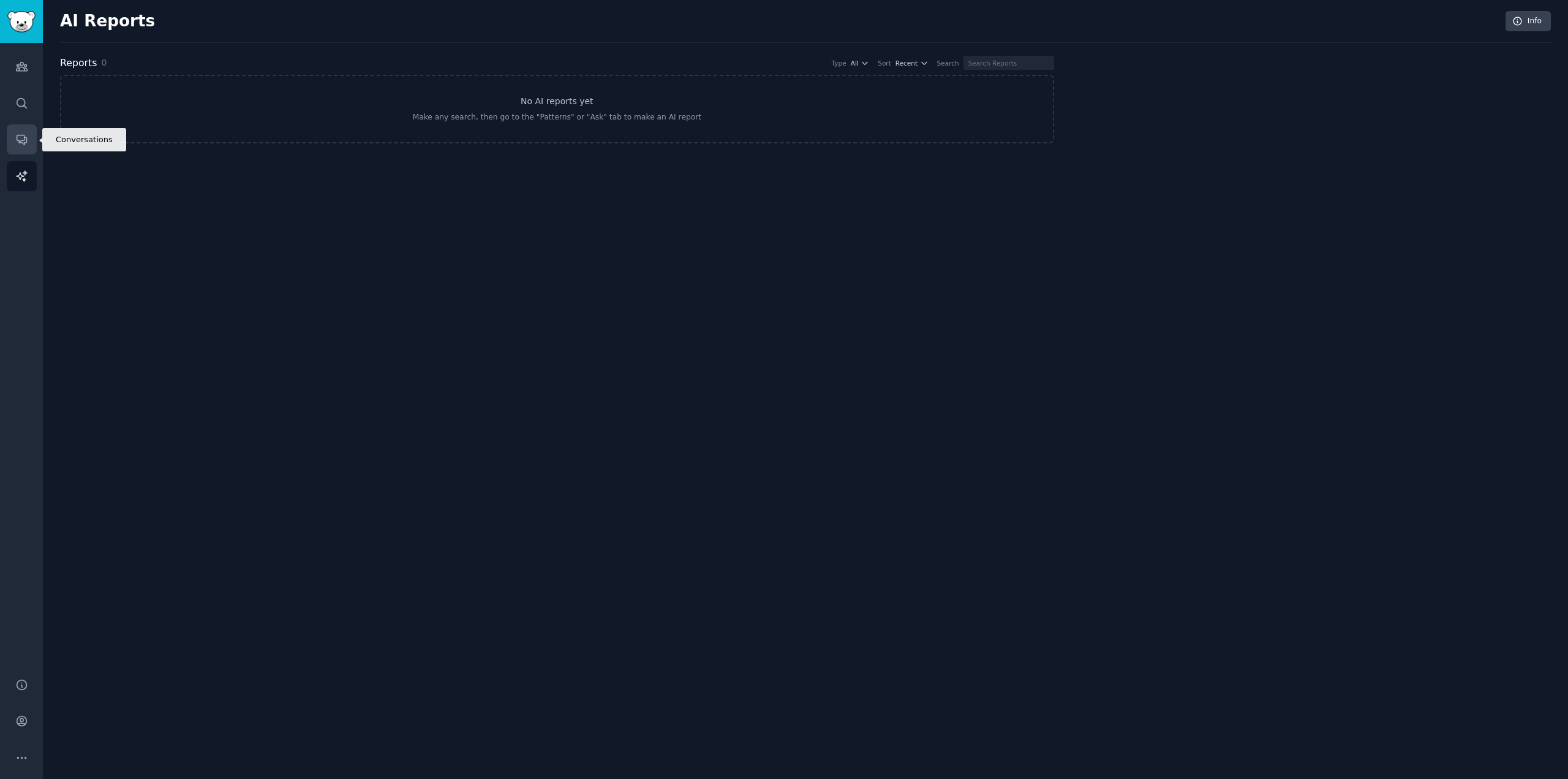
click at [24, 141] on icon "Sidebar" at bounding box center [22, 139] width 13 height 13
click at [24, 109] on icon "Sidebar" at bounding box center [22, 103] width 13 height 13
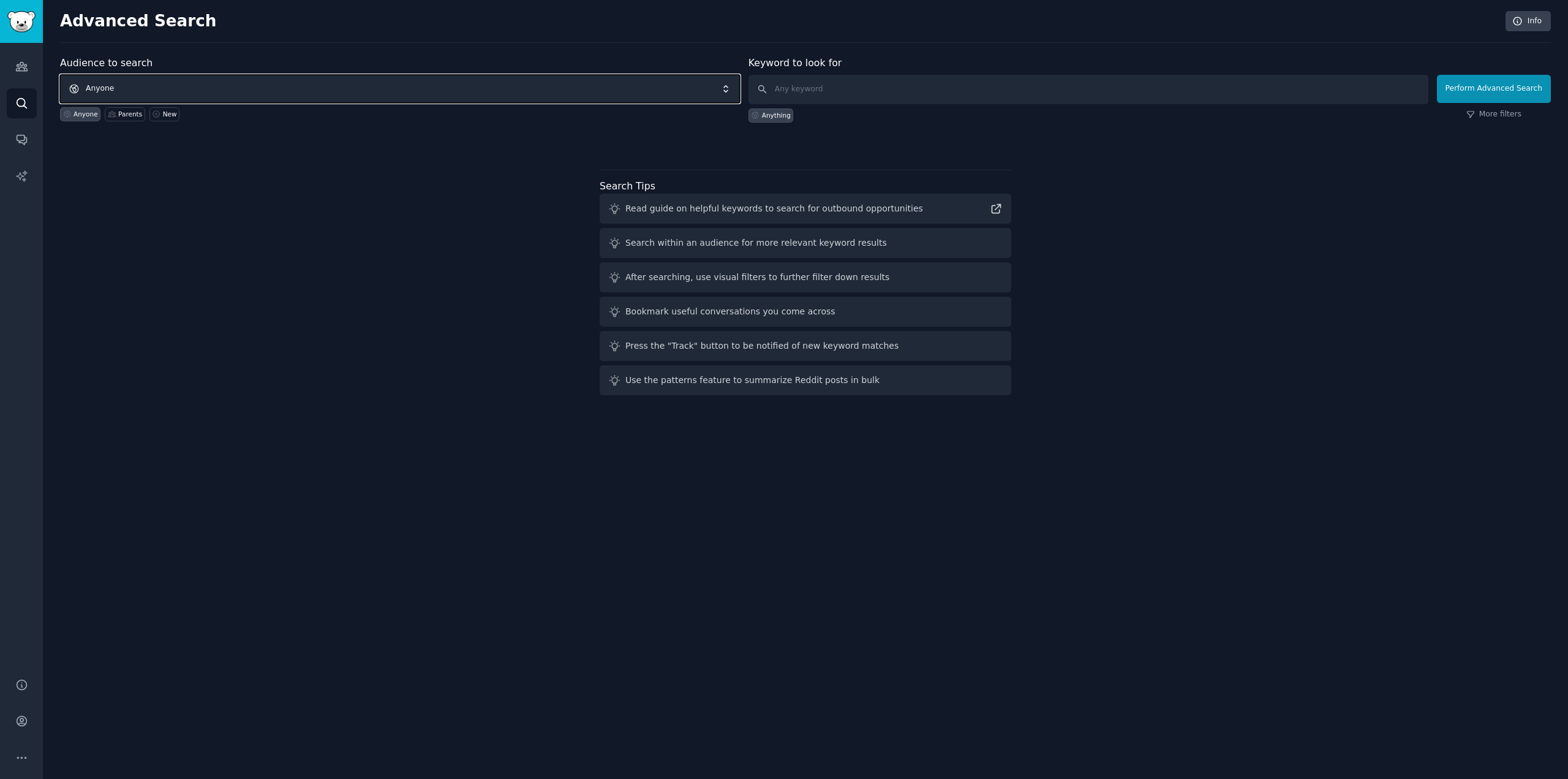
click at [179, 90] on span "Anyone" at bounding box center [400, 88] width 680 height 28
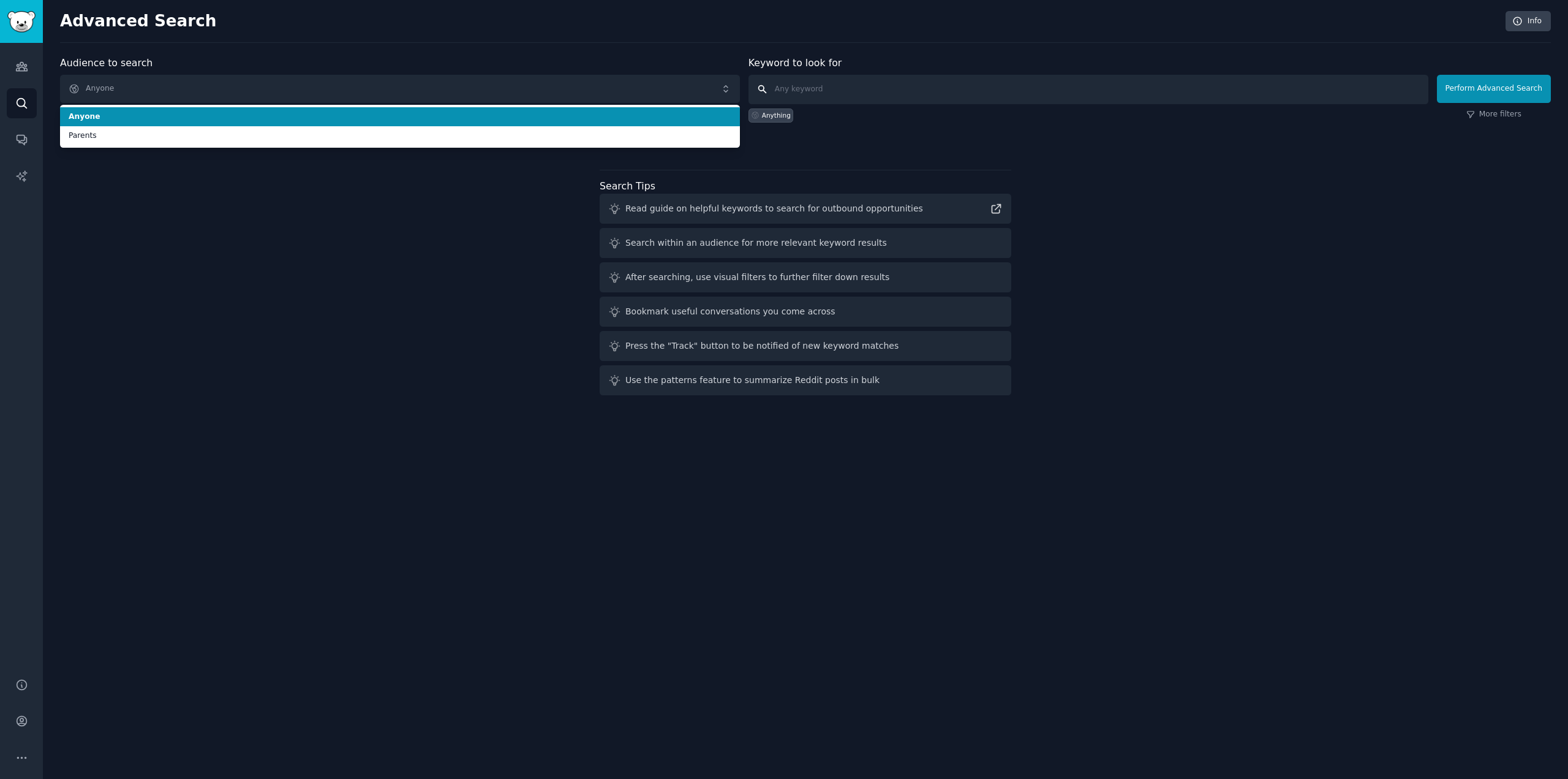
click at [815, 86] on input "text" at bounding box center [1088, 89] width 680 height 30
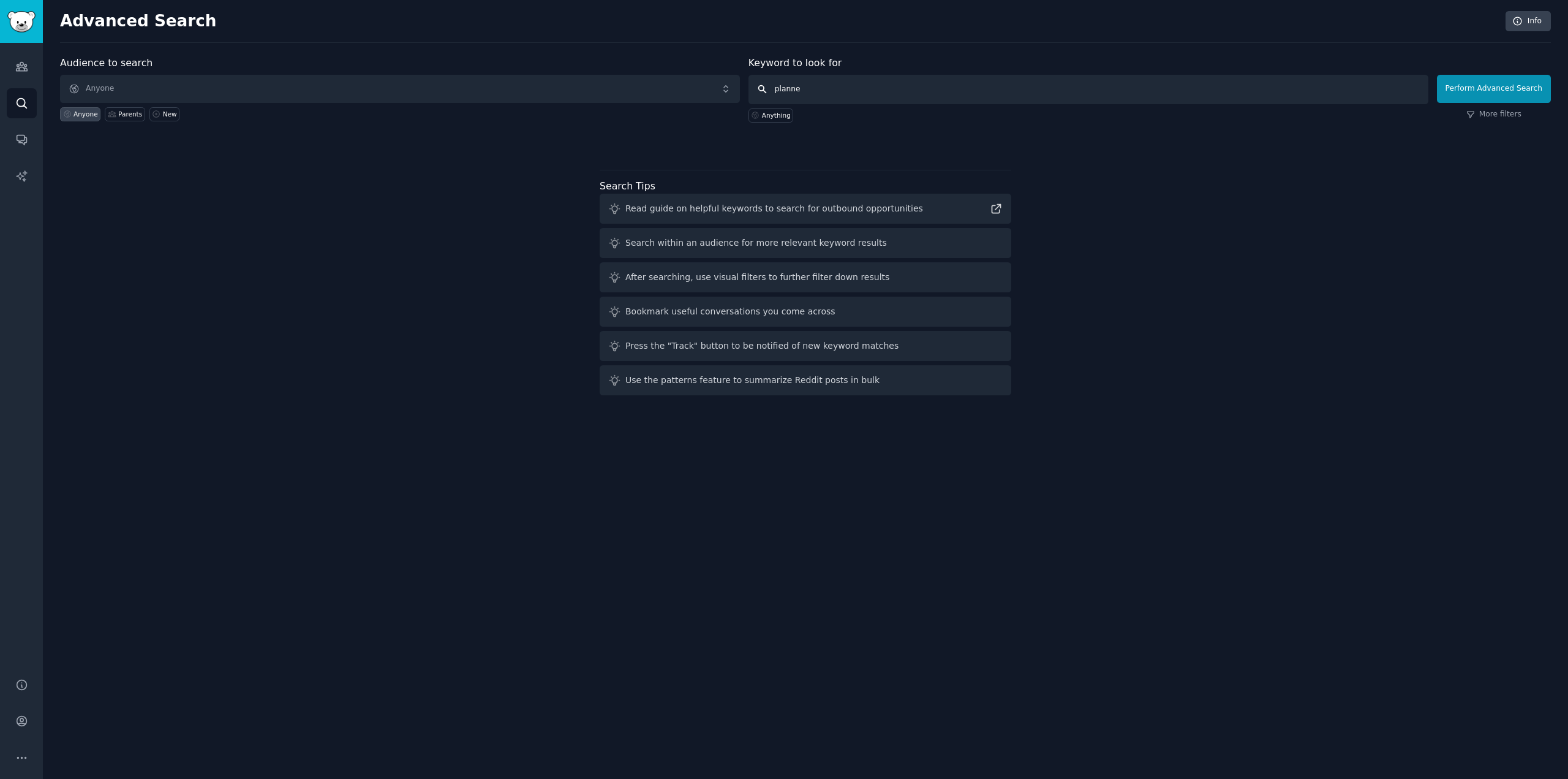
type input "planner"
click button "Perform Advanced Search" at bounding box center [1494, 88] width 114 height 28
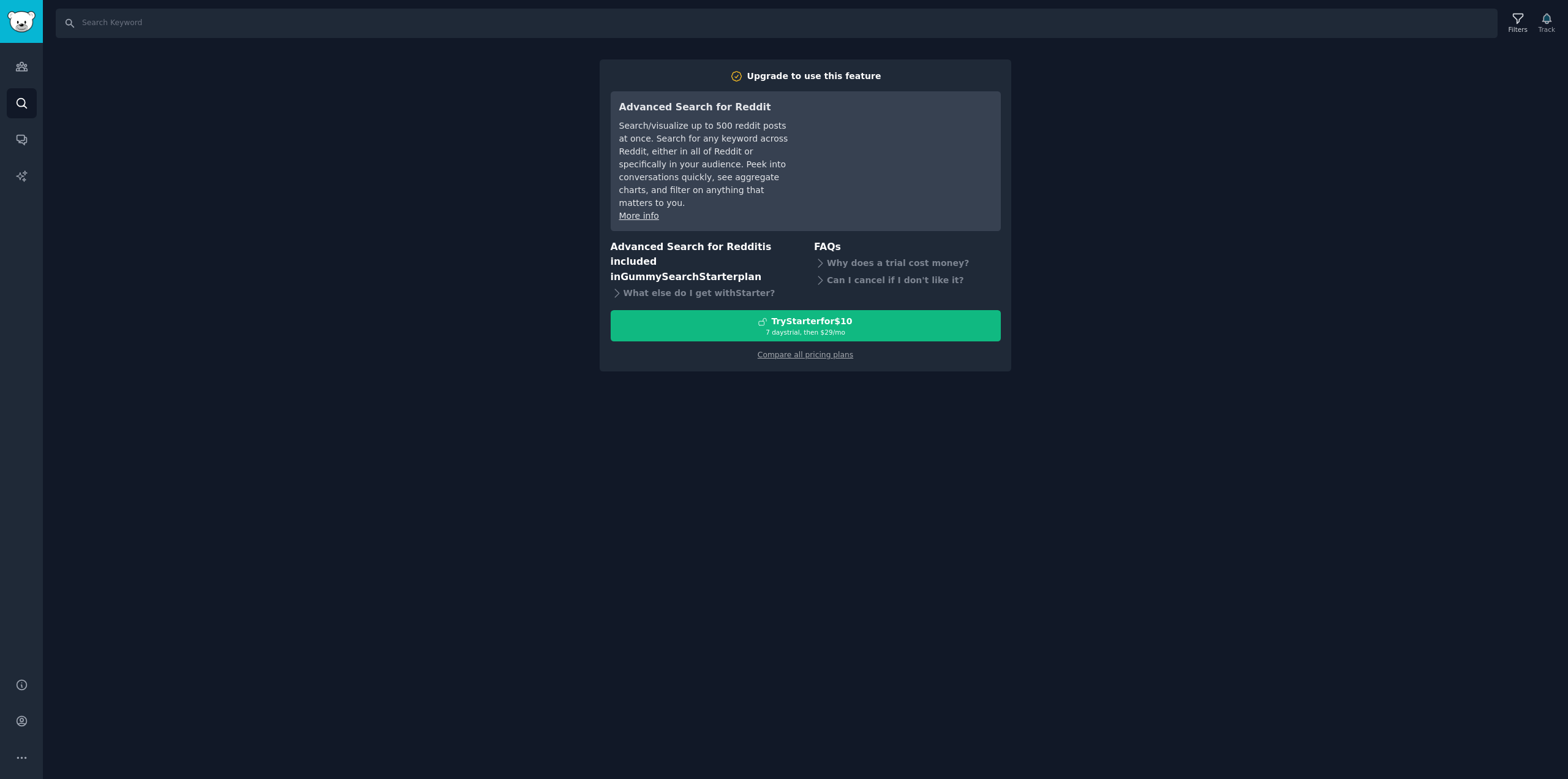
click at [299, 265] on div "Search Filters Track Upgrade to use this feature Advanced Search for Reddit Sea…" at bounding box center [805, 389] width 1525 height 779
click at [823, 351] on link "Compare all pricing plans" at bounding box center [805, 355] width 95 height 9
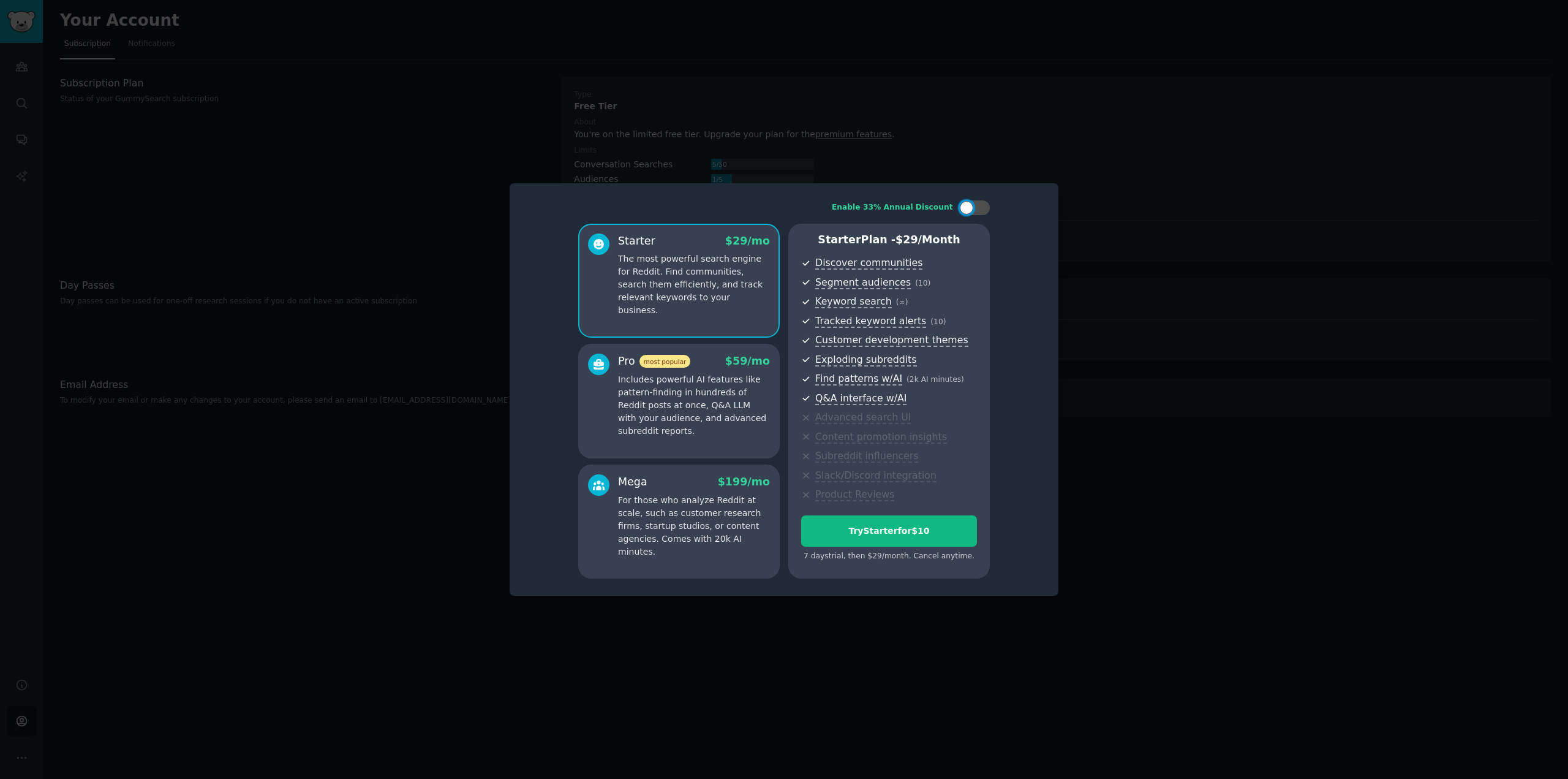
click at [1112, 254] on div at bounding box center [784, 389] width 1568 height 779
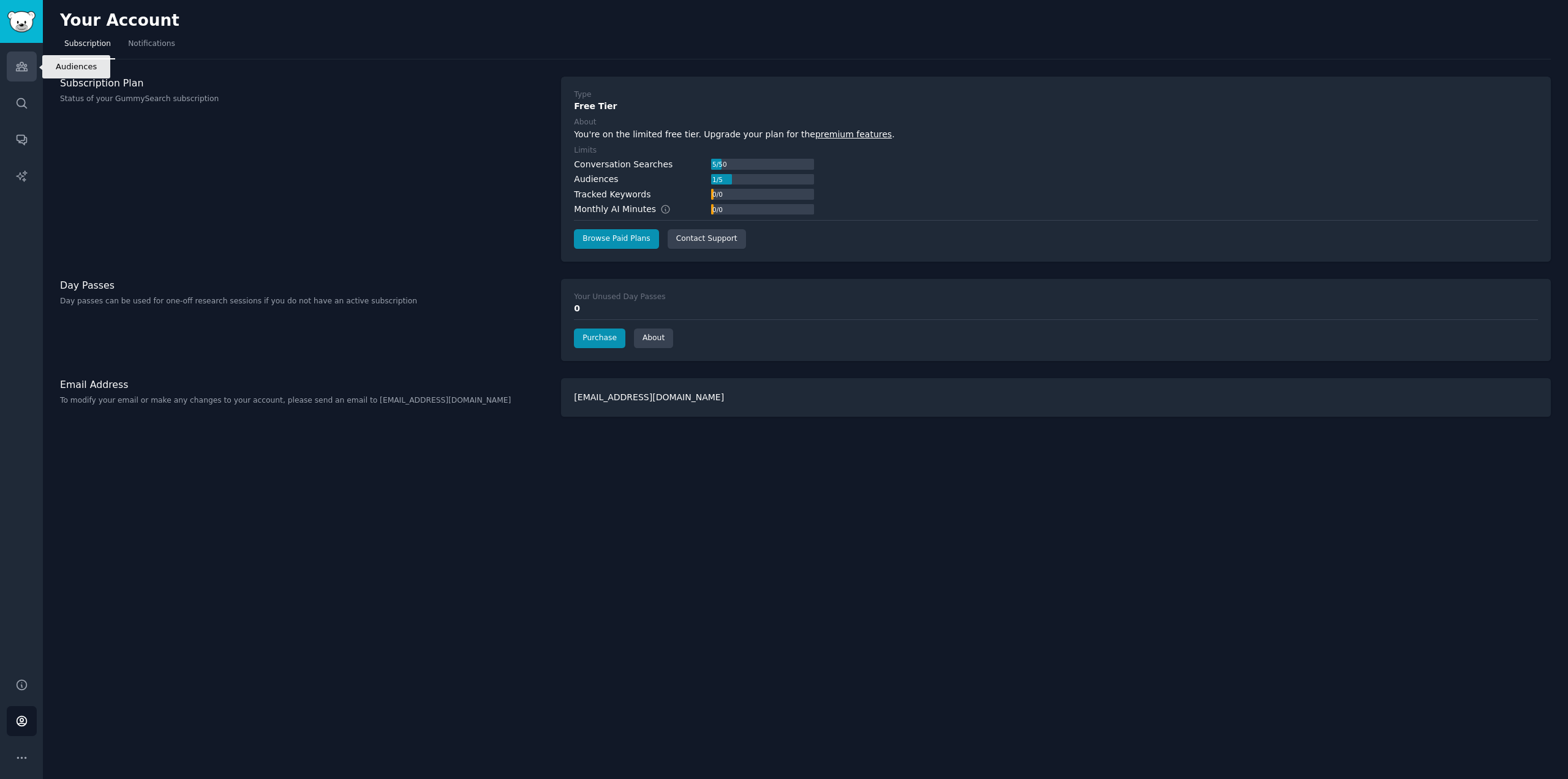
click at [26, 67] on icon "Sidebar" at bounding box center [22, 67] width 13 height 13
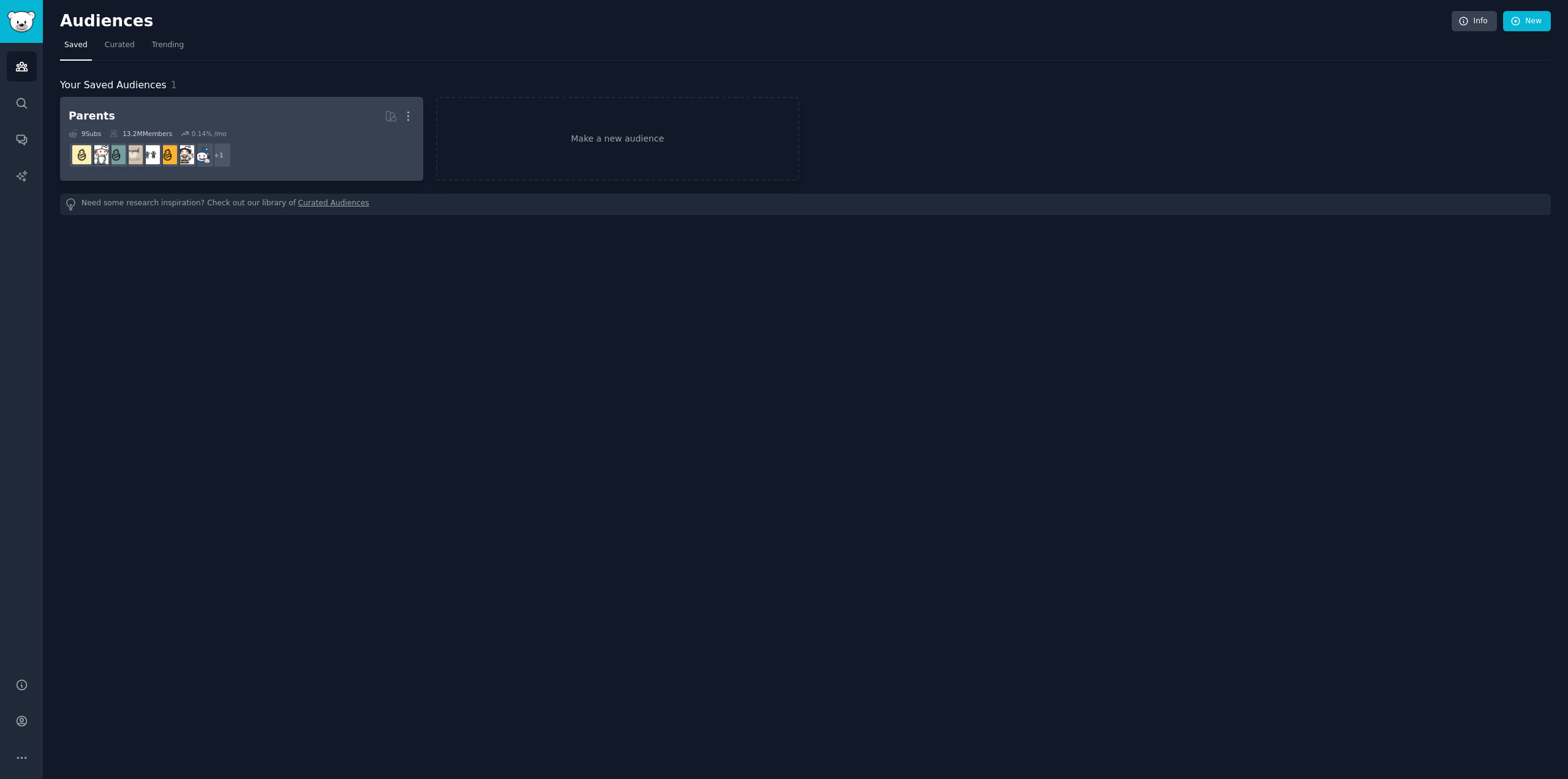
click at [257, 122] on h2 "Parents Curated by GummySearch More" at bounding box center [242, 116] width 346 height 21
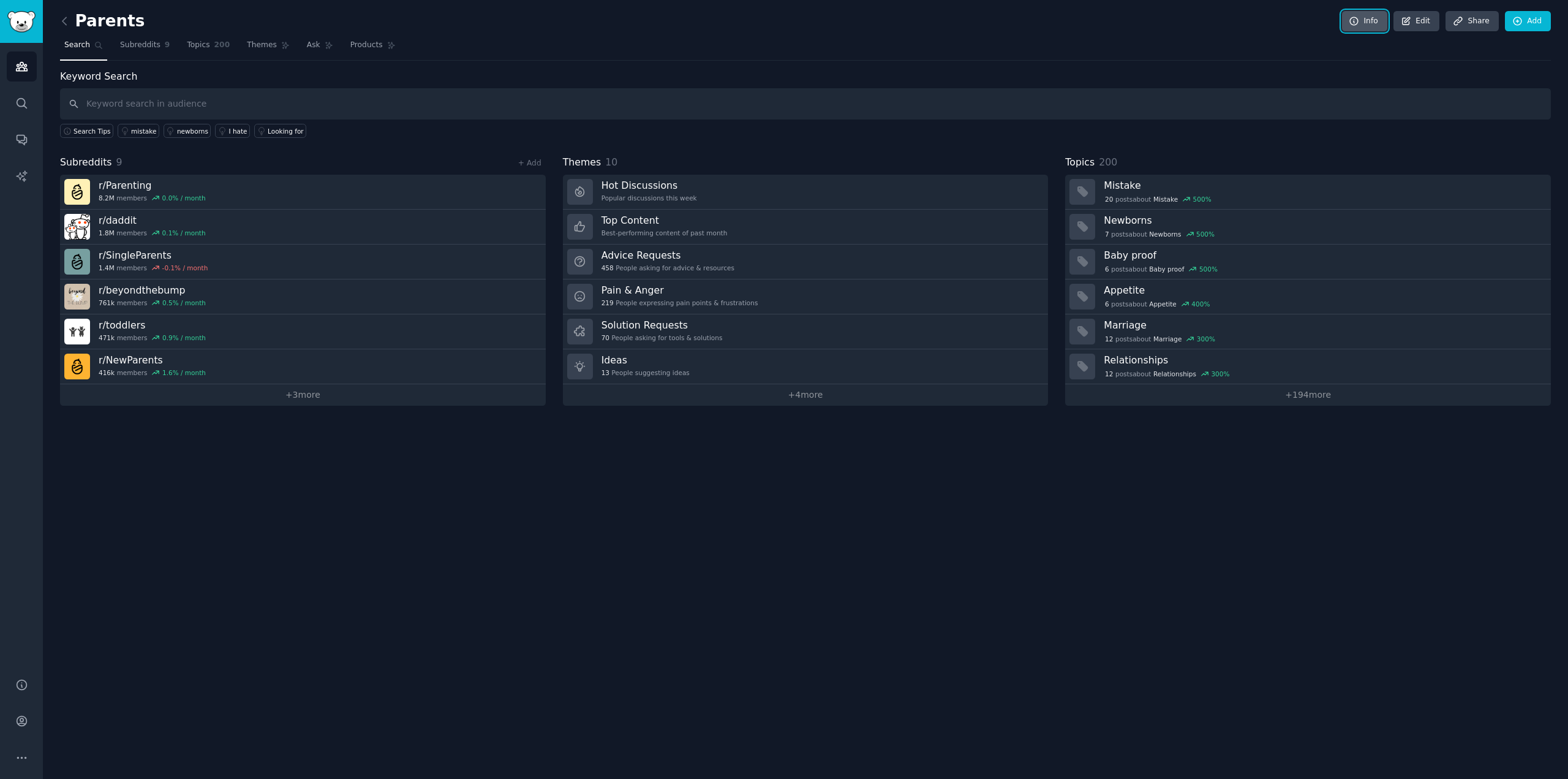
click at [1376, 28] on link "Info" at bounding box center [1365, 21] width 45 height 21
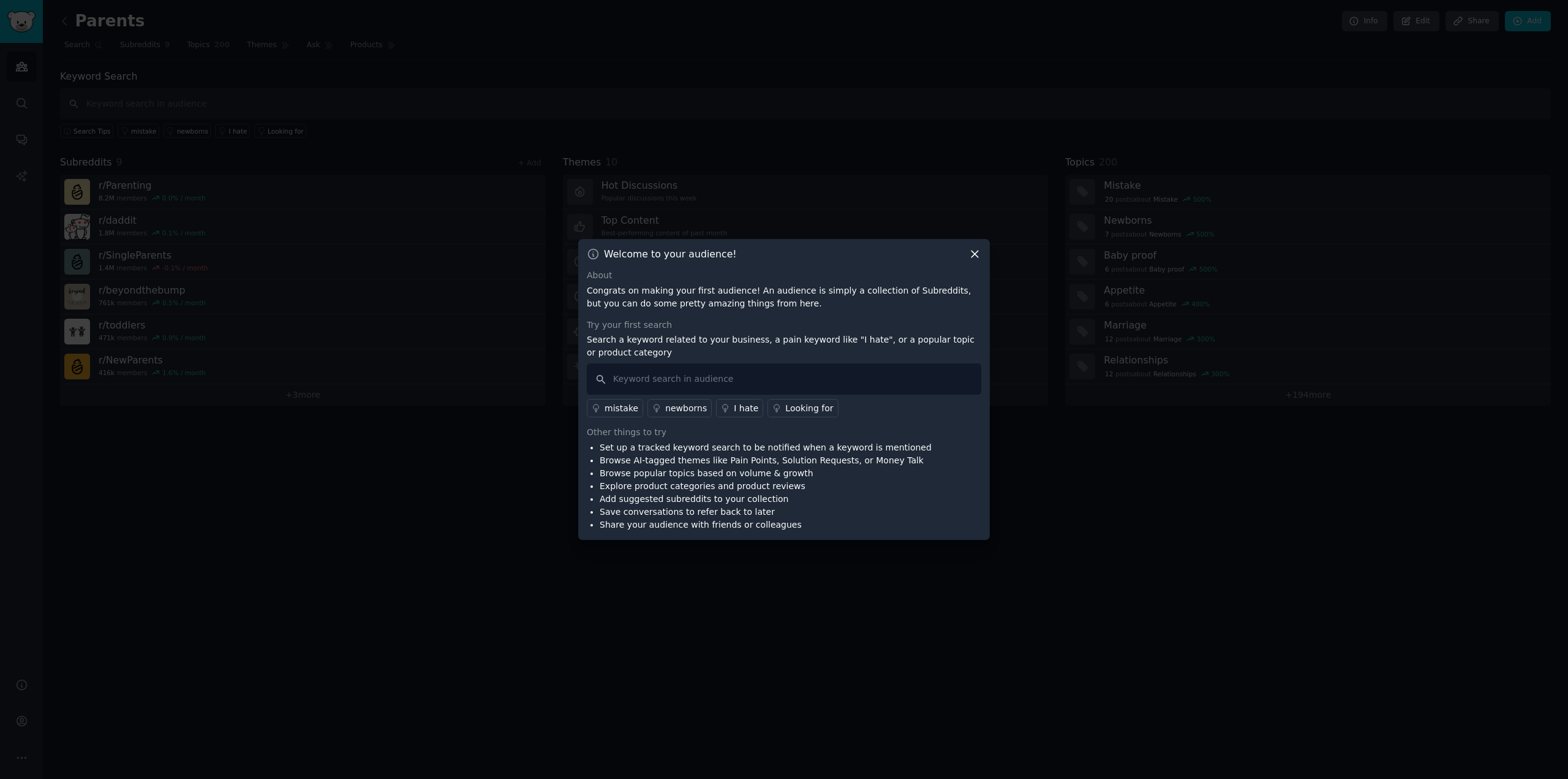
click at [972, 254] on icon at bounding box center [974, 254] width 13 height 13
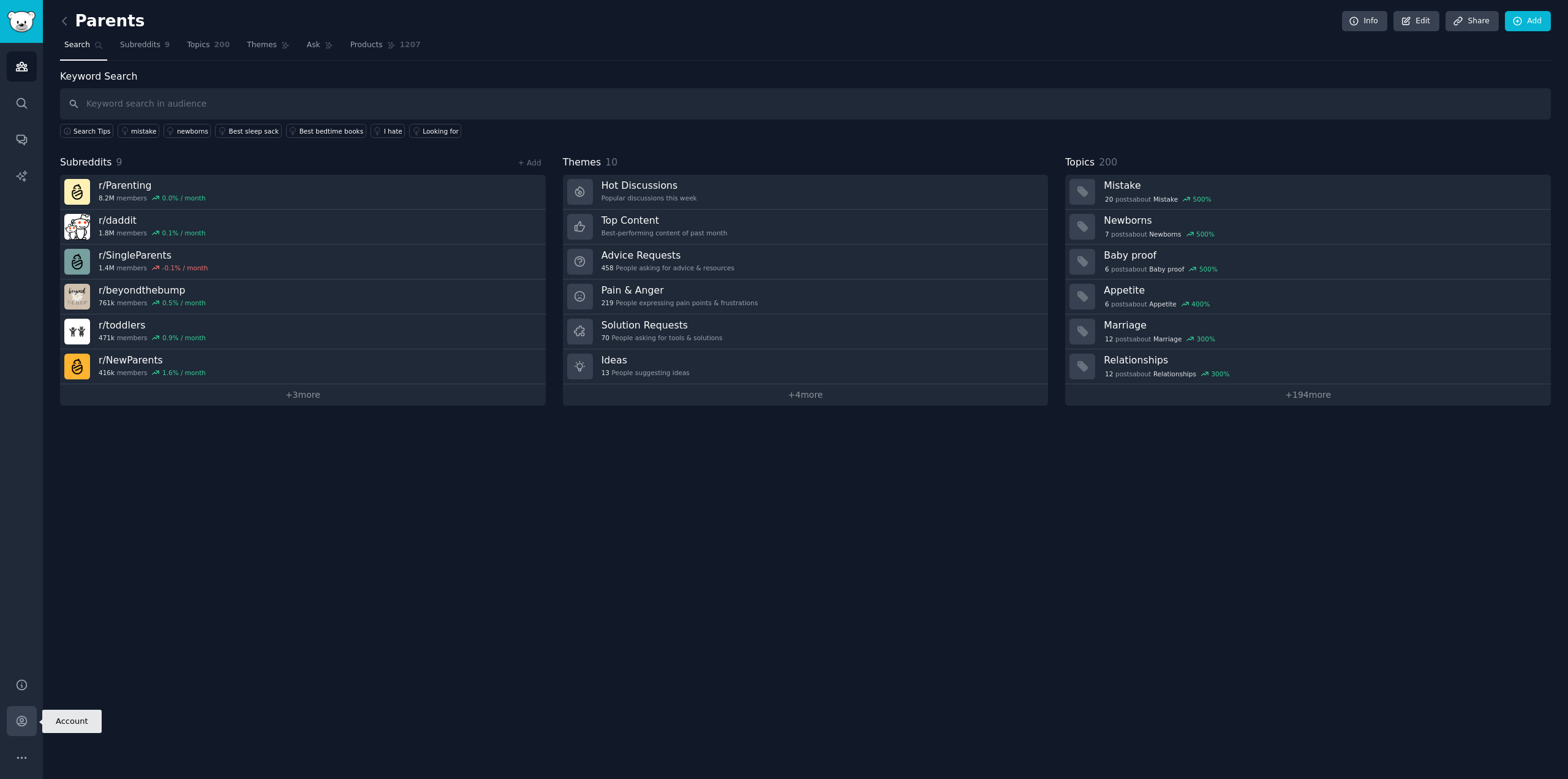
click at [16, 725] on icon "Sidebar" at bounding box center [22, 721] width 13 height 13
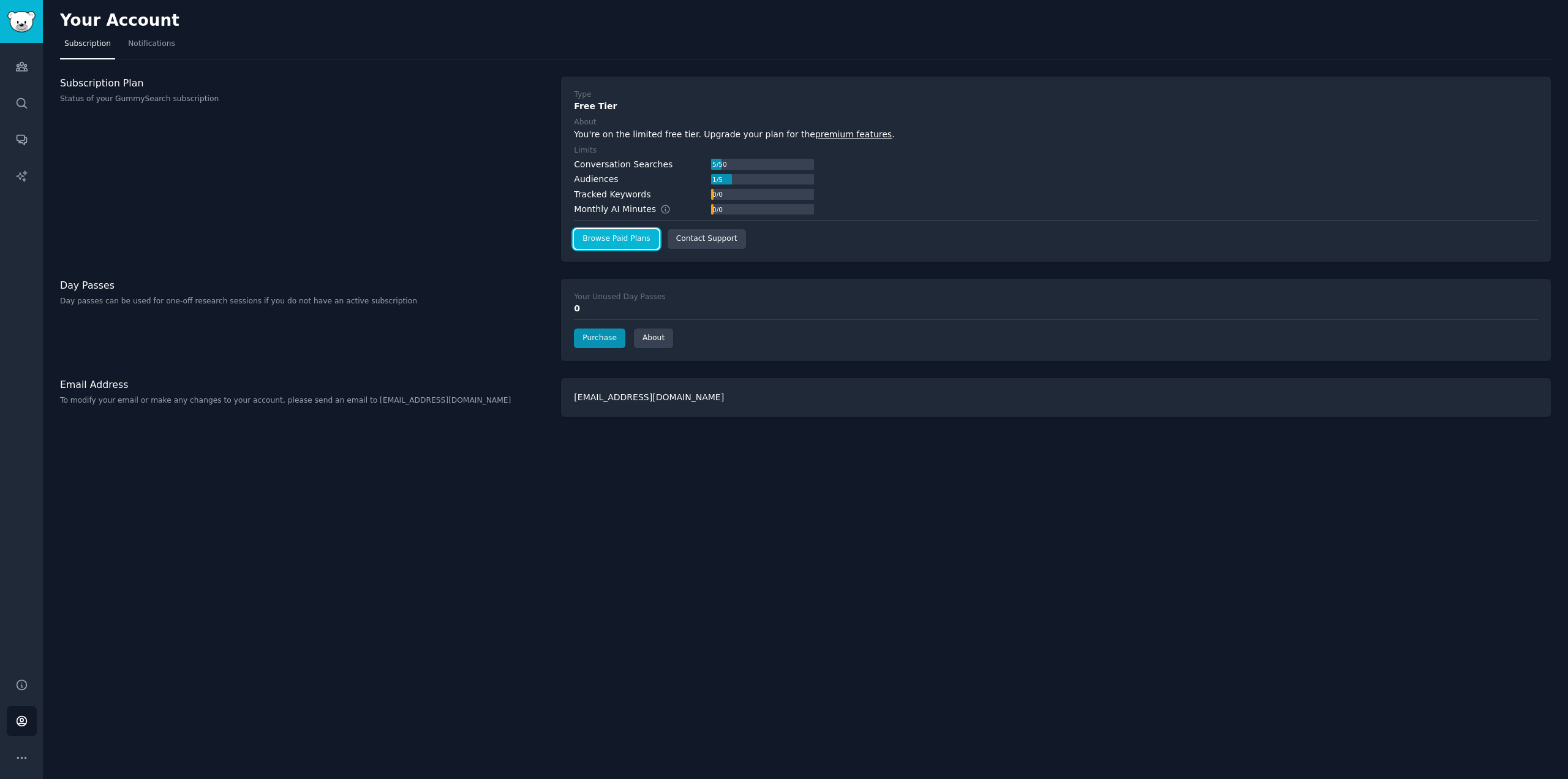
click at [630, 243] on link "Browse Paid Plans" at bounding box center [616, 239] width 85 height 20
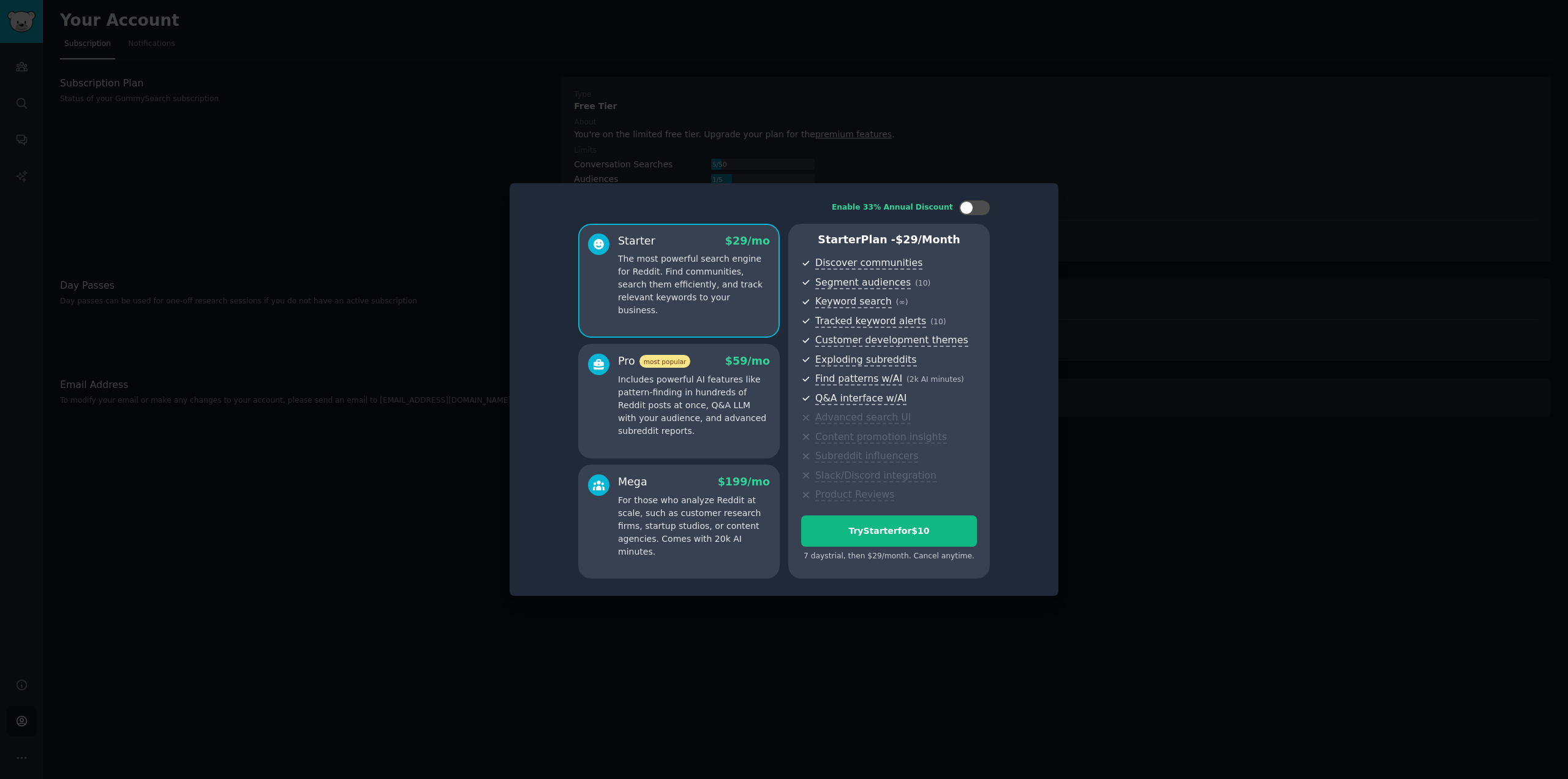
click at [955, 210] on div "Enable 33% Annual Discount" at bounding box center [911, 207] width 158 height 15
click at [968, 207] on div at bounding box center [966, 207] width 13 height 13
checkbox input "true"
click at [815, 129] on div at bounding box center [784, 389] width 1568 height 779
